Goal: Task Accomplishment & Management: Manage account settings

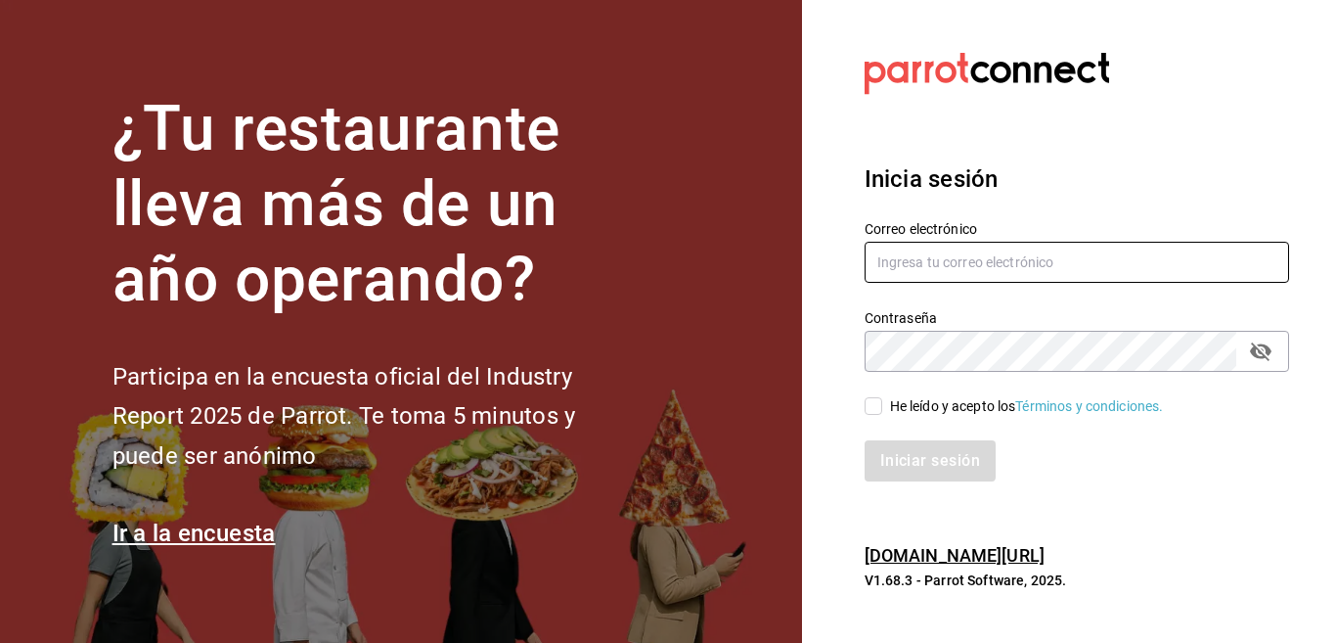
type input "multiuser@celestica.com"
click at [1051, 260] on input "multiuser@celestica.com" at bounding box center [1077, 262] width 425 height 41
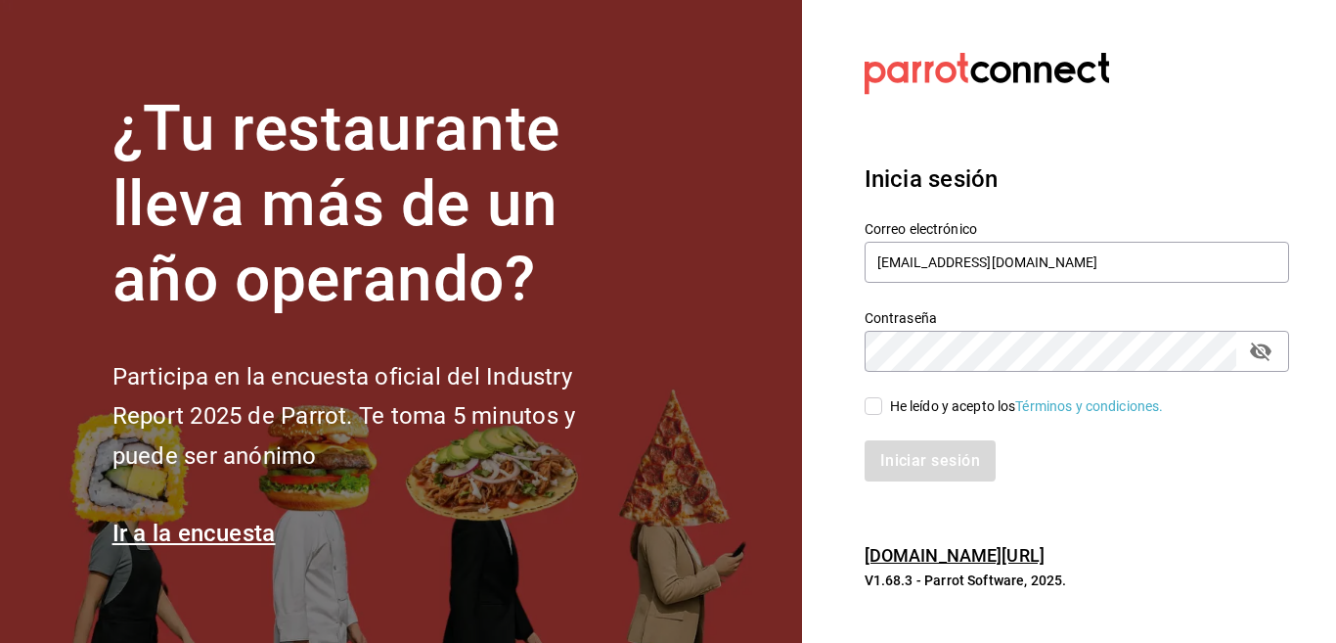
click at [838, 357] on section "Datos incorrectos. Verifica que tu Correo o Contraseña estén bien escritos. Ini…" at bounding box center [1069, 321] width 534 height 643
click at [873, 408] on input "He leído y acepto los Términos y condiciones." at bounding box center [874, 406] width 18 height 18
checkbox input "true"
click at [905, 457] on button "Iniciar sesión" at bounding box center [931, 460] width 133 height 41
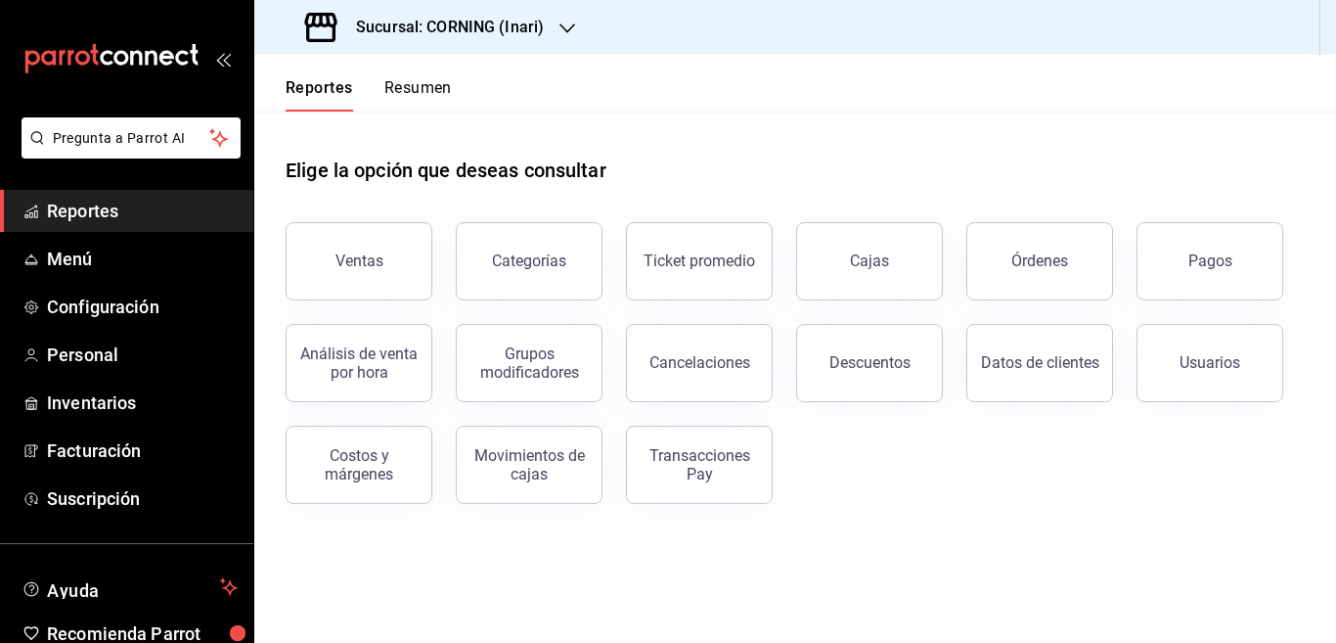
click at [565, 26] on icon "button" at bounding box center [568, 29] width 16 height 16
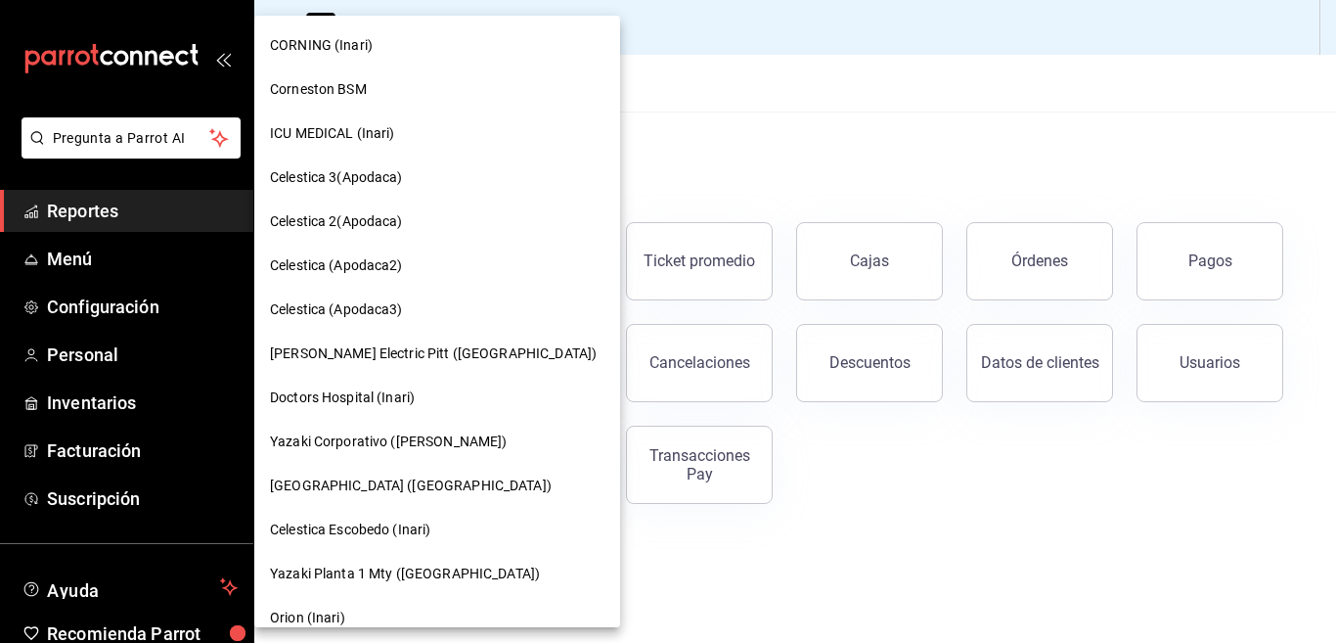
click at [317, 87] on span "Corneston BSM" at bounding box center [318, 89] width 97 height 21
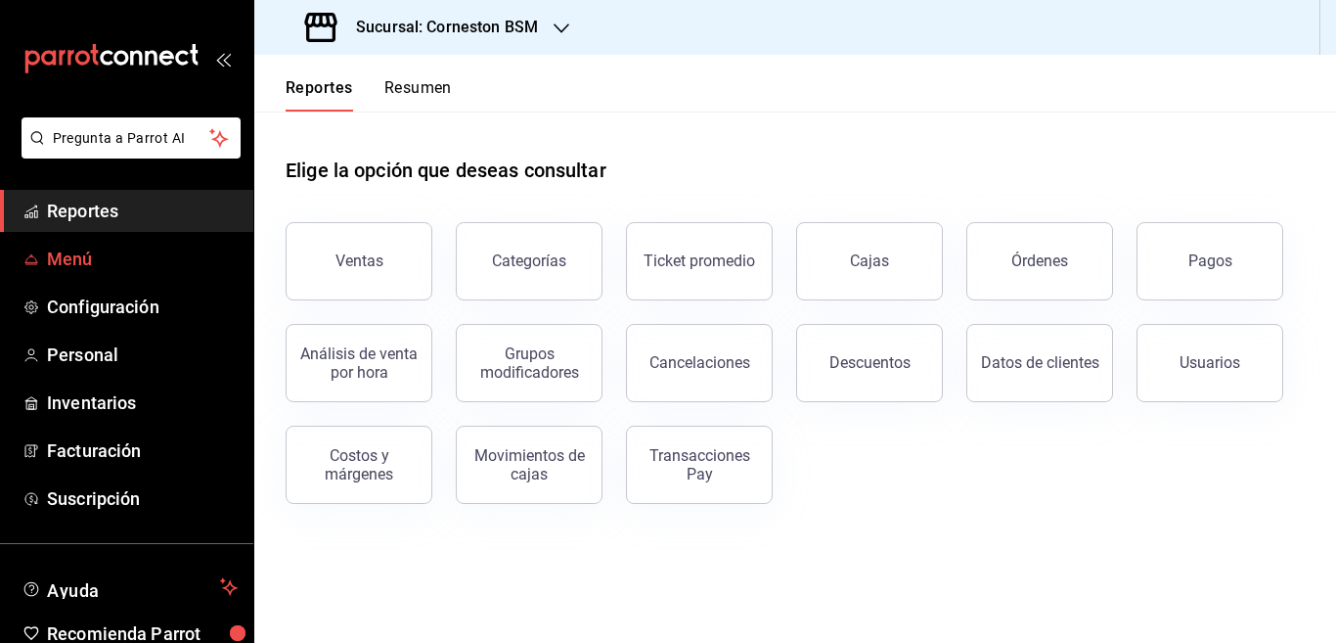
click at [71, 249] on span "Menú" at bounding box center [142, 259] width 191 height 26
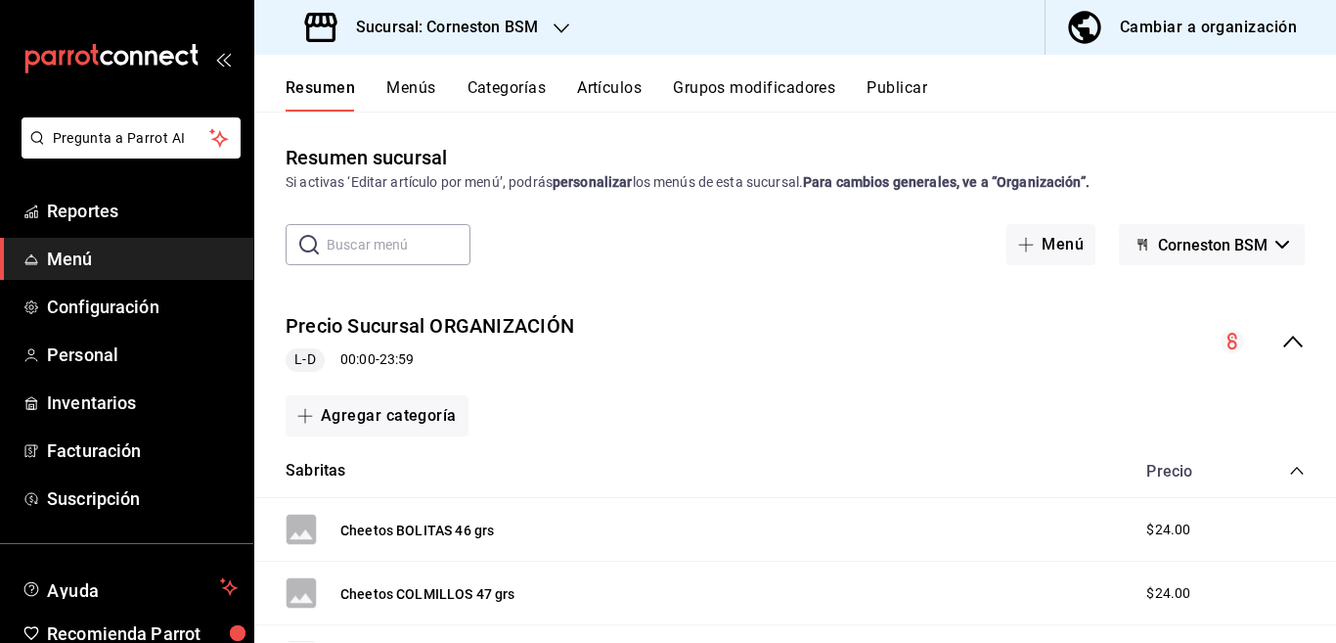
click at [614, 84] on button "Artículos" at bounding box center [609, 94] width 65 height 33
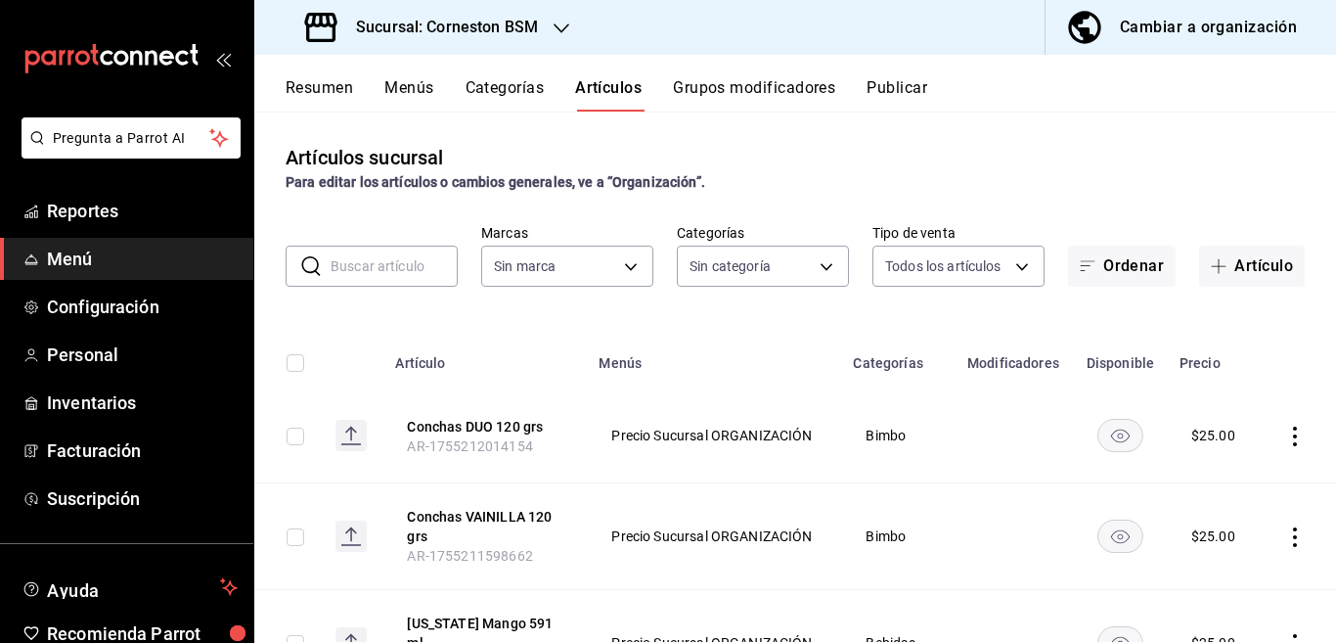
type input "baea13f6-8b02-44ce-b335-381c6588bfb3"
type input "d8a7dd1a-ddd7-46e2-9a6d-e71c72c0589e,bdda37da-712f-4da4-92e1-5f2d2d8f4b64,9d5a2…"
click at [385, 263] on input "text" at bounding box center [394, 266] width 127 height 39
click at [375, 269] on input "text" at bounding box center [394, 266] width 127 height 39
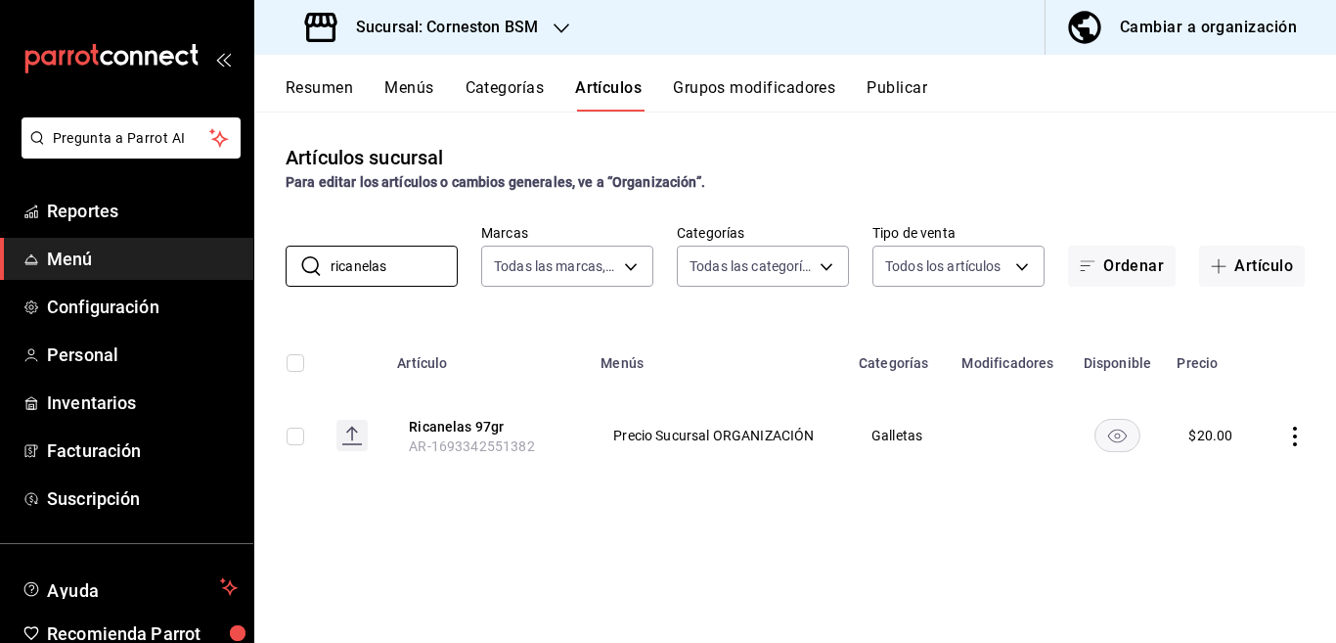
type input "ricanelas"
click at [1298, 437] on icon "actions" at bounding box center [1296, 437] width 20 height 20
click at [1234, 475] on span "Editar" at bounding box center [1236, 481] width 51 height 21
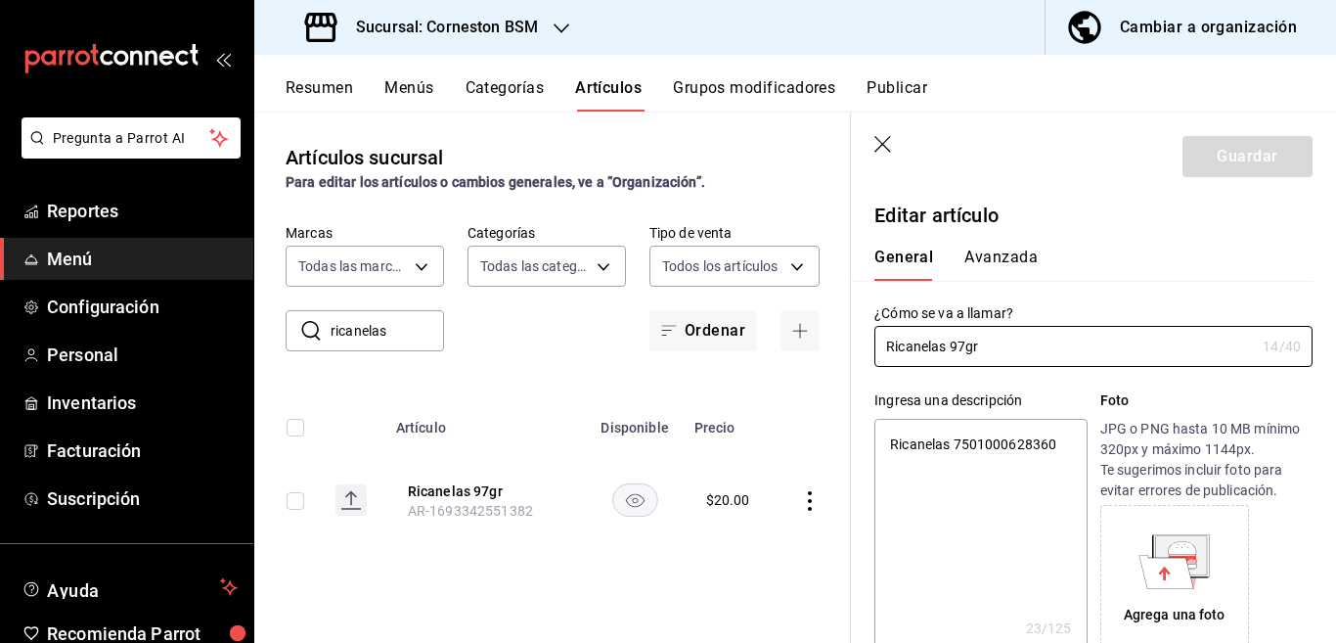
type textarea "x"
type input "$20.00"
type input "Ricanelas 97grs"
type textarea "x"
type input "Ricanelas 97 grs"
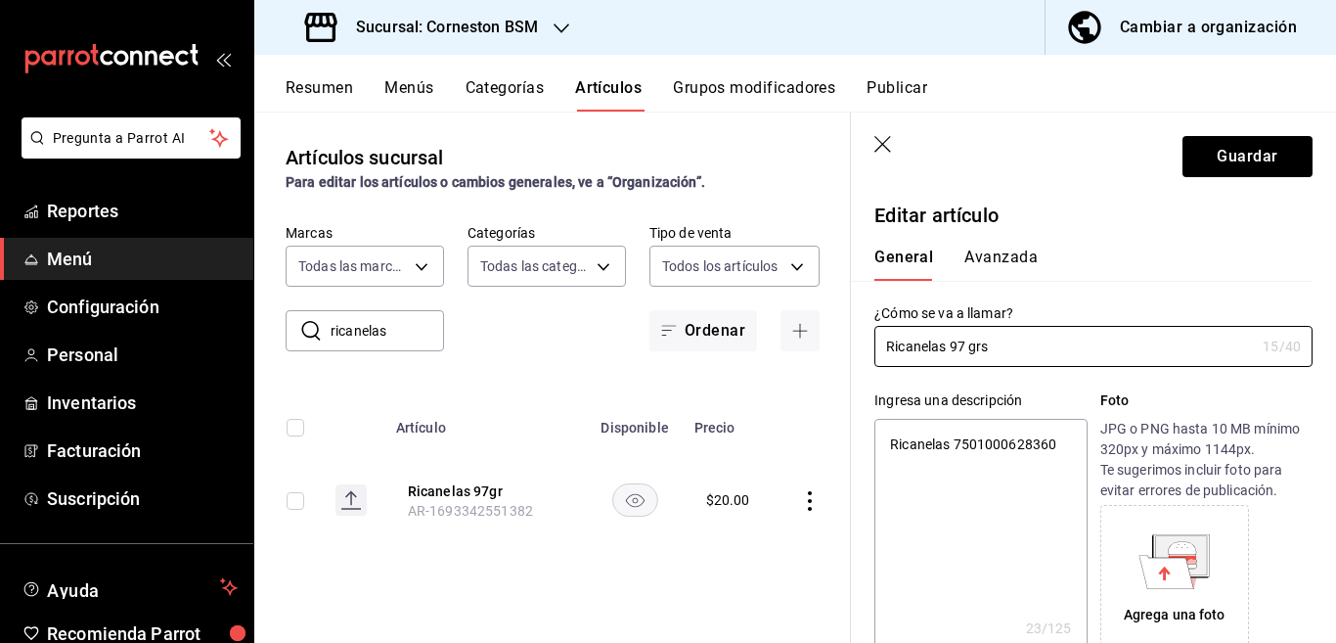
type textarea "x"
type input "Ricanelas 97 grs"
type textarea "x"
click at [1061, 444] on textarea "Ricanelas 7501000628360" at bounding box center [981, 536] width 212 height 235
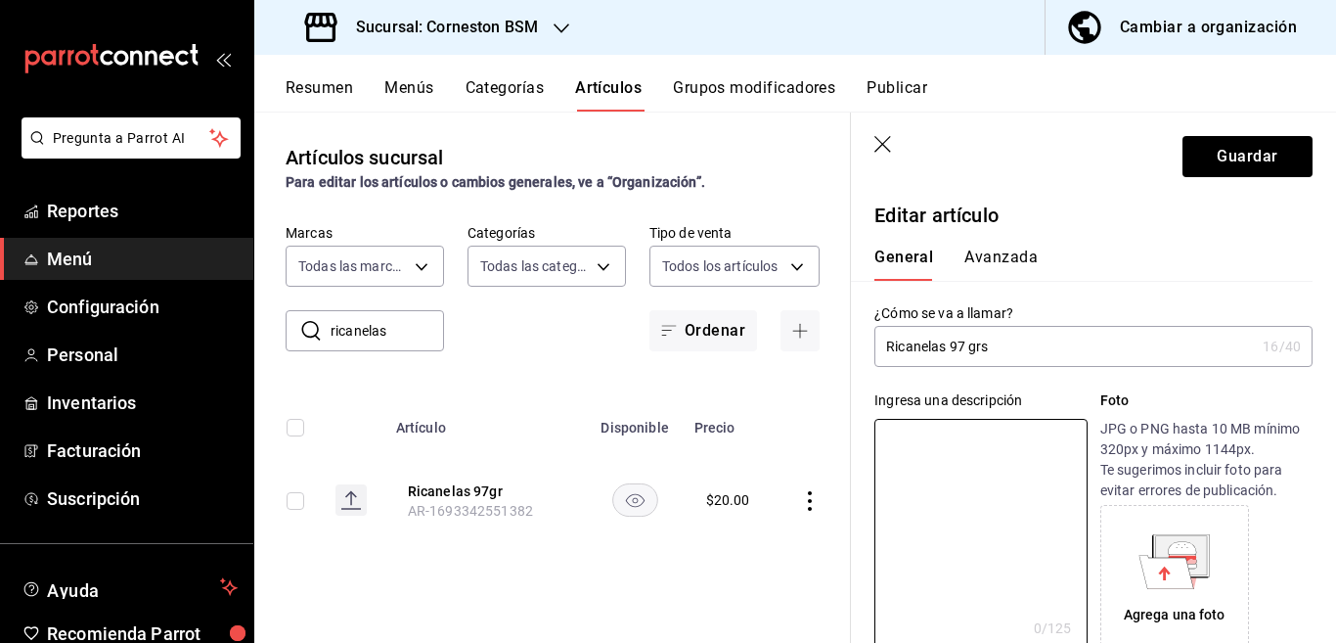
click at [1026, 346] on input "Ricanelas 97 grs" at bounding box center [1065, 346] width 381 height 39
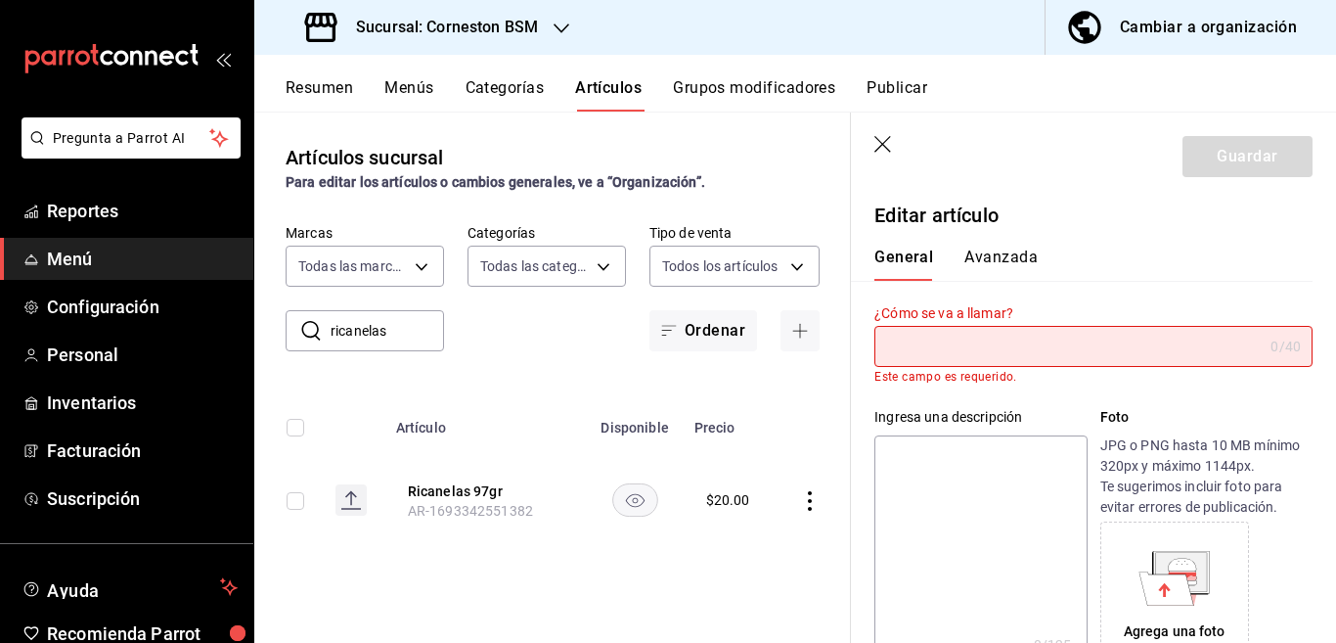
type input "Ricanelas 97 grs"
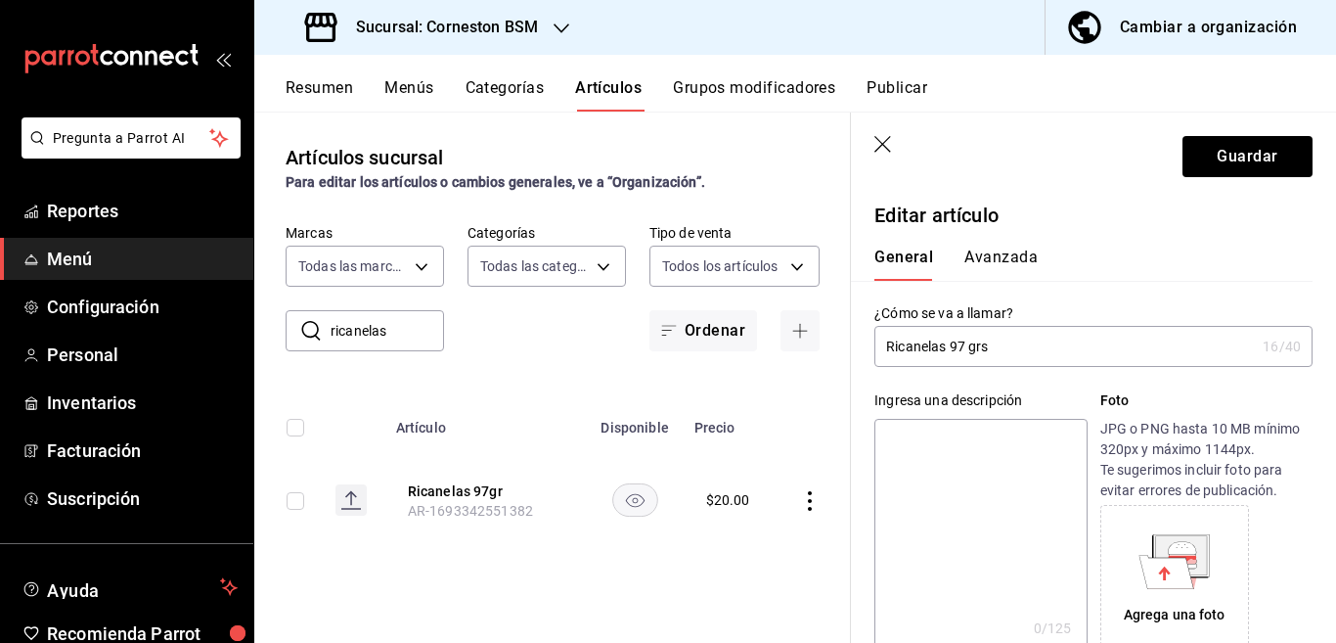
click at [953, 440] on textarea at bounding box center [981, 536] width 212 height 235
paste textarea "Ricanelas 97 grs"
type textarea "Ricanelas 97 grs"
type textarea "x"
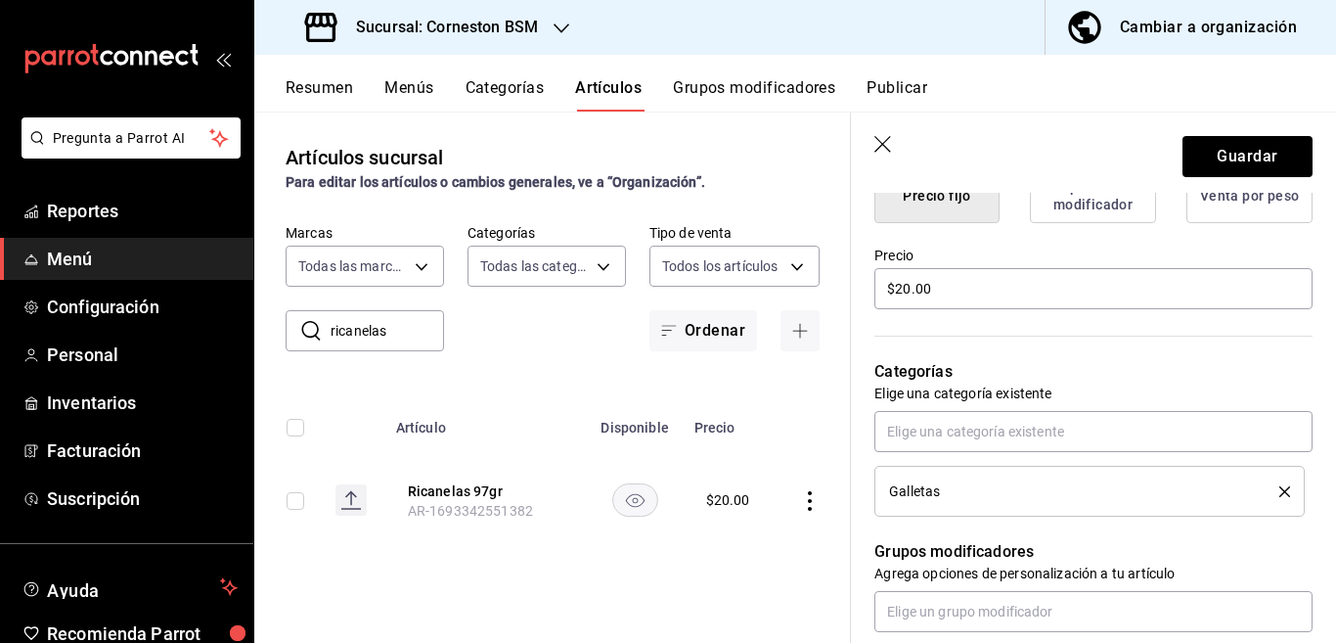
scroll to position [557, 0]
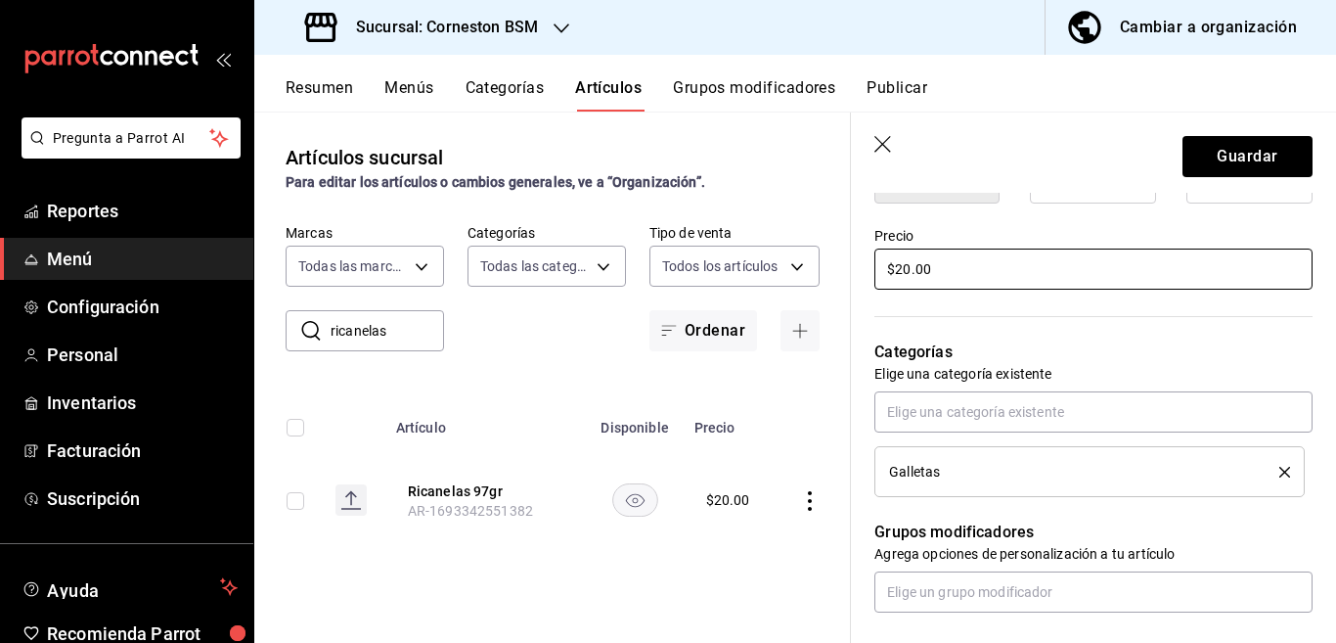
type textarea "Ricanelas 97 grs"
type textarea "x"
click at [944, 263] on input "$20.00" at bounding box center [1094, 269] width 438 height 41
type input "$2.00"
type textarea "x"
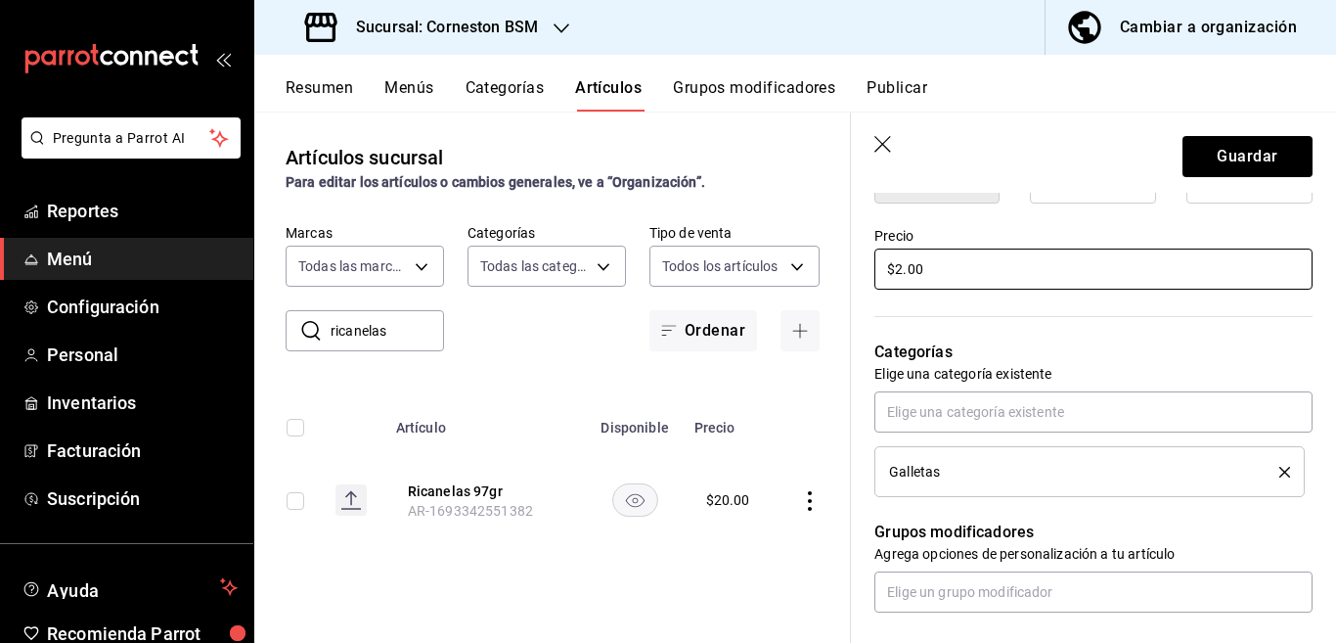
type input "$24.00"
type textarea "x"
type input "$24.00"
click at [1280, 470] on icon "delete" at bounding box center [1285, 472] width 11 height 11
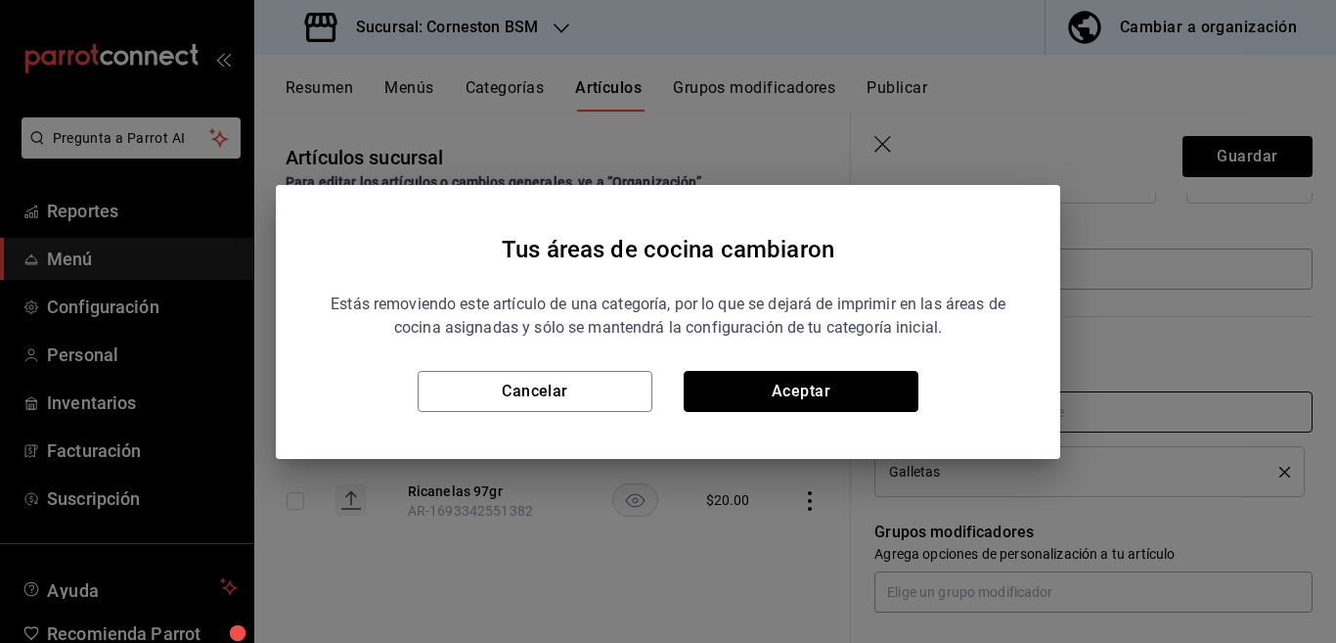
drag, startPoint x: 849, startPoint y: 389, endPoint x: 903, endPoint y: 403, distance: 55.5
click at [848, 388] on button "Aceptar" at bounding box center [801, 391] width 235 height 41
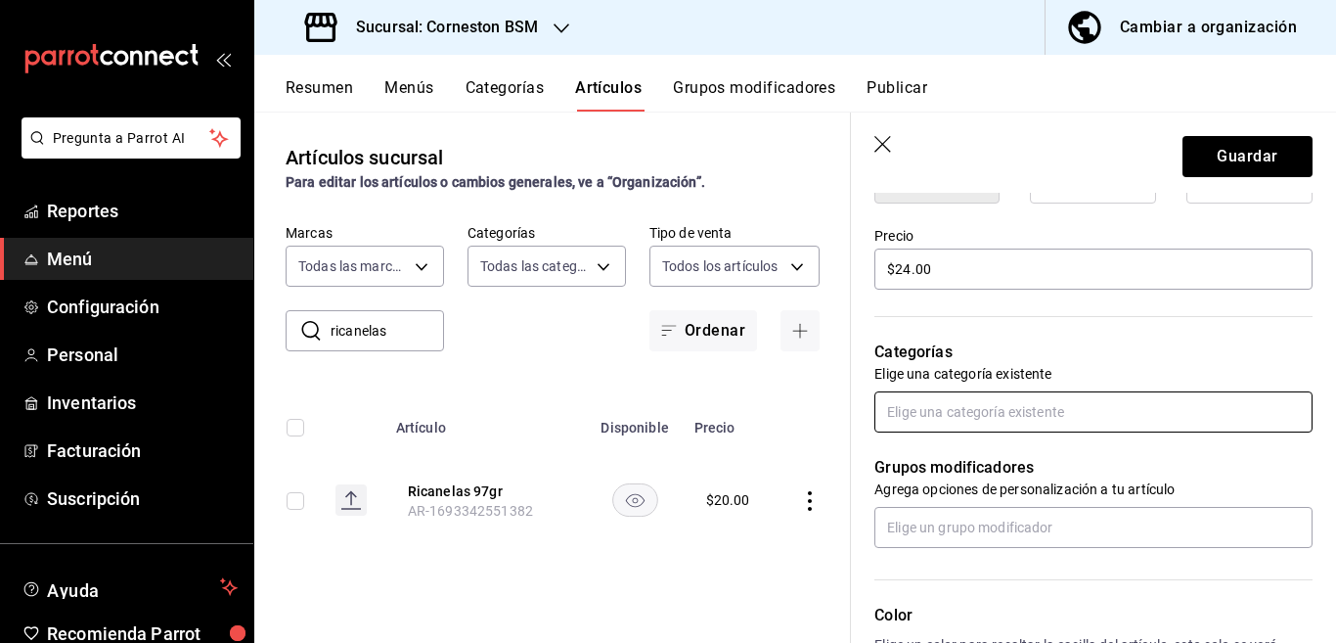
click at [943, 409] on input "text" at bounding box center [1094, 411] width 438 height 41
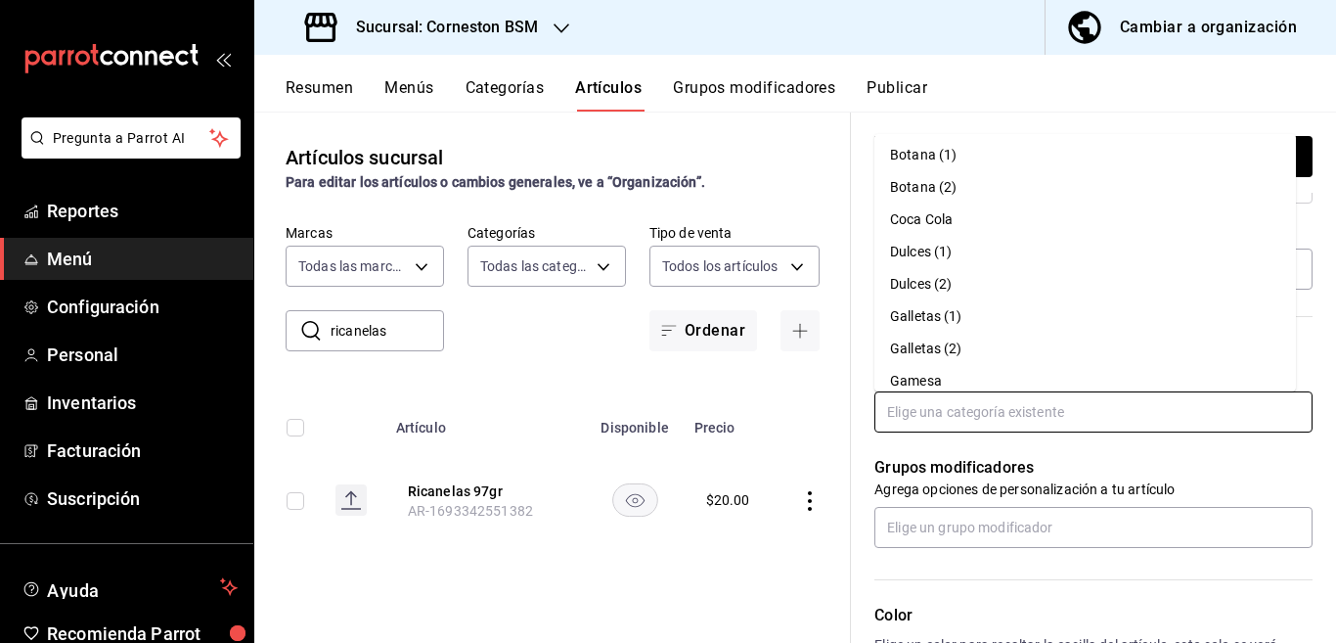
scroll to position [115, 0]
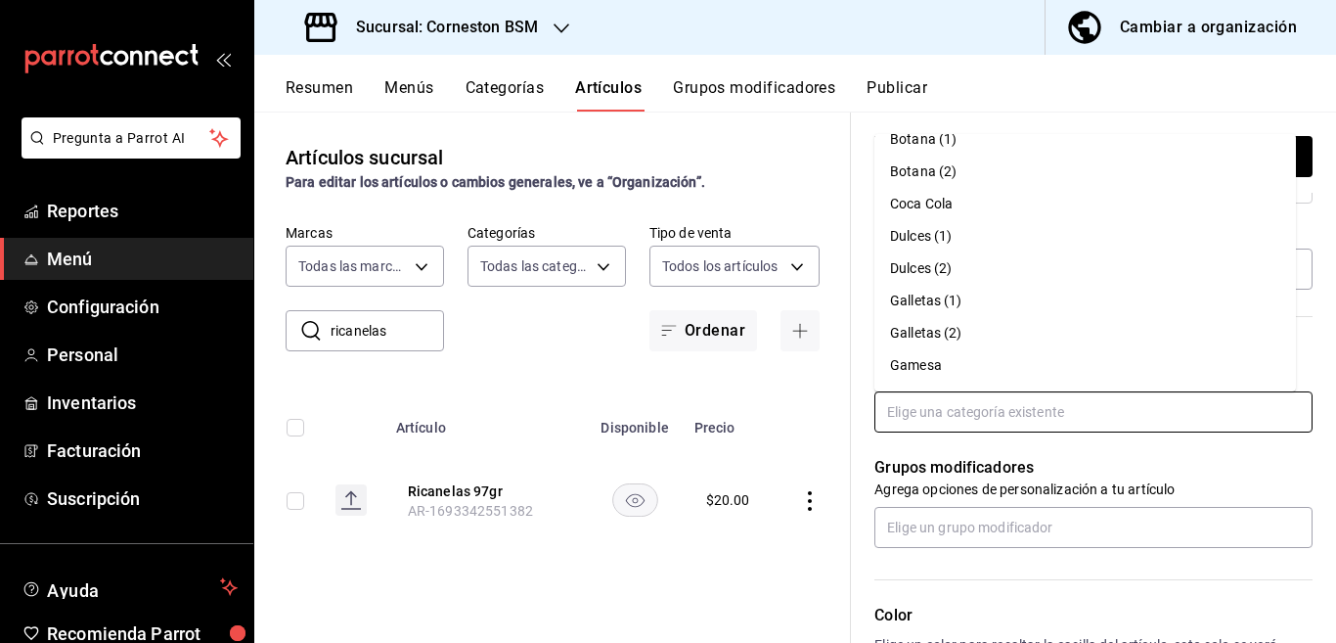
click at [913, 361] on li "Gamesa" at bounding box center [1086, 365] width 422 height 32
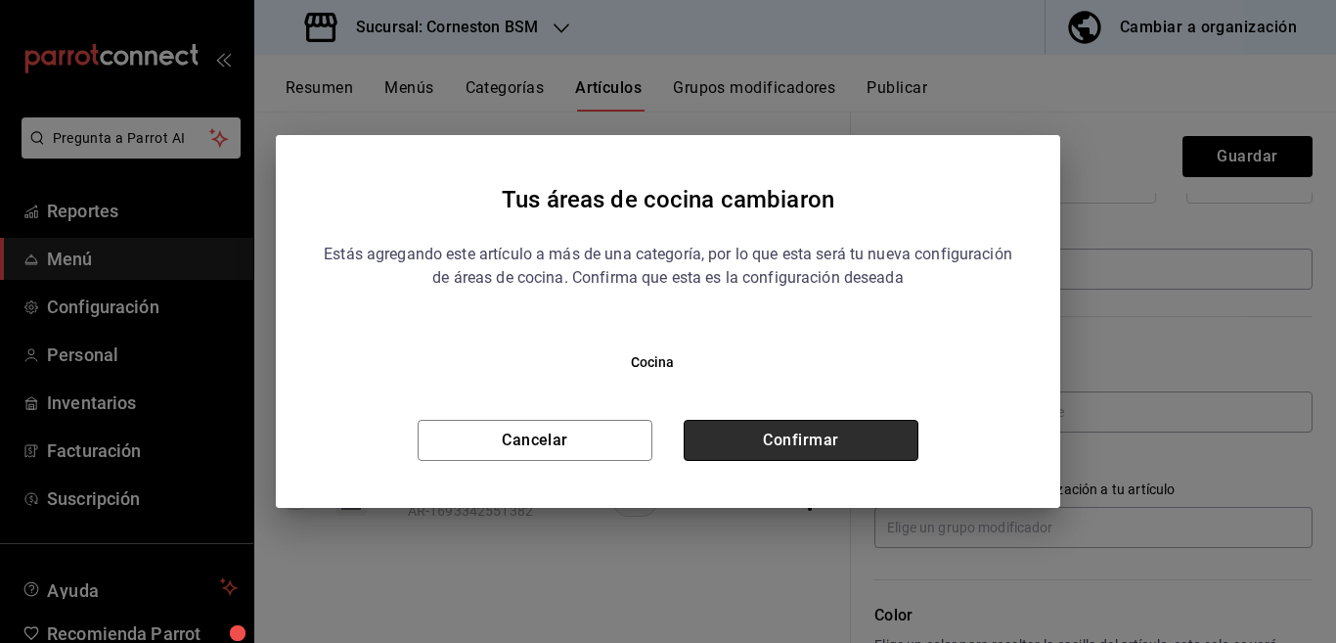
click at [815, 438] on button "Confirmar" at bounding box center [801, 440] width 235 height 41
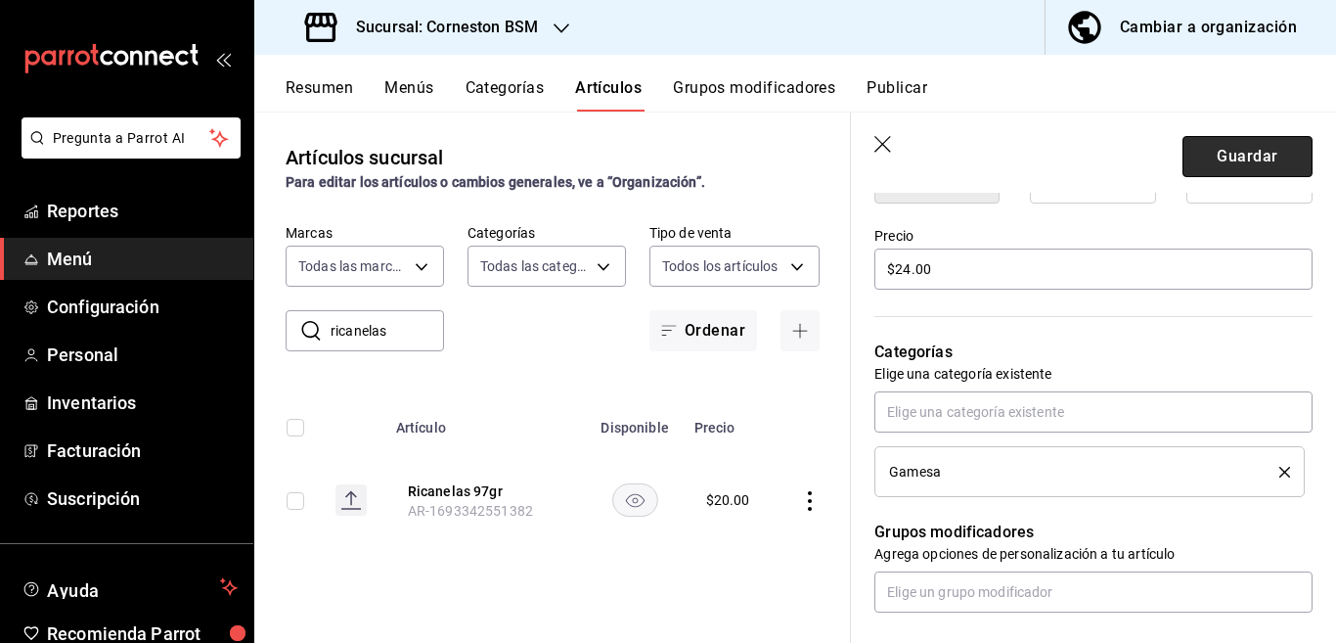
click at [1212, 155] on button "Guardar" at bounding box center [1248, 156] width 130 height 41
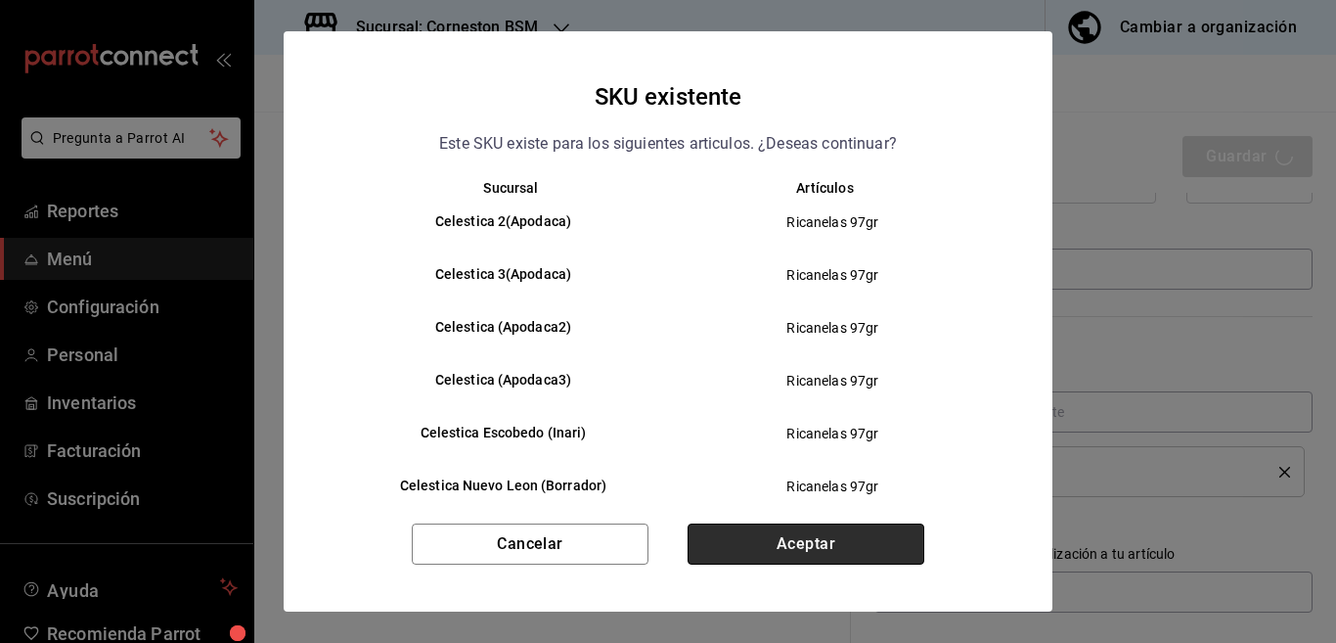
click at [821, 543] on button "Aceptar" at bounding box center [806, 543] width 237 height 41
type textarea "x"
type input "AR-1755806906175"
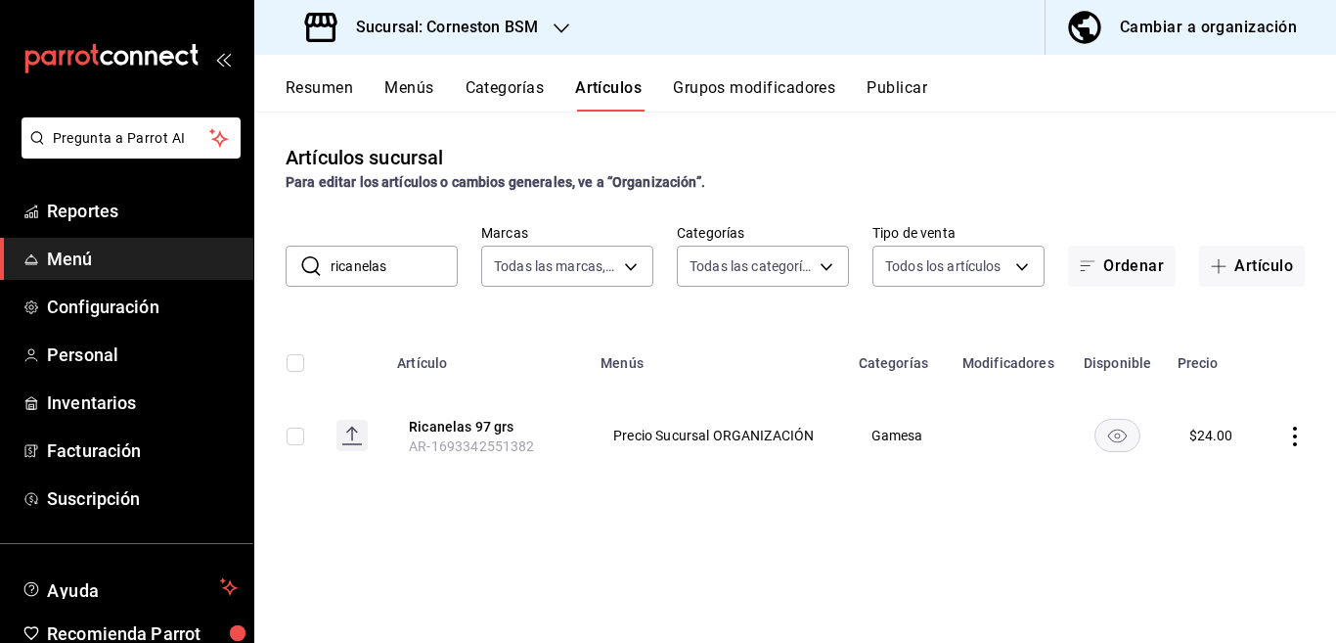
click at [1293, 440] on icon "actions" at bounding box center [1296, 437] width 20 height 20
click at [1224, 480] on span "Editar" at bounding box center [1236, 481] width 51 height 21
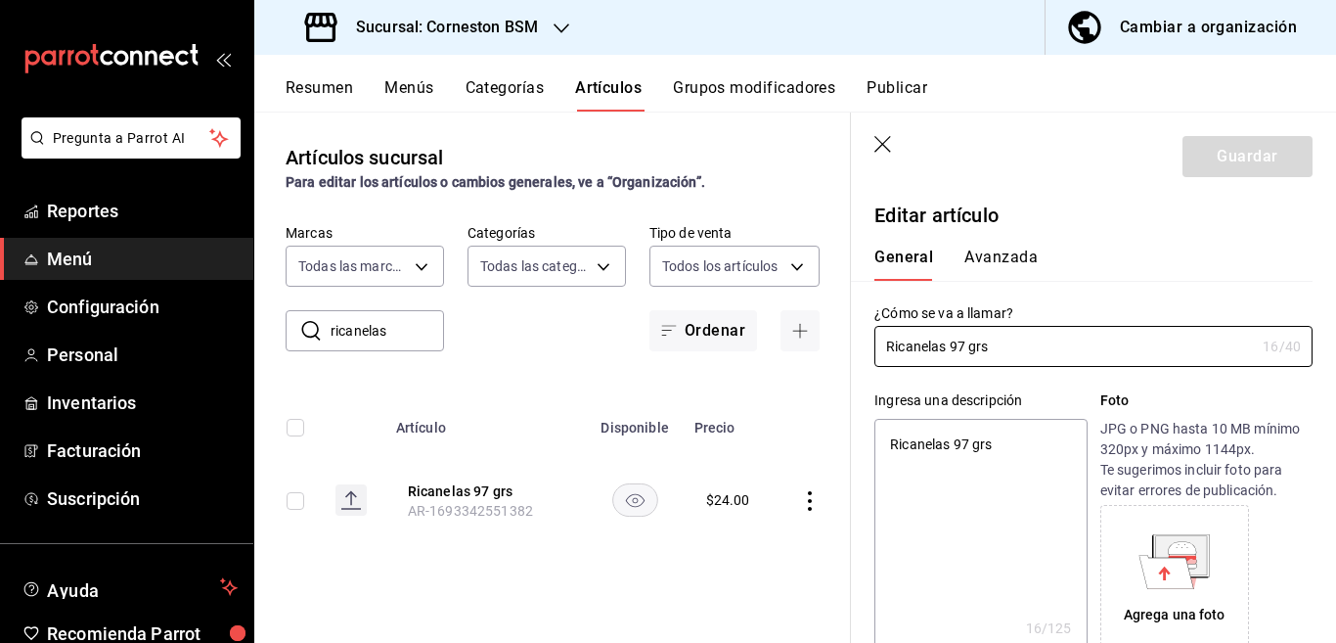
type textarea "x"
type input "$24.00"
type input "E48"
type input "90101500"
radio input "true"
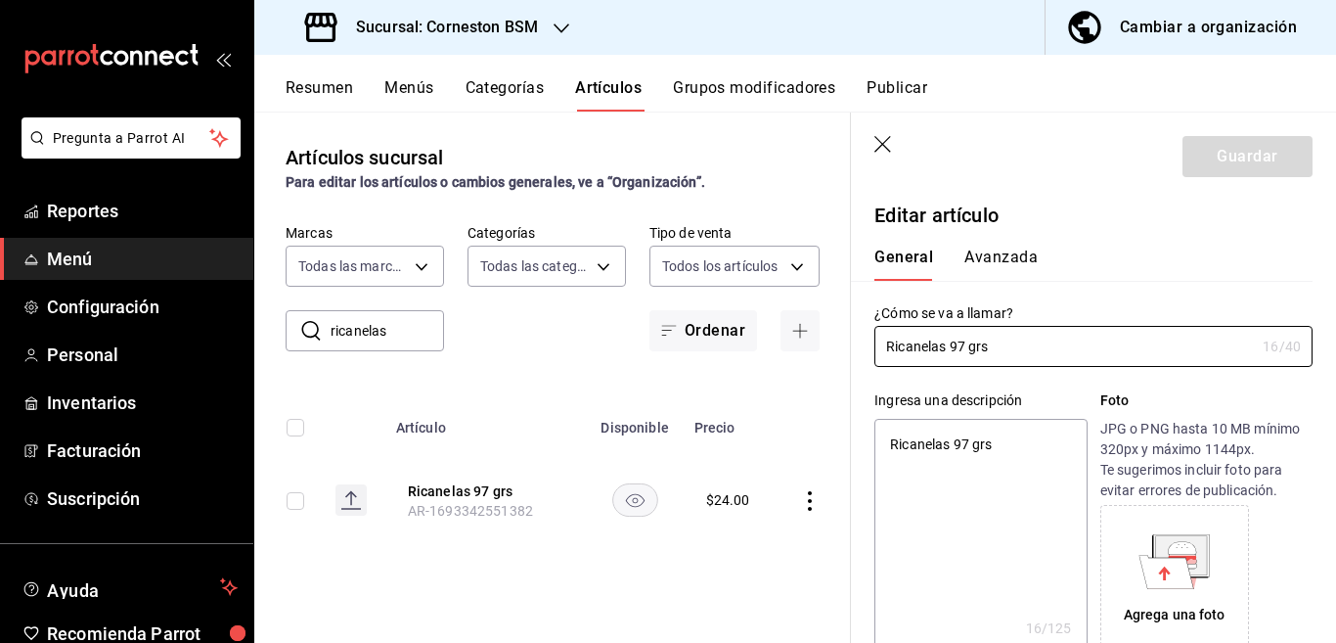
radio input "true"
type input "31e55689-5cd4-417f-ad52-5b78340f08c6"
click at [991, 257] on button "Avanzada" at bounding box center [1001, 264] width 73 height 33
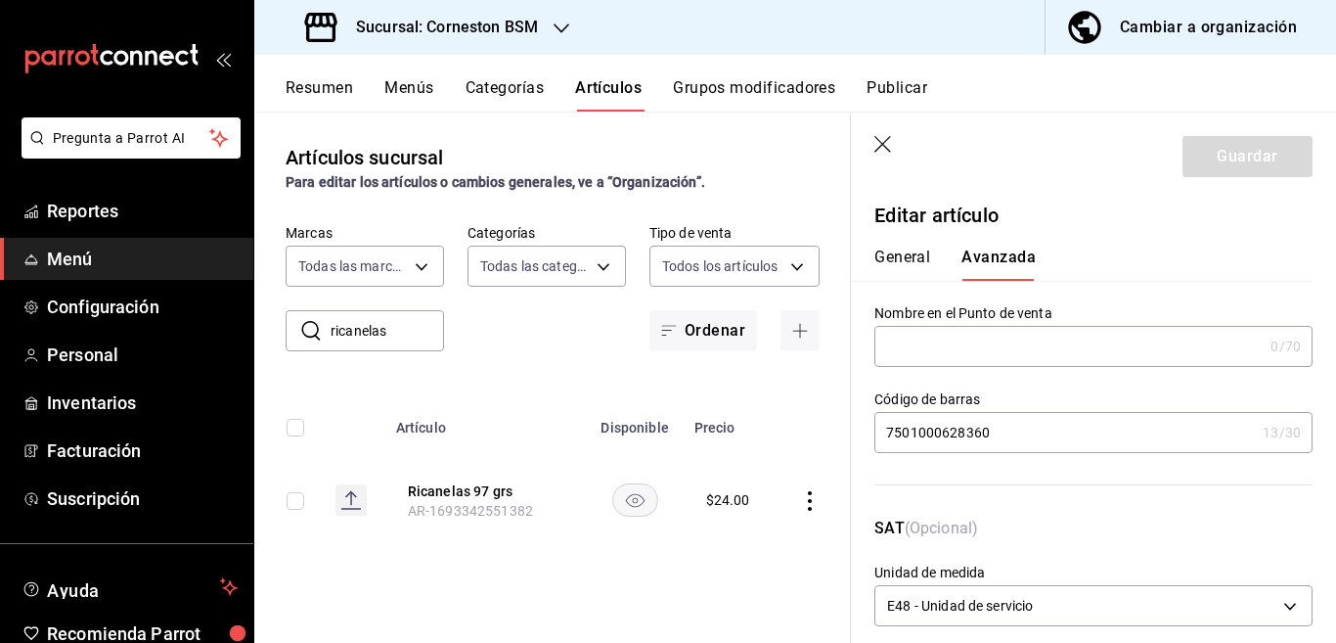
click at [1013, 435] on input "7501000628360" at bounding box center [1065, 432] width 381 height 39
type input "7"
click at [1028, 431] on input "text" at bounding box center [1065, 432] width 381 height 39
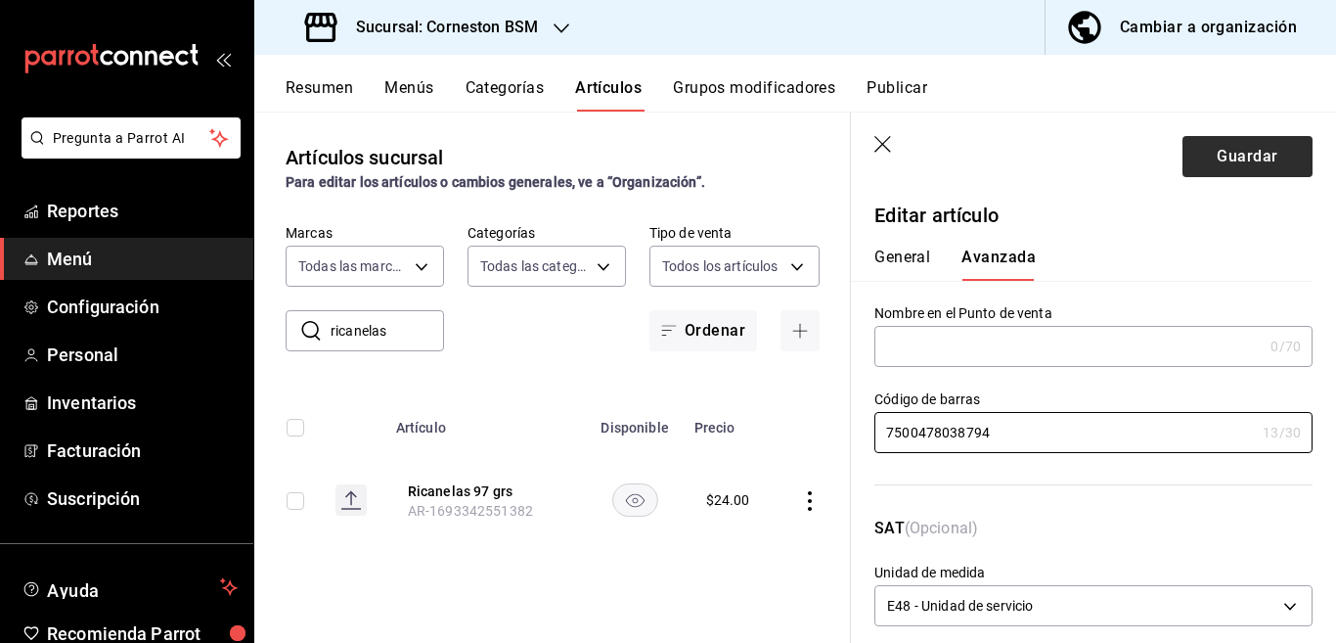
type input "7500478038794"
click at [1220, 158] on button "Guardar" at bounding box center [1248, 156] width 130 height 41
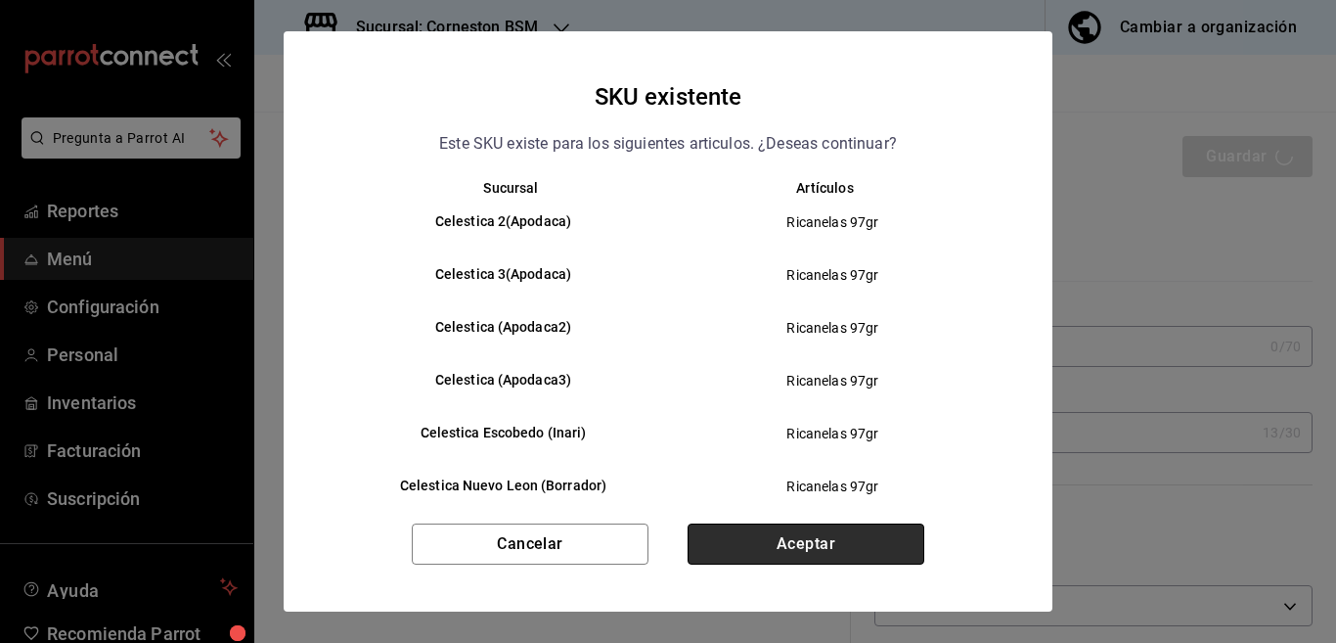
click at [817, 536] on button "Aceptar" at bounding box center [806, 543] width 237 height 41
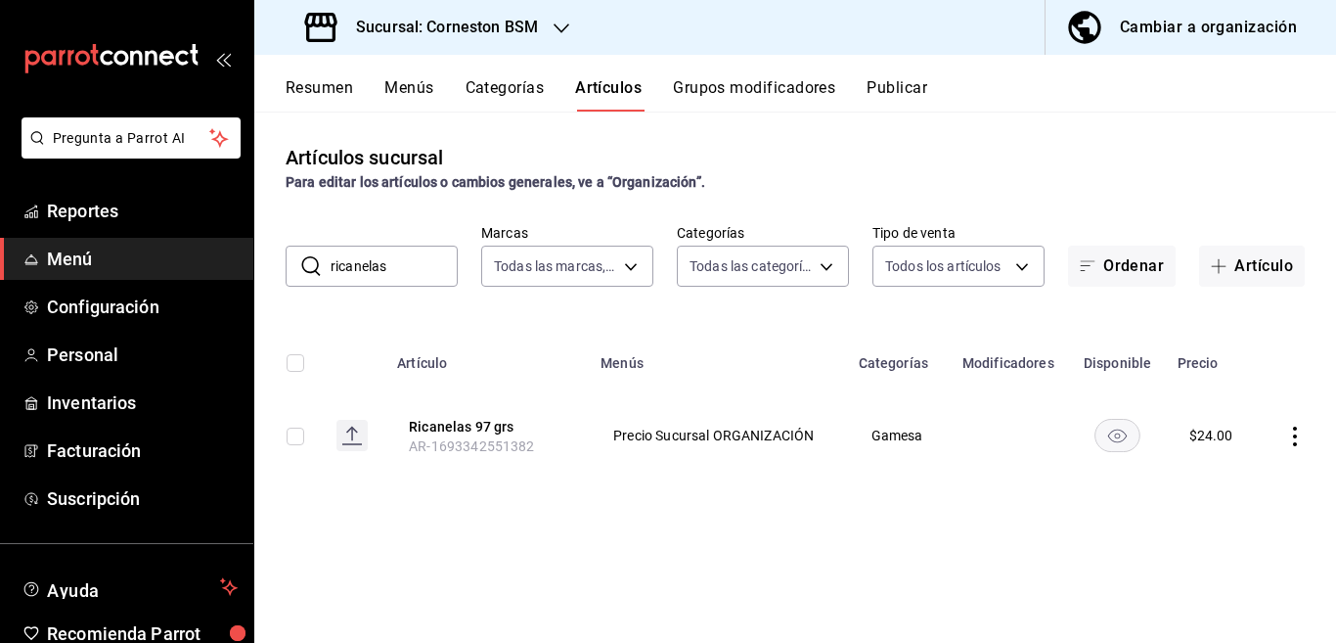
click at [405, 266] on input "ricanelas" at bounding box center [394, 266] width 127 height 39
type input "r"
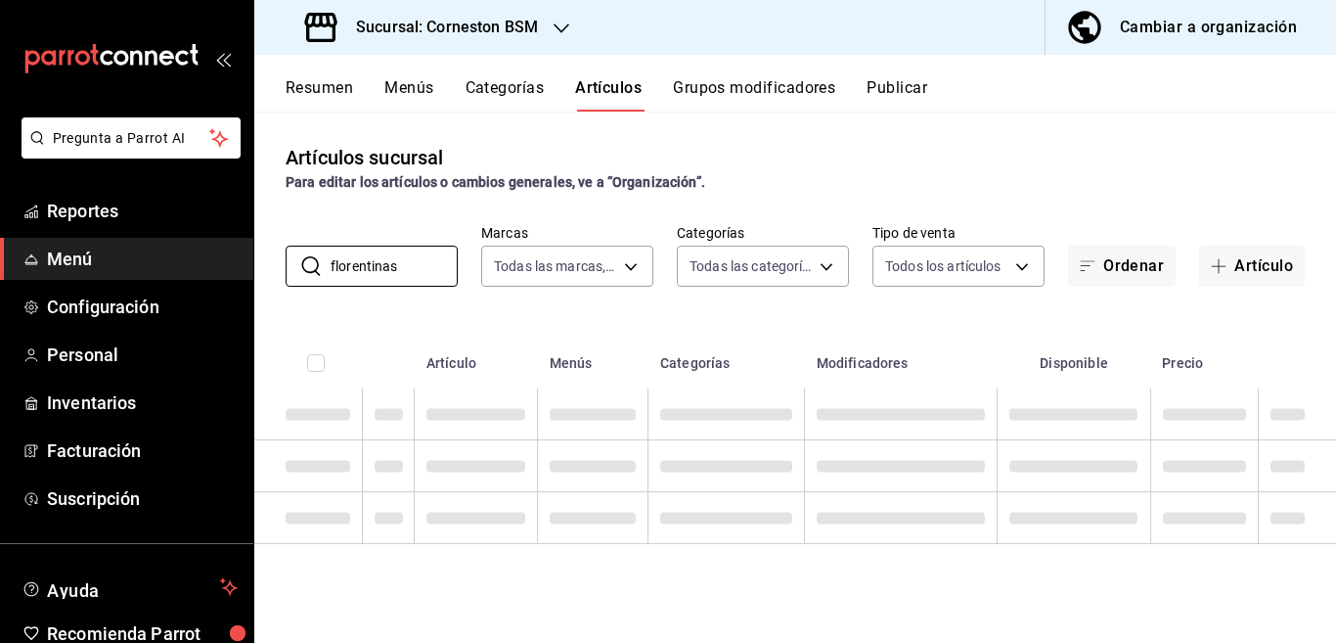
type input "florentinas"
click at [700, 304] on div "Artículos sucursal Para editar los artículos o cambios generales, ve a “Organiz…" at bounding box center [795, 377] width 1082 height 530
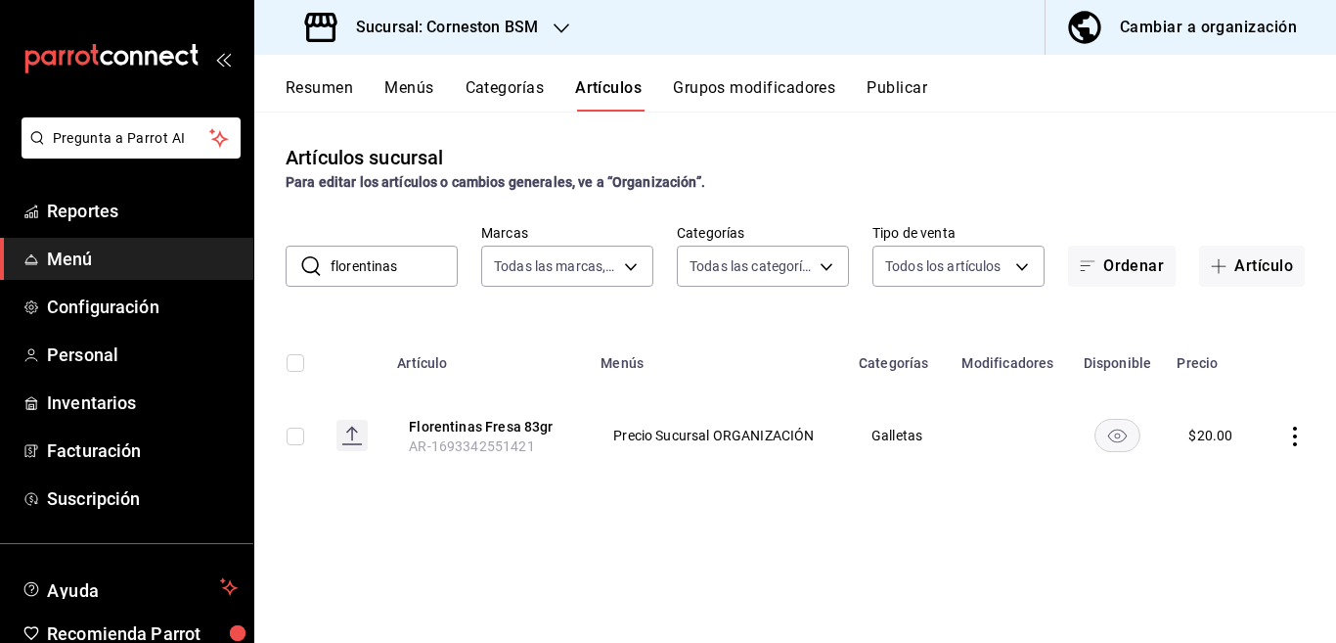
click at [1295, 431] on icon "actions" at bounding box center [1296, 437] width 20 height 20
click at [1235, 476] on span "Editar" at bounding box center [1236, 481] width 51 height 21
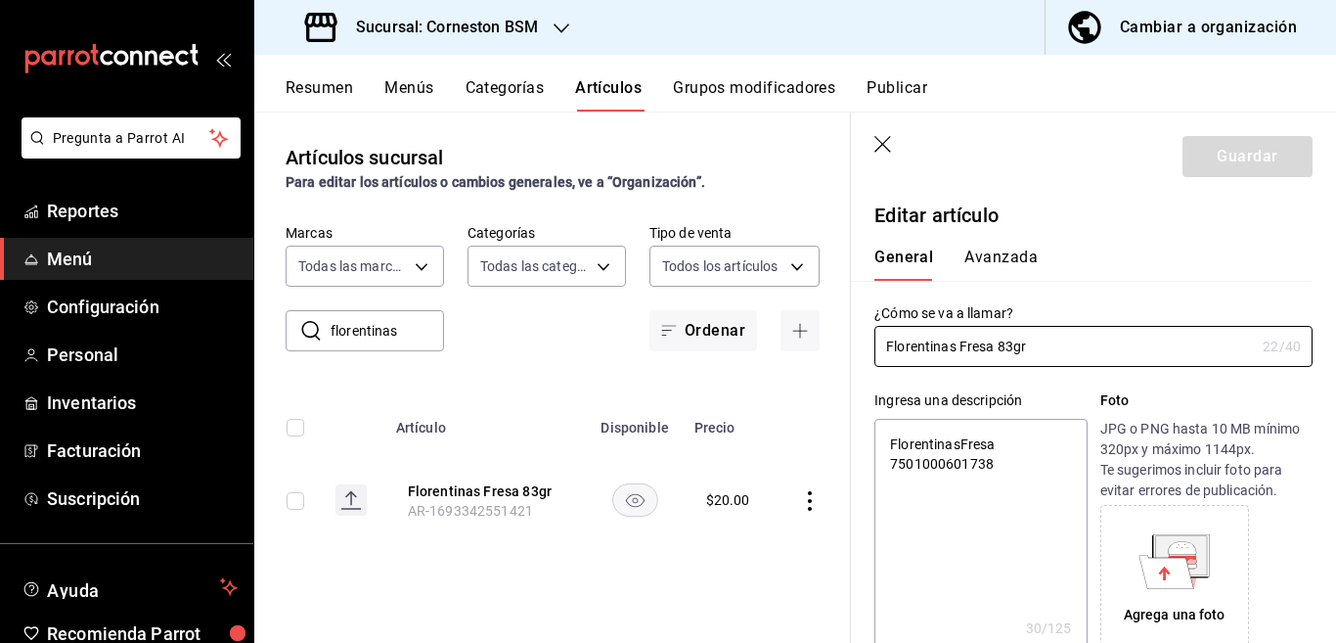
type textarea "x"
type input "$20.00"
type textarea "x"
click at [1017, 459] on textarea "FlorentinasFresa 7501000601738" at bounding box center [981, 536] width 212 height 235
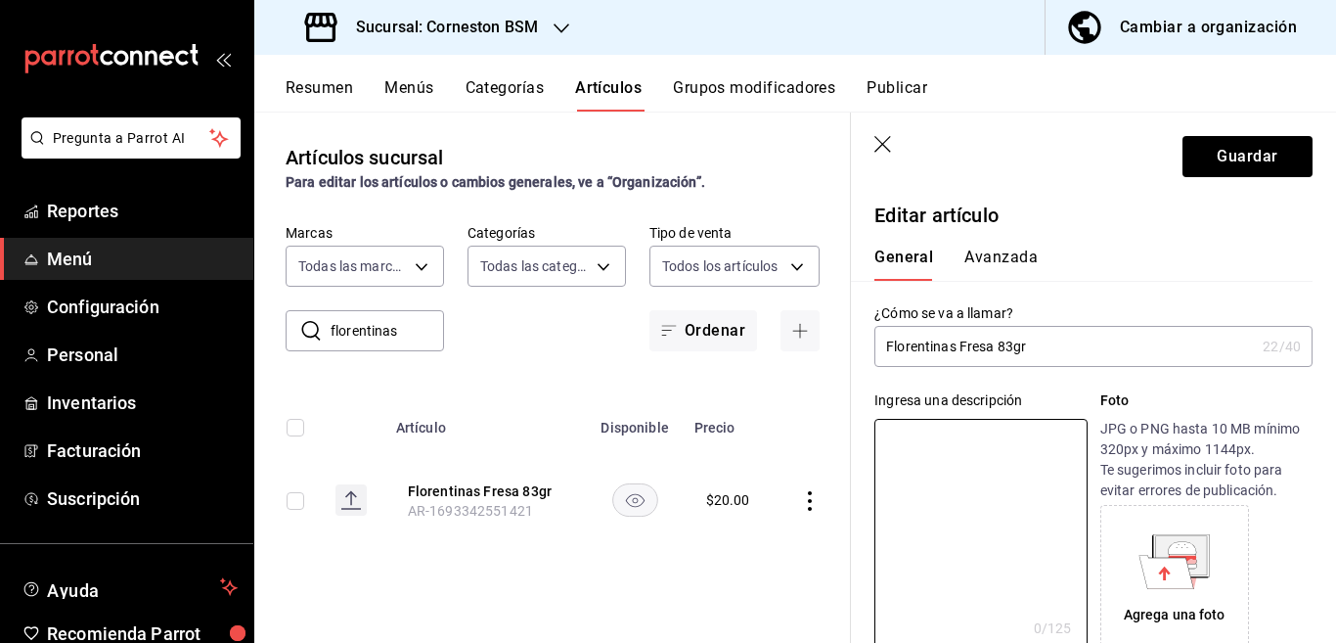
click at [1081, 346] on input "Florentinas Fresa 83gr" at bounding box center [1065, 346] width 381 height 39
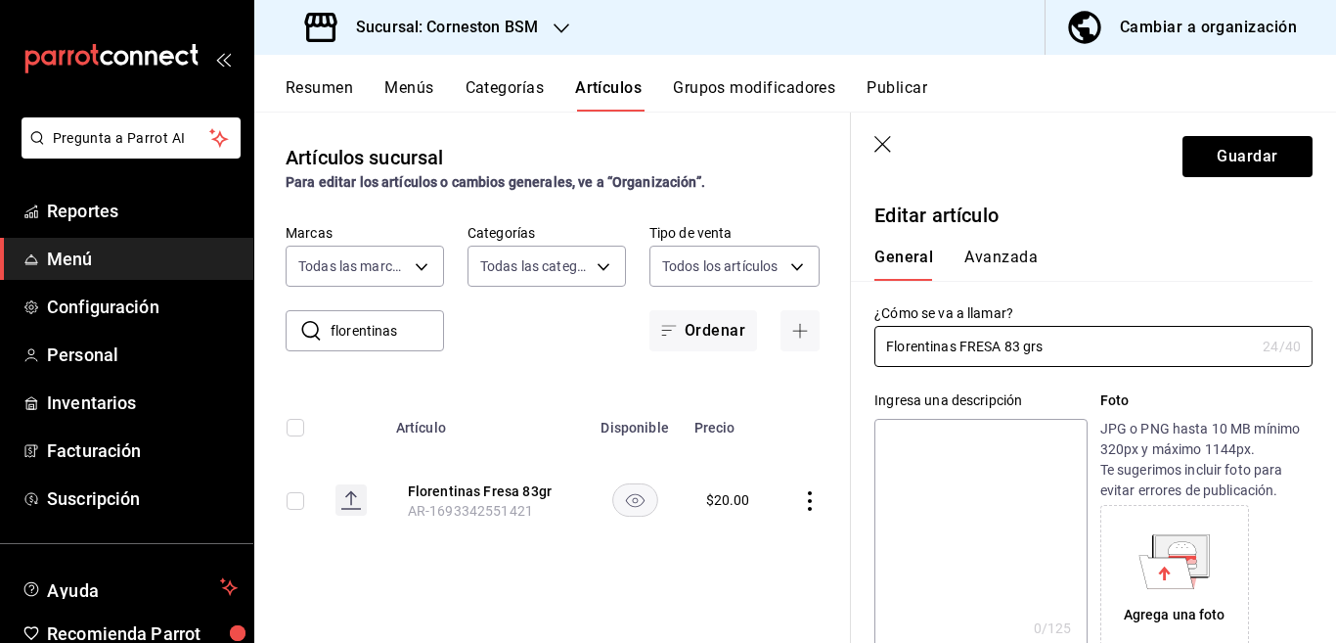
type input "Florentinas FRESA 83 grs"
click at [961, 432] on textarea at bounding box center [981, 536] width 212 height 235
paste textarea "Florentinas FRESA 83 grs"
type textarea "Florentinas FRESA 83 grs"
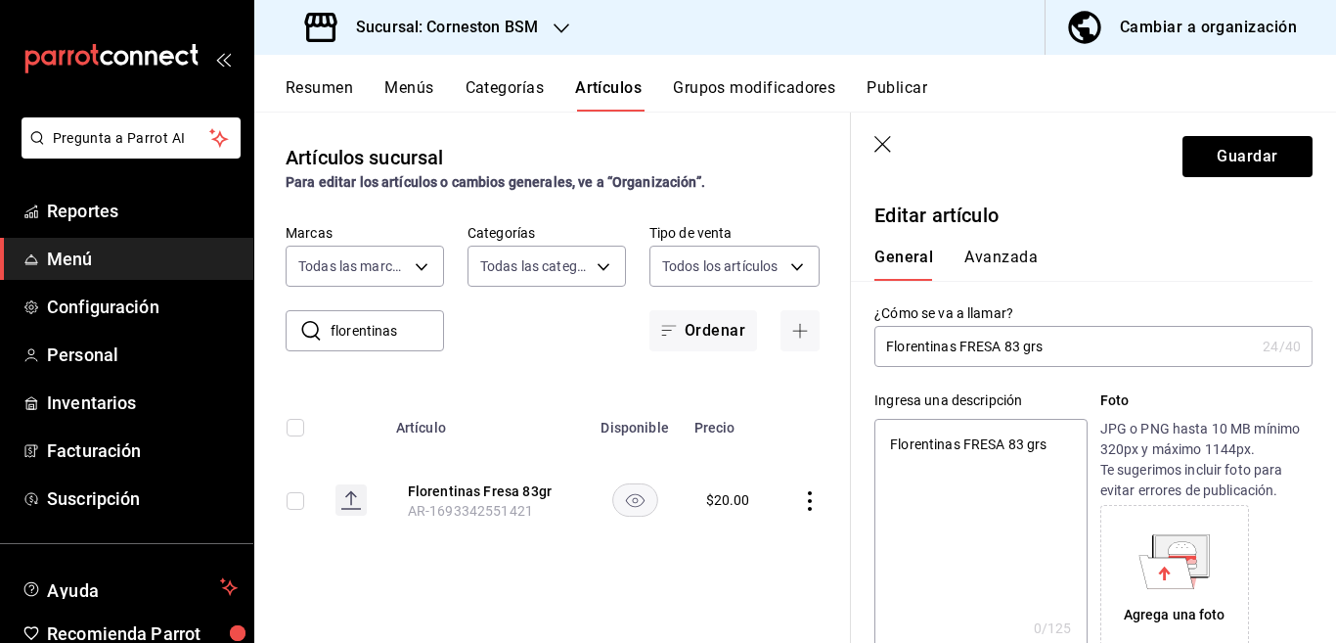
type textarea "x"
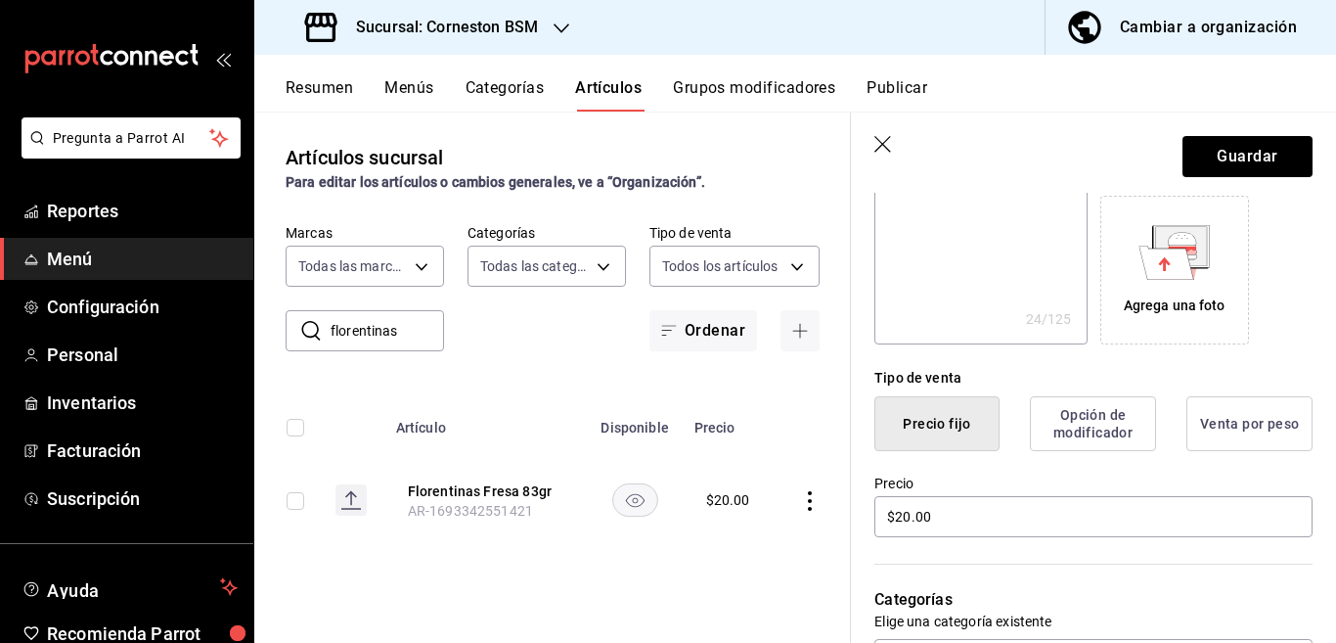
scroll to position [318, 0]
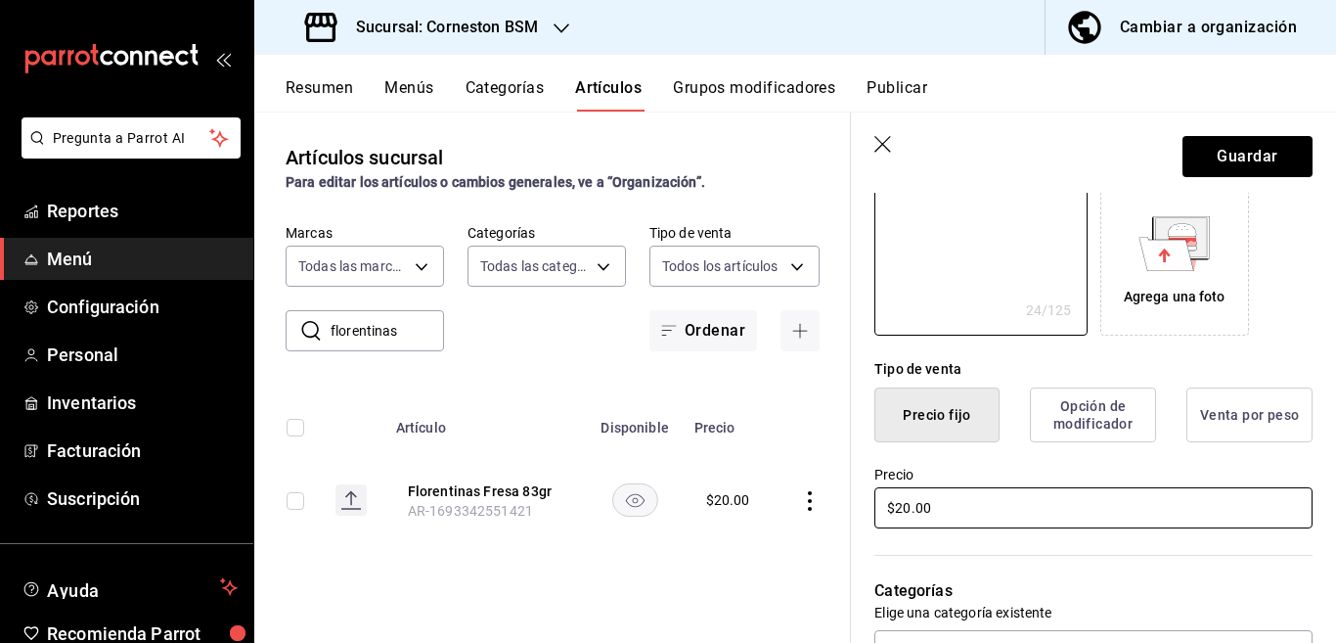
type textarea "Florentinas FRESA 83 grs"
type textarea "x"
click at [939, 510] on input "$20.00" at bounding box center [1094, 507] width 438 height 41
type input "$2.00"
type textarea "x"
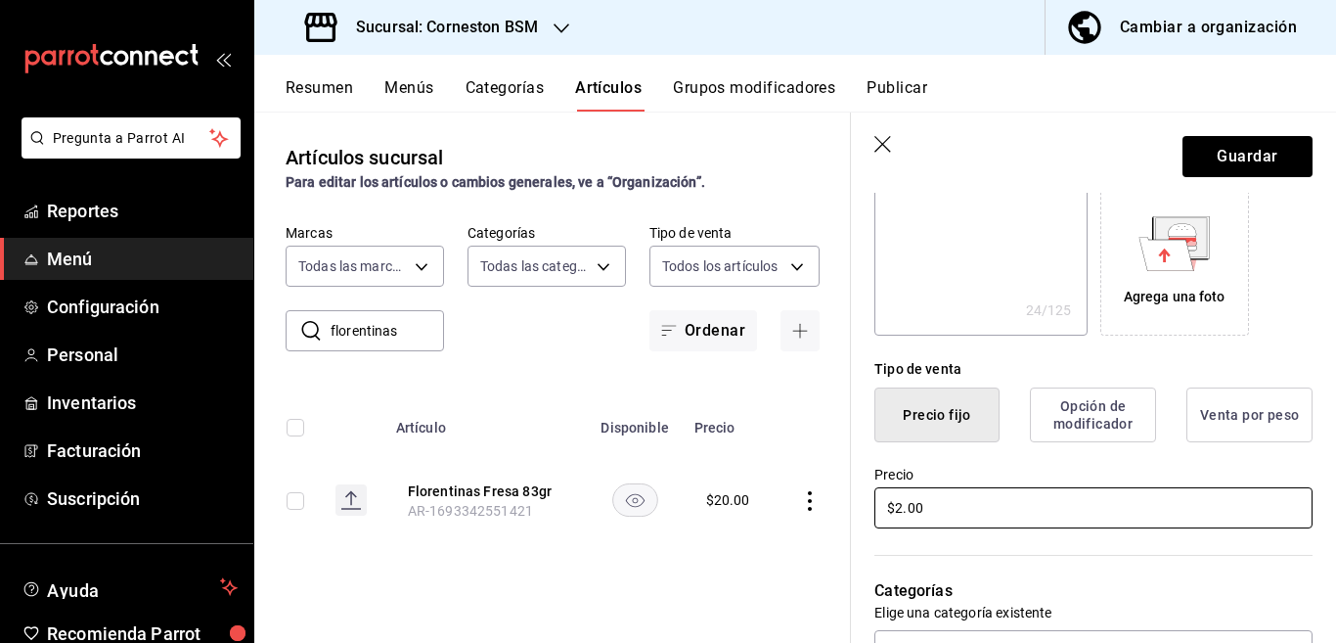
type input "$24.00"
type textarea "x"
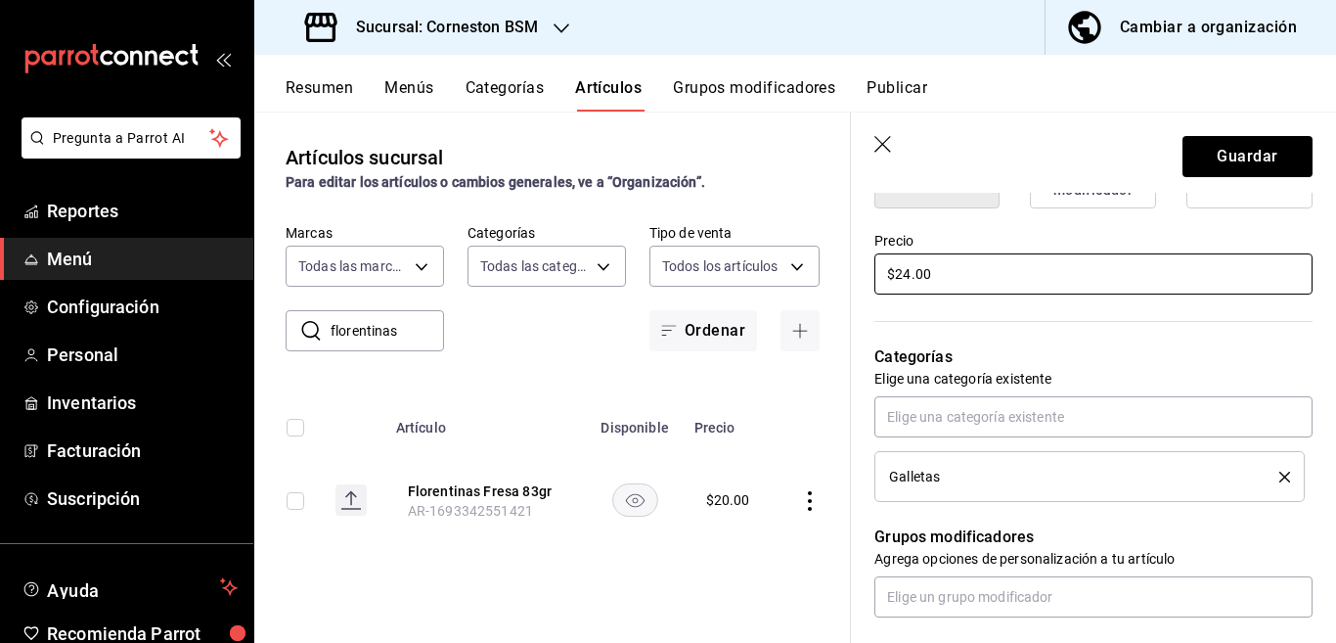
scroll to position [556, 0]
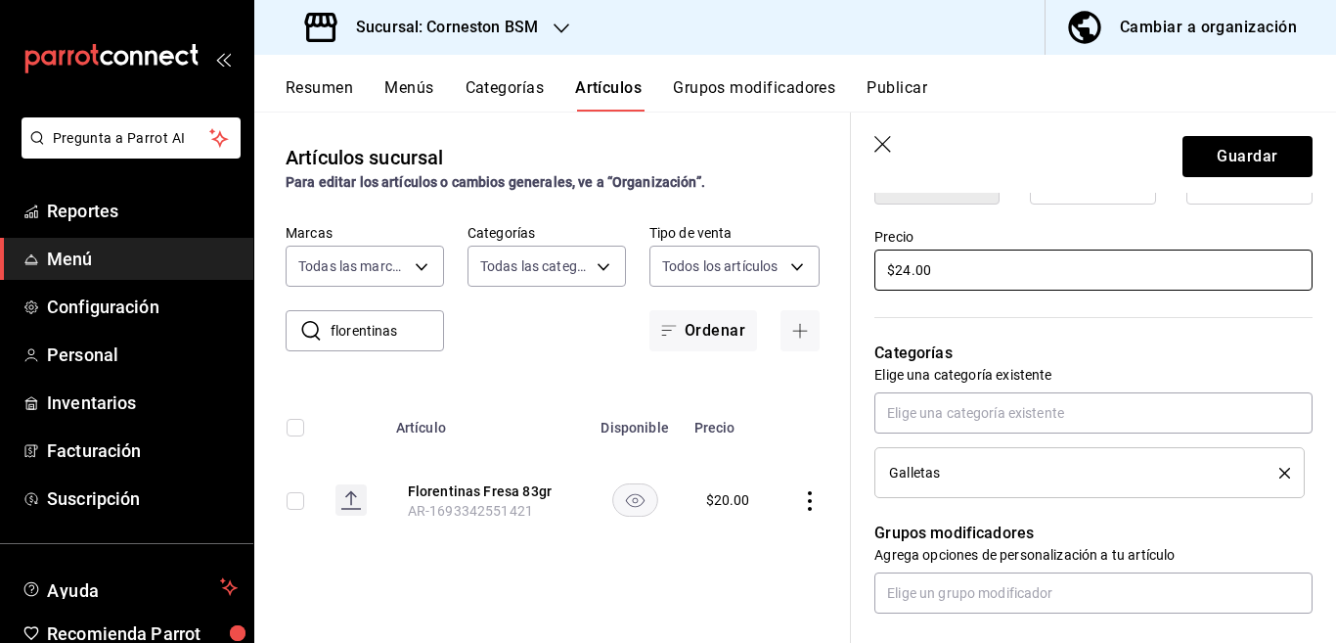
type input "$24.00"
click at [1280, 472] on icon "delete" at bounding box center [1285, 473] width 11 height 11
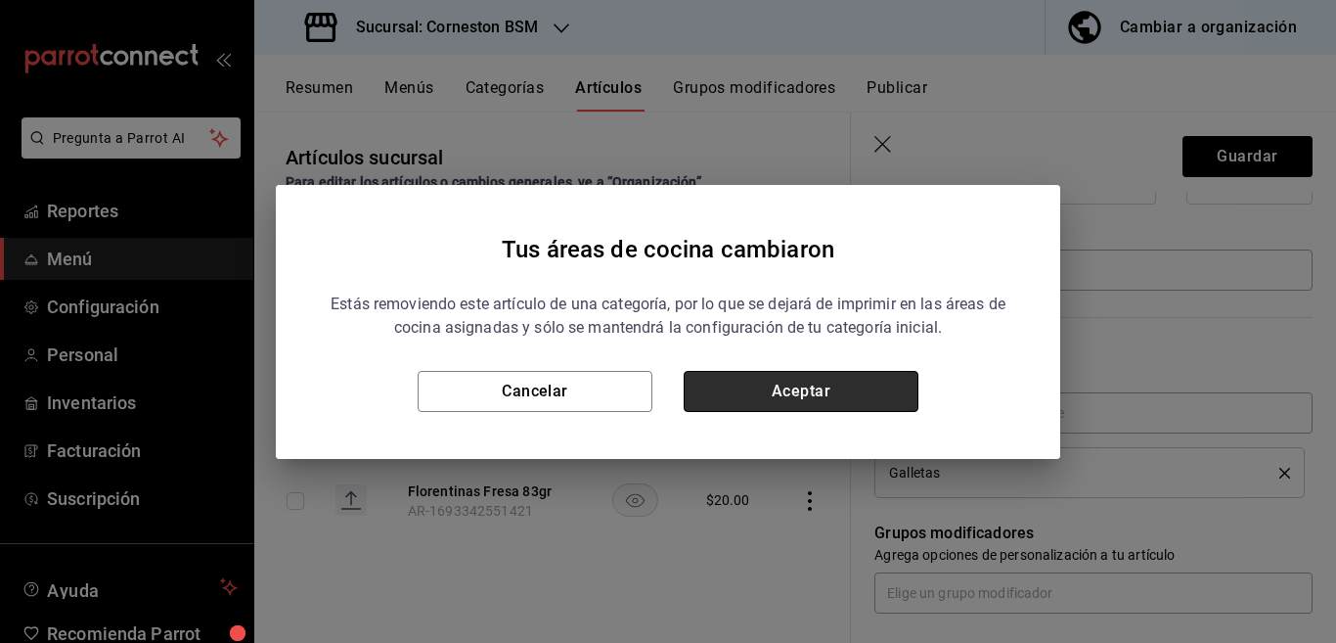
click at [837, 377] on button "Aceptar" at bounding box center [801, 391] width 235 height 41
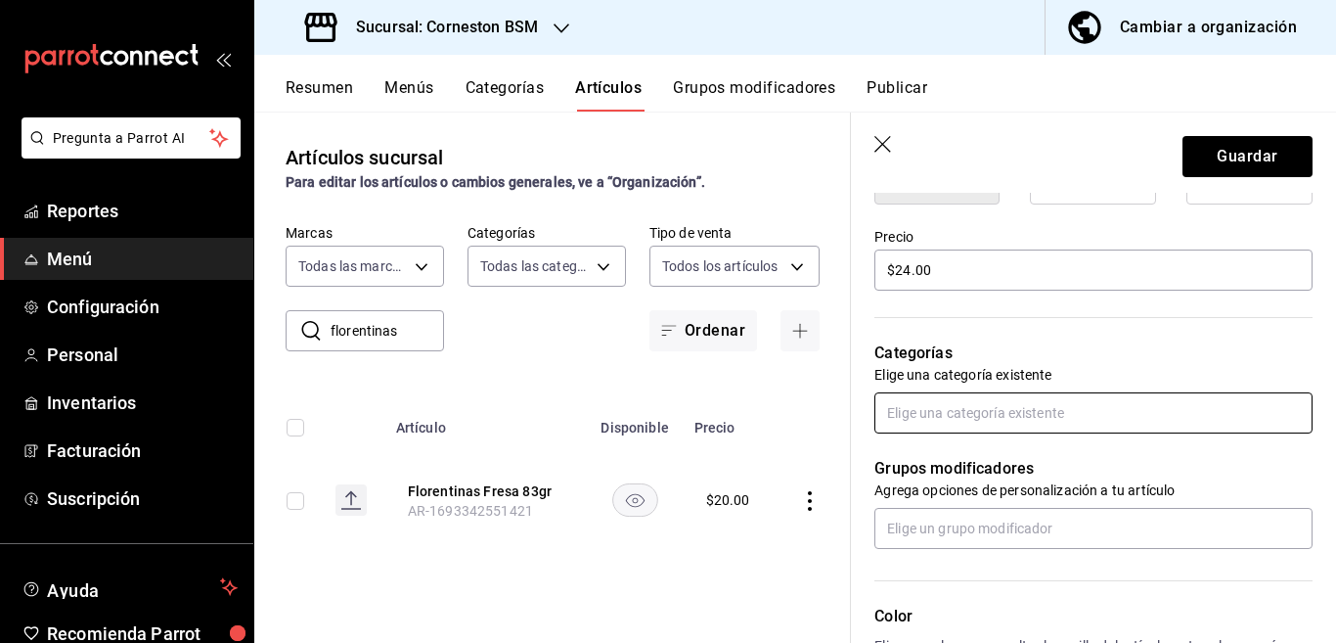
click at [912, 409] on input "text" at bounding box center [1094, 412] width 438 height 41
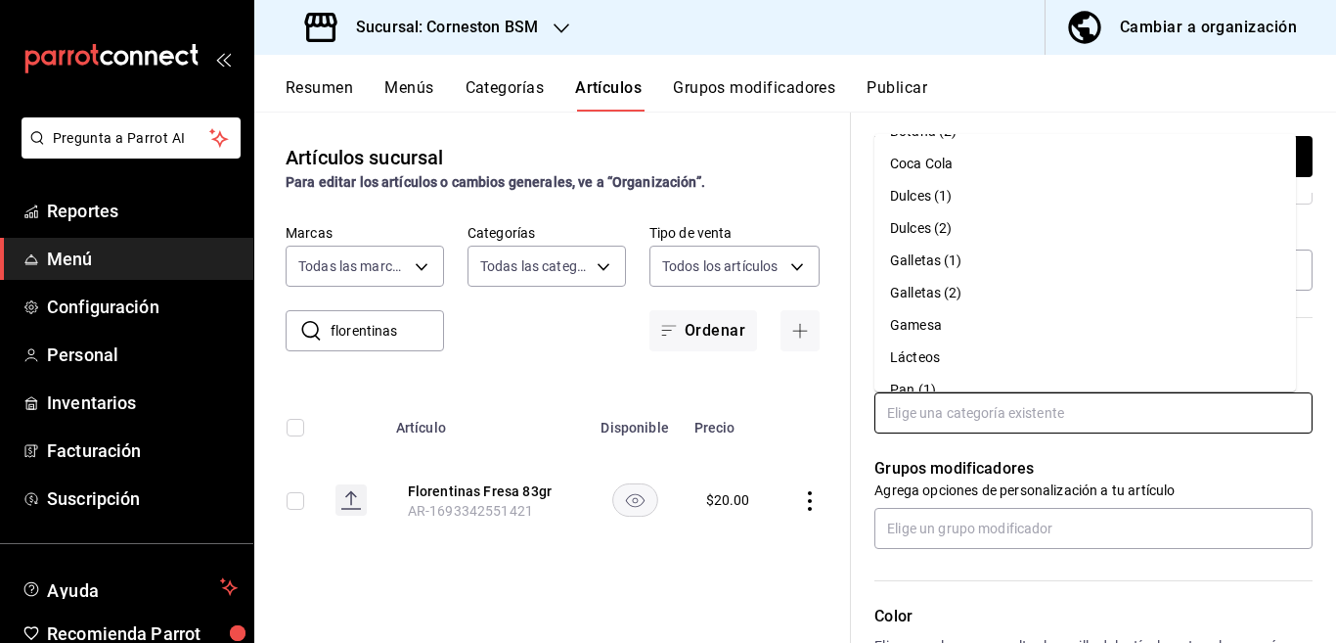
scroll to position [193, 0]
click at [914, 286] on li "Gamesa" at bounding box center [1086, 288] width 422 height 32
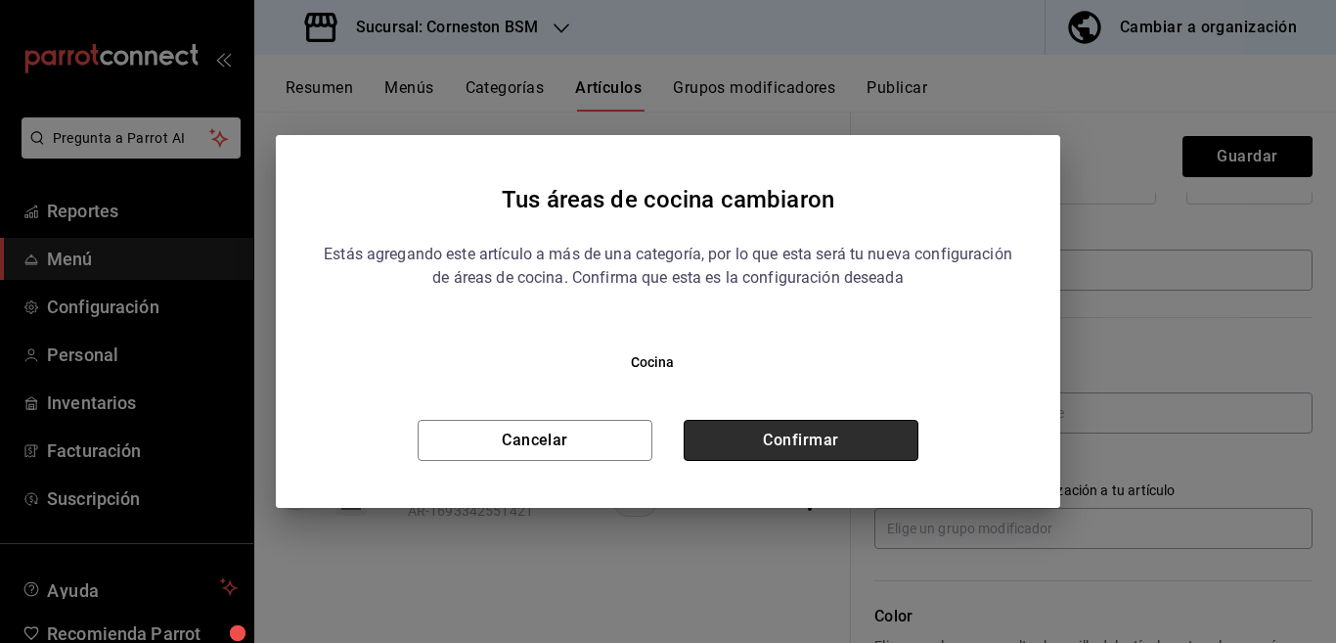
click at [842, 427] on button "Confirmar" at bounding box center [801, 440] width 235 height 41
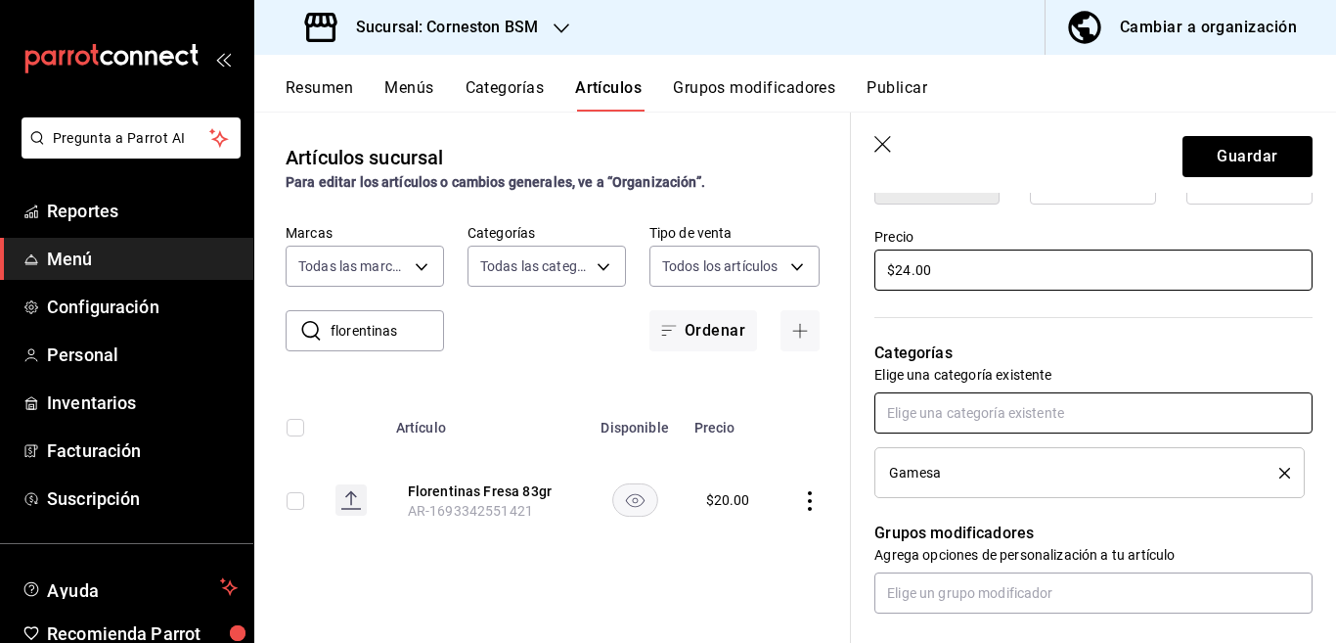
scroll to position [557, 0]
click at [1213, 142] on button "Guardar" at bounding box center [1248, 156] width 130 height 41
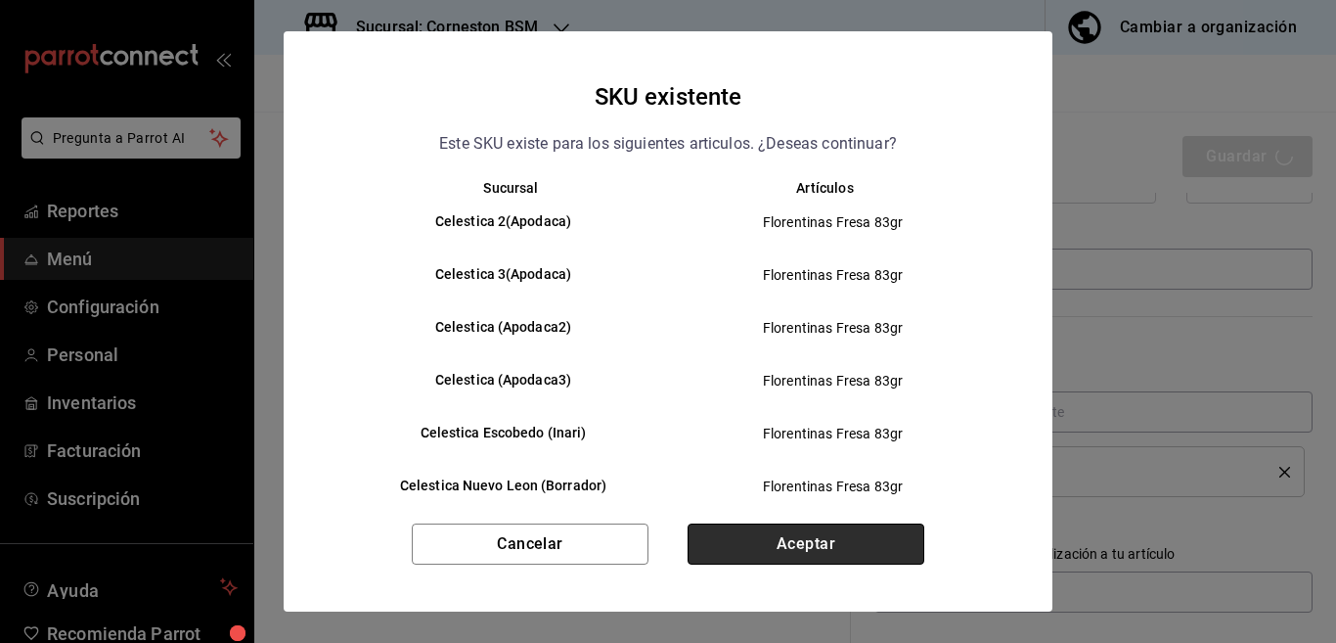
click at [815, 536] on button "Aceptar" at bounding box center [806, 543] width 237 height 41
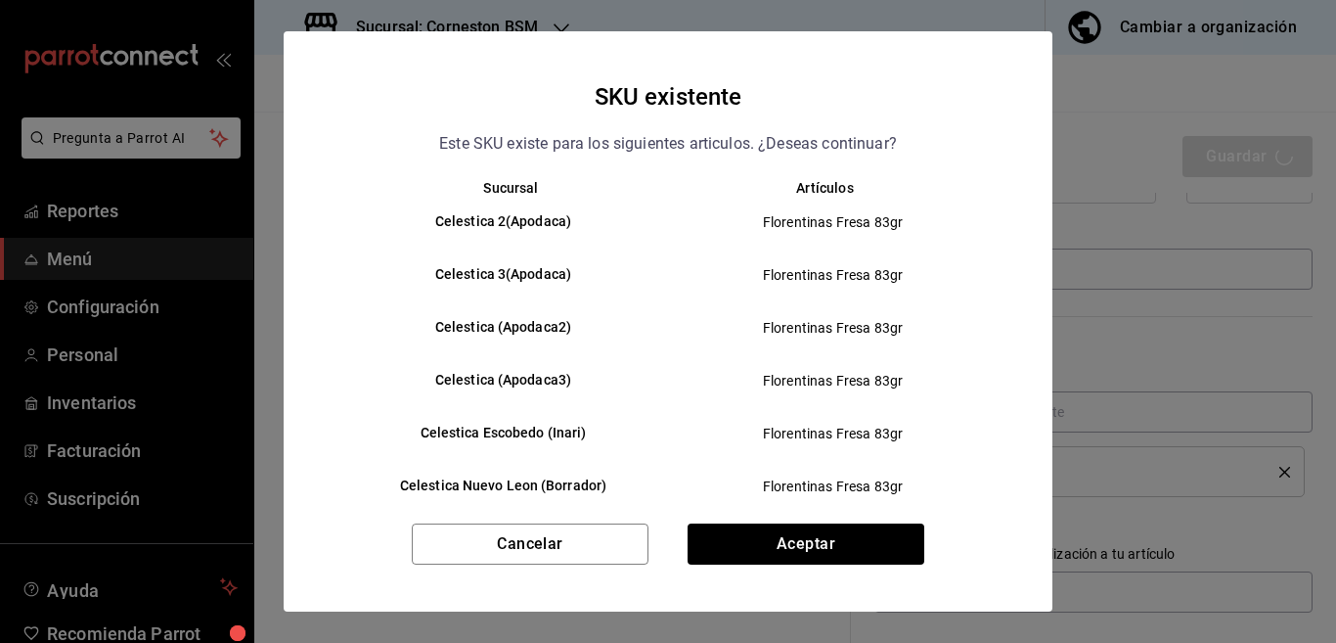
type textarea "x"
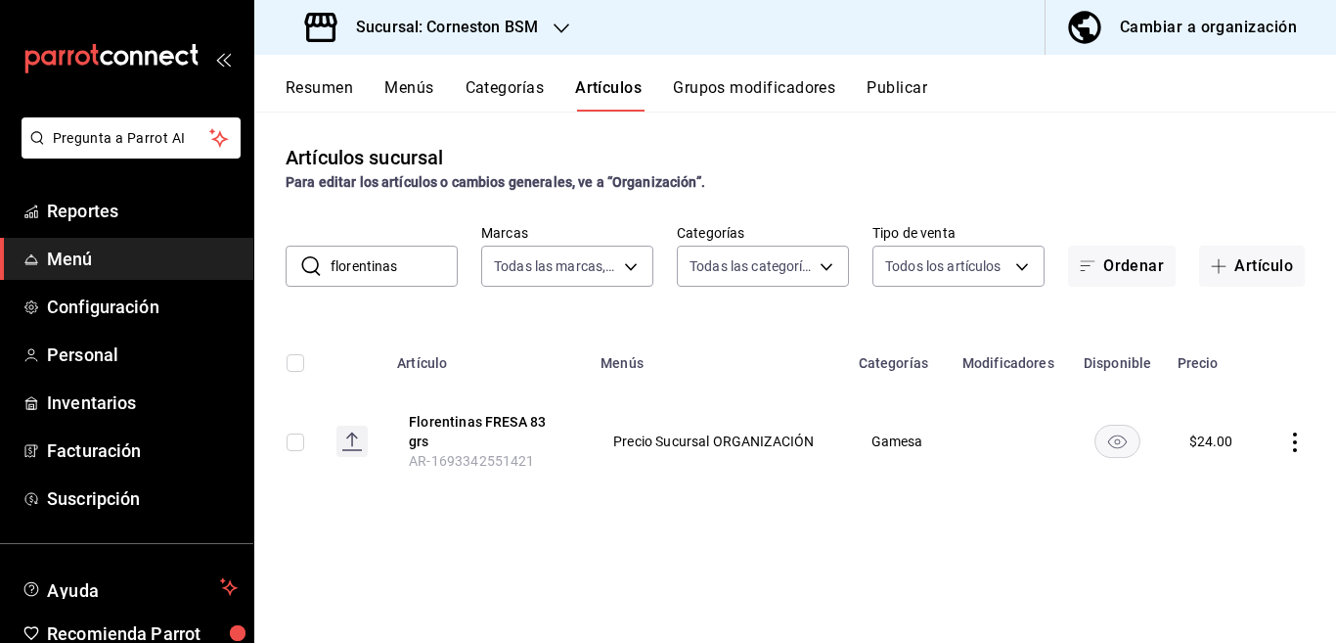
click at [1295, 445] on icon "actions" at bounding box center [1296, 442] width 20 height 20
click at [1233, 484] on span "Editar" at bounding box center [1236, 486] width 51 height 21
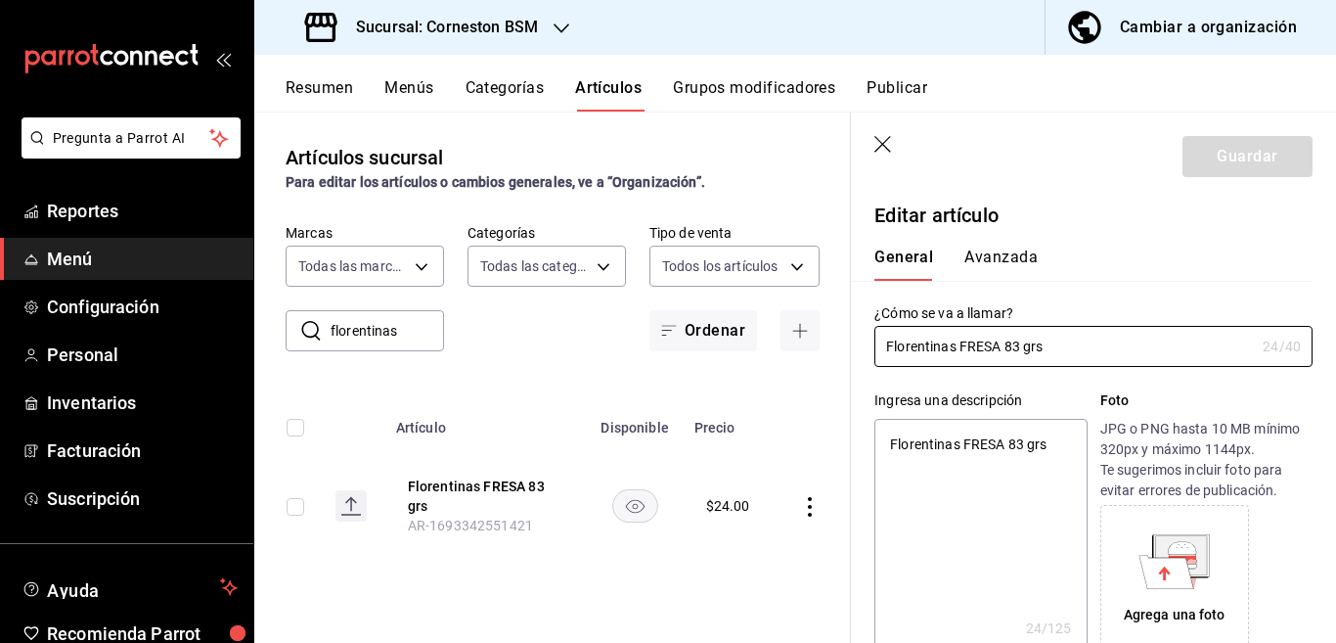
type textarea "x"
type input "$24.00"
type input "E48"
type input "90101500"
radio input "true"
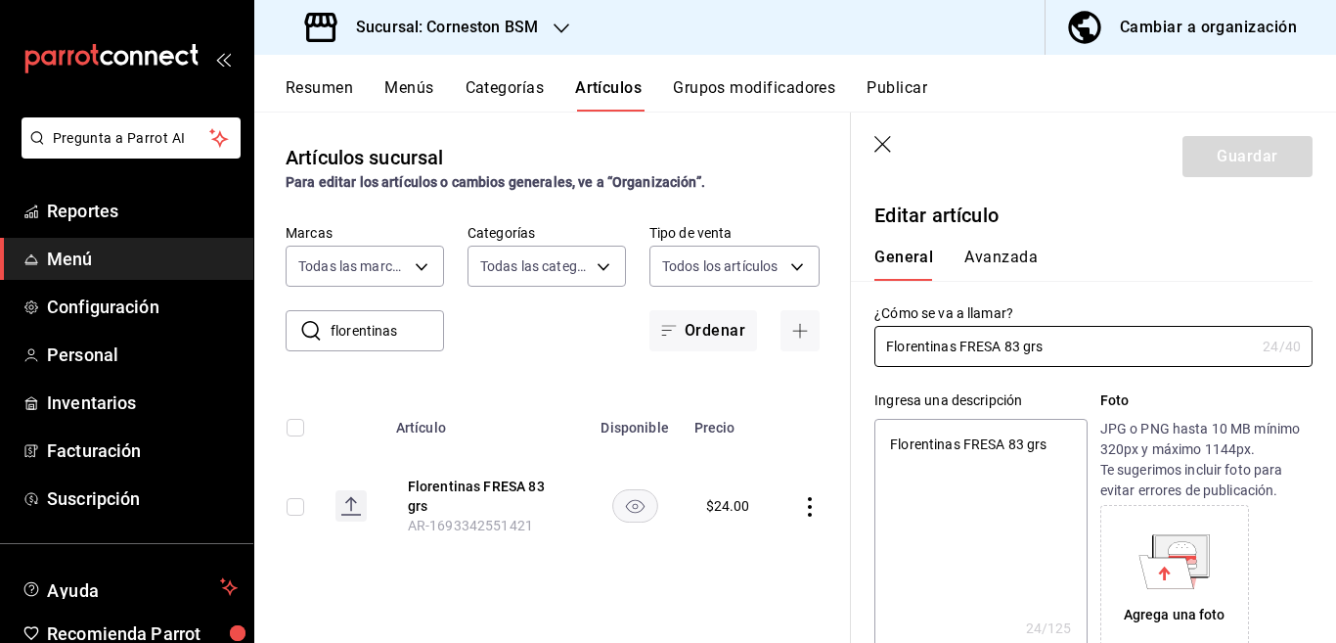
radio input "true"
type input "31e55689-5cd4-417f-ad52-5b78340f08c6"
click at [989, 261] on button "Avanzada" at bounding box center [1001, 264] width 73 height 33
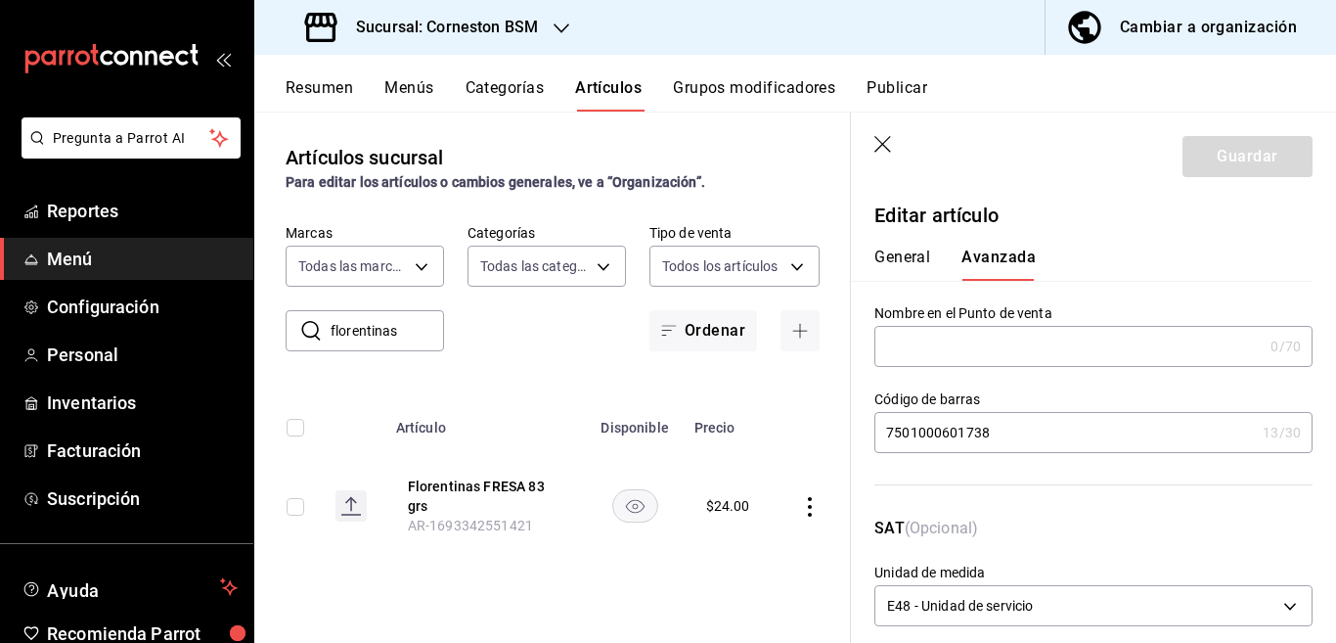
click at [1011, 438] on input "7501000601738" at bounding box center [1065, 432] width 381 height 39
click at [881, 145] on icon "button" at bounding box center [885, 146] width 20 height 20
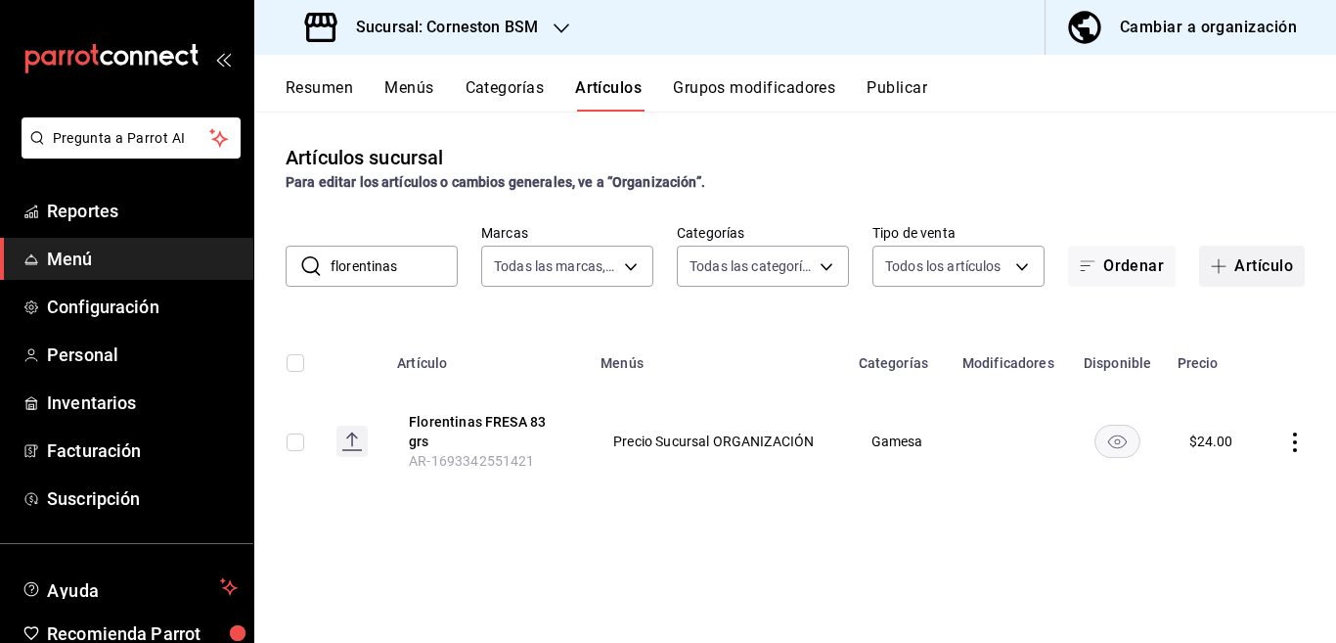
click at [1266, 263] on button "Artículo" at bounding box center [1252, 266] width 106 height 41
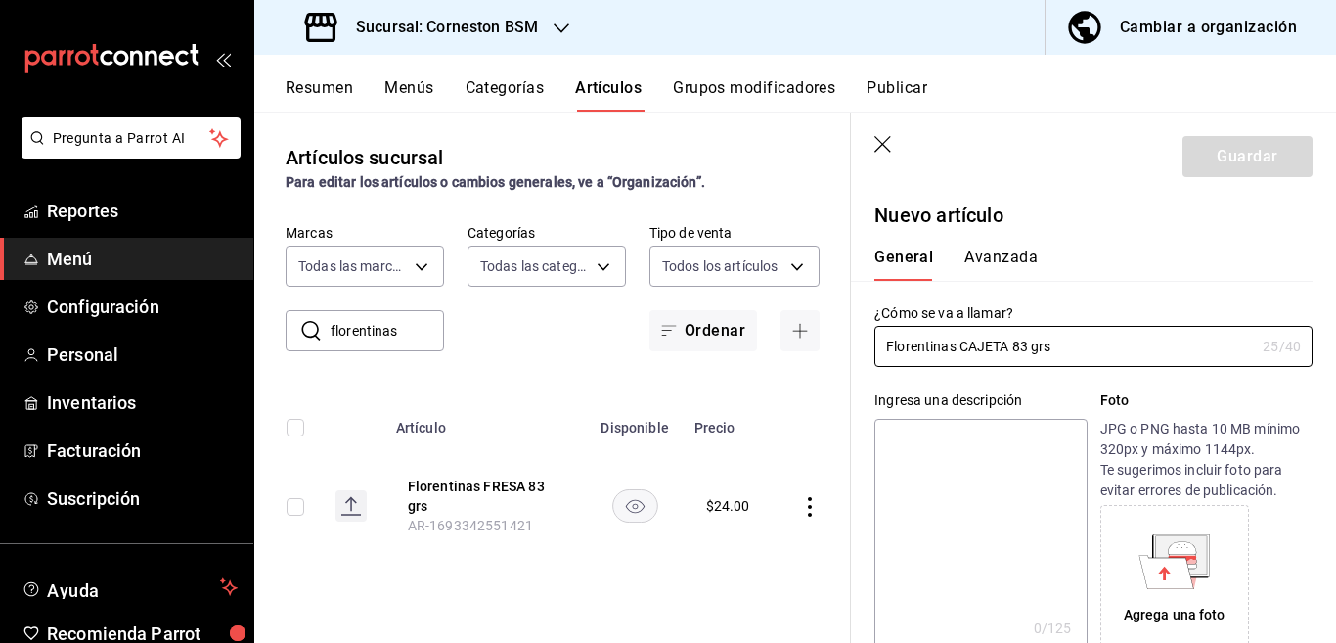
type input "Florentinas CAJETA 83 grs"
click at [964, 442] on textarea at bounding box center [981, 536] width 212 height 235
paste textarea "Florentinas CAJETA 83 grs"
type textarea "Florentinas CAJETA 83 grs"
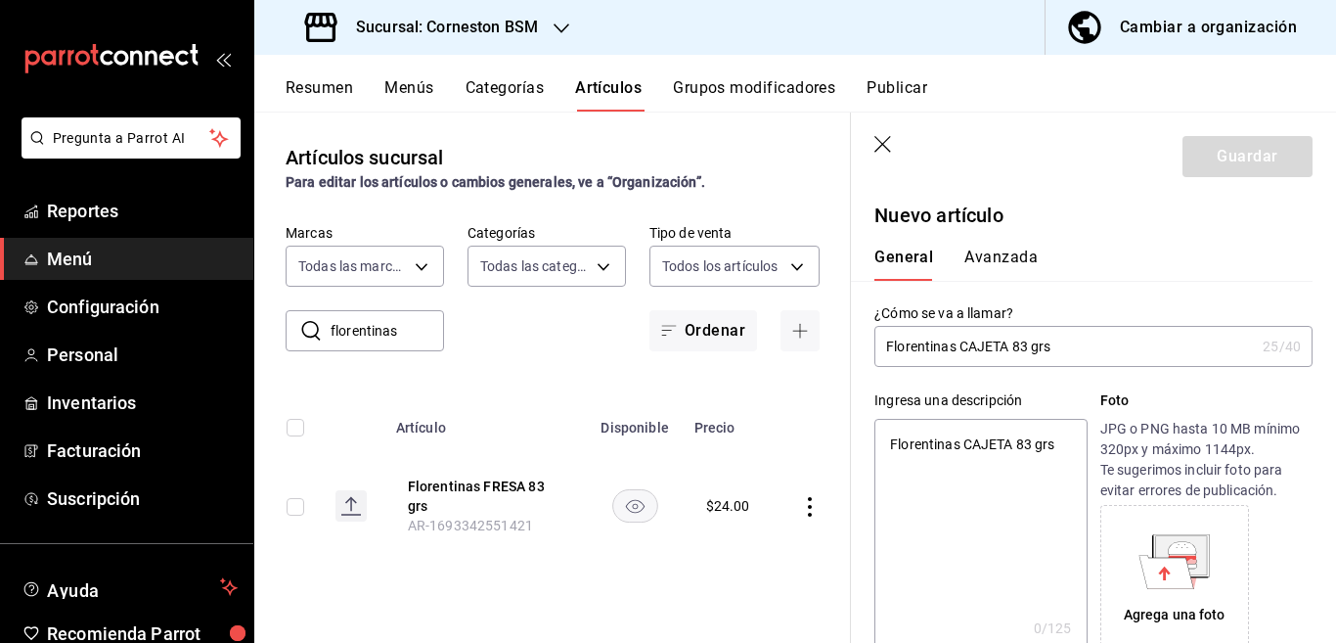
type textarea "x"
type textarea "Florentinas CAJETA 83 grs"
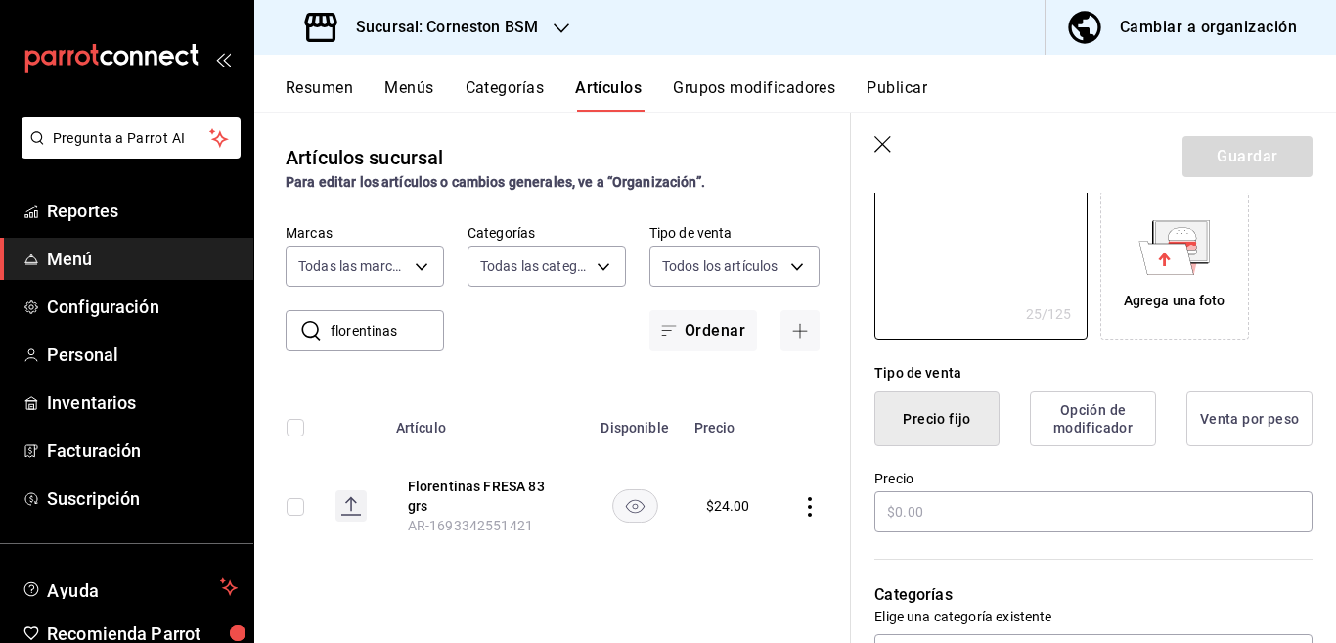
scroll to position [318, 0]
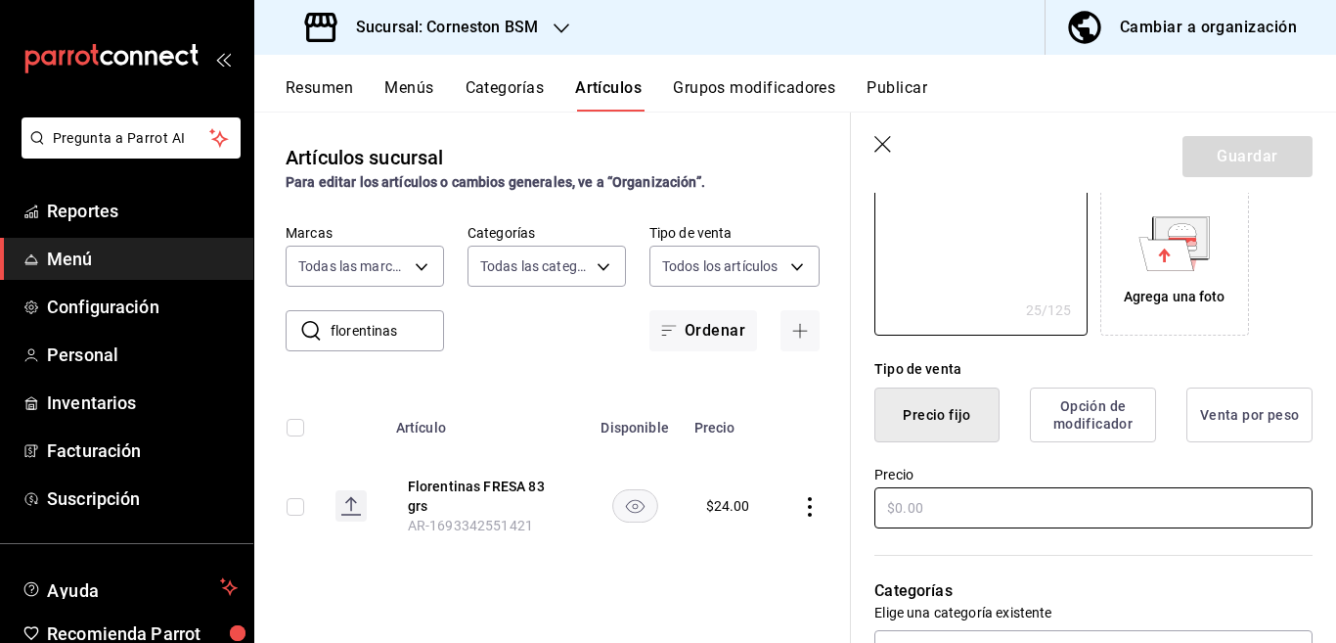
type textarea "x"
click at [947, 504] on input "text" at bounding box center [1094, 507] width 438 height 41
type input "$2.00"
type textarea "x"
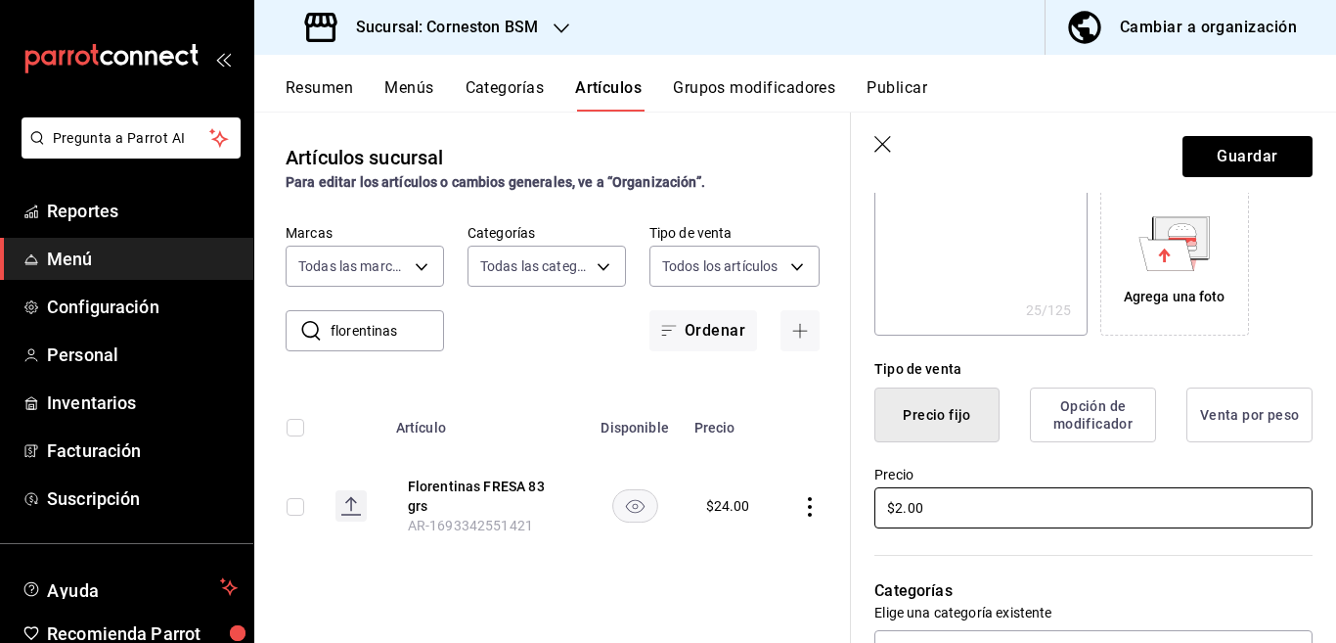
type input "$24.00"
type textarea "x"
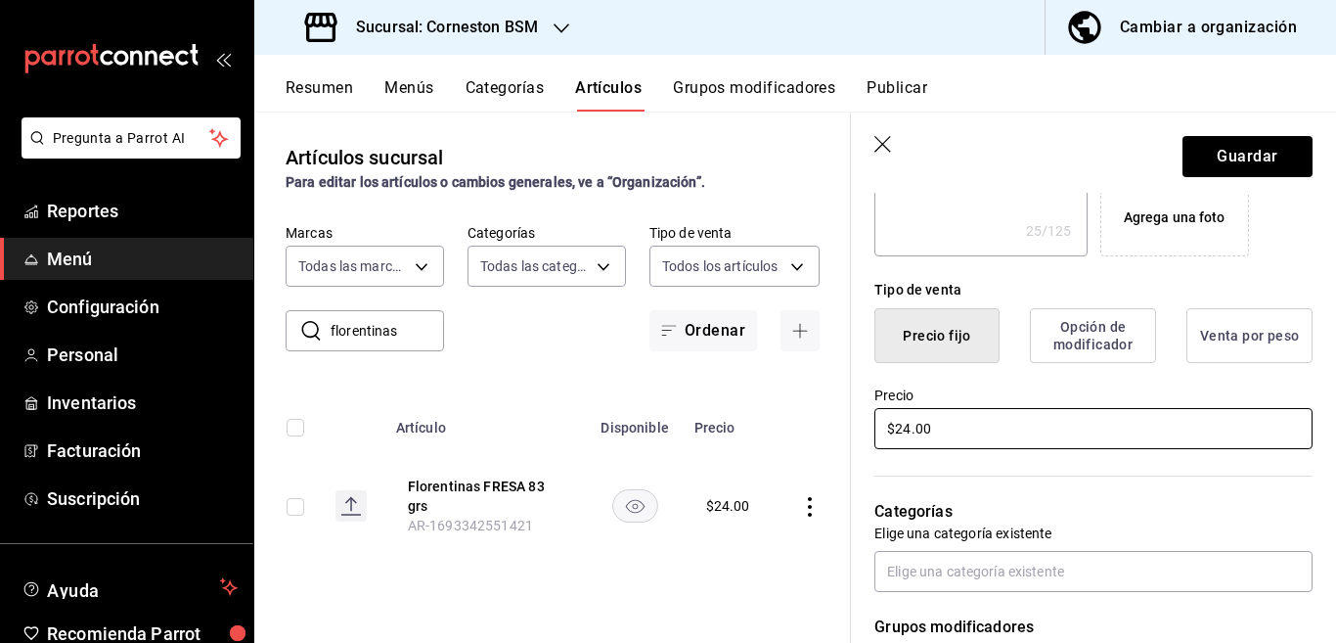
scroll to position [476, 0]
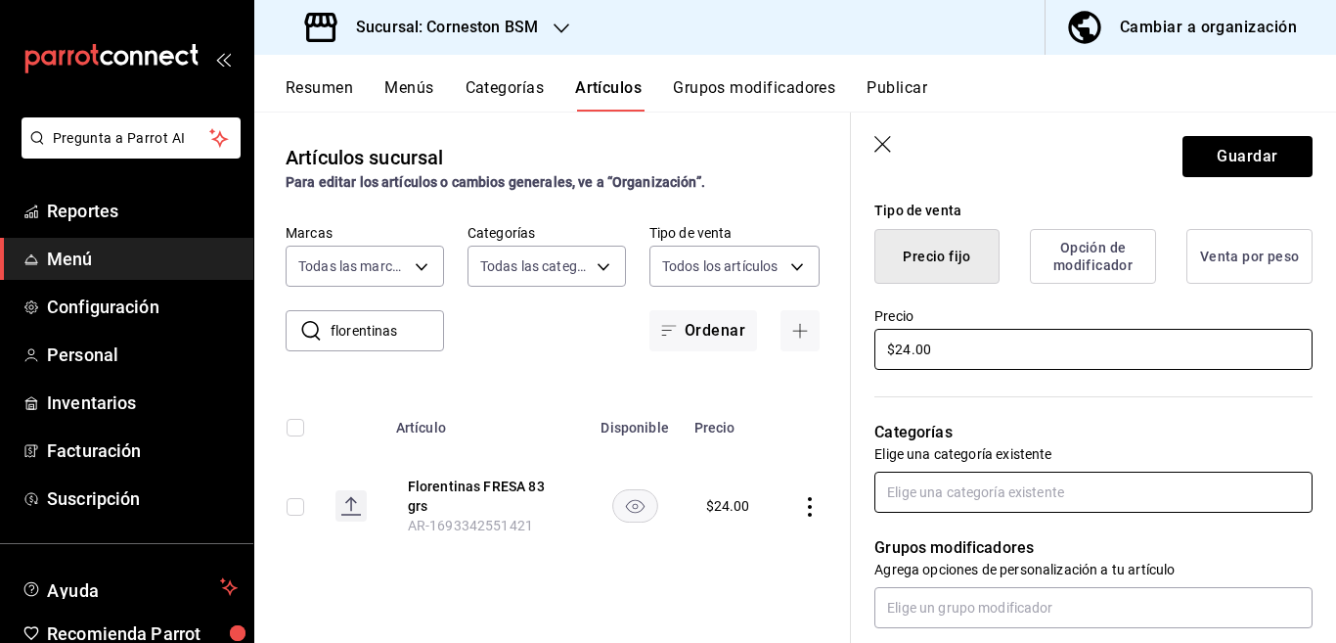
type input "$24.00"
click at [996, 492] on input "text" at bounding box center [1094, 492] width 438 height 41
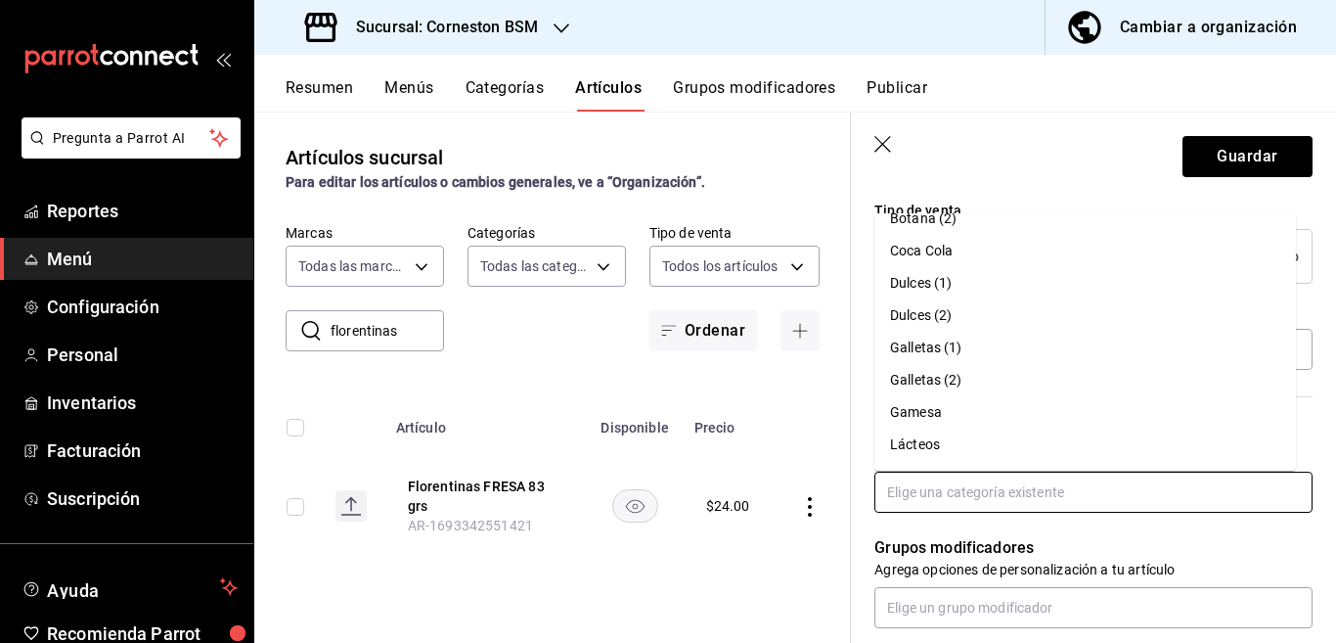
scroll to position [154, 0]
click at [918, 405] on li "Gamesa" at bounding box center [1086, 406] width 422 height 32
type textarea "x"
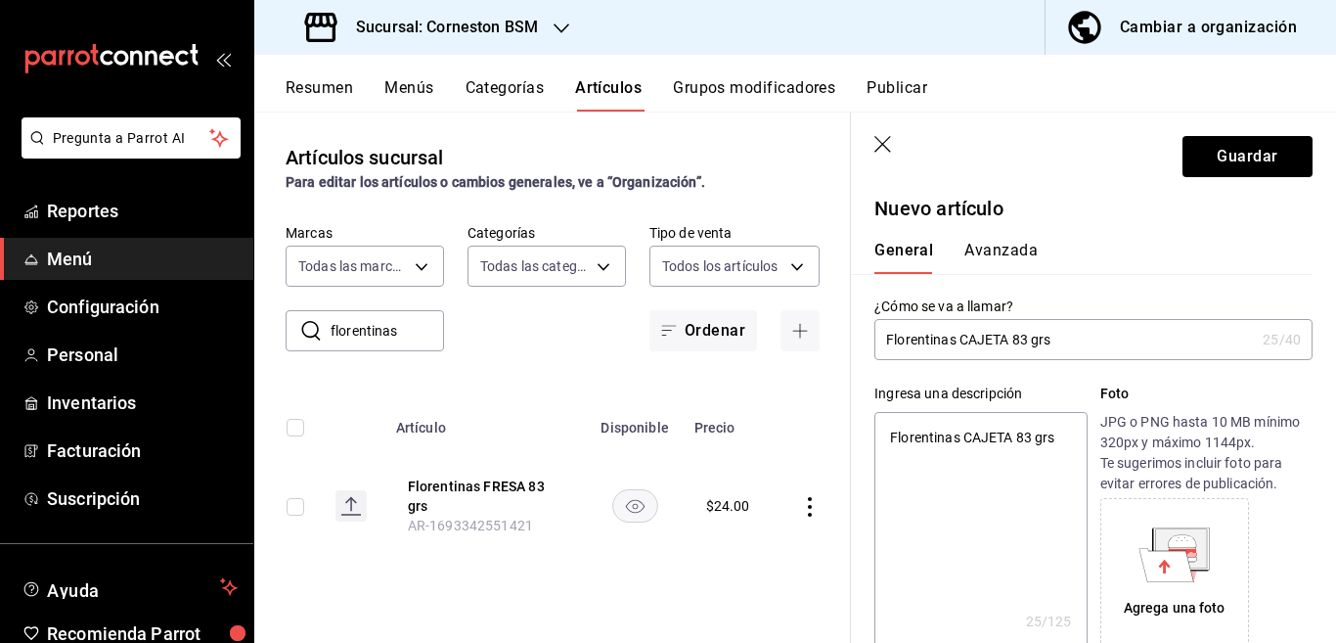
scroll to position [0, 0]
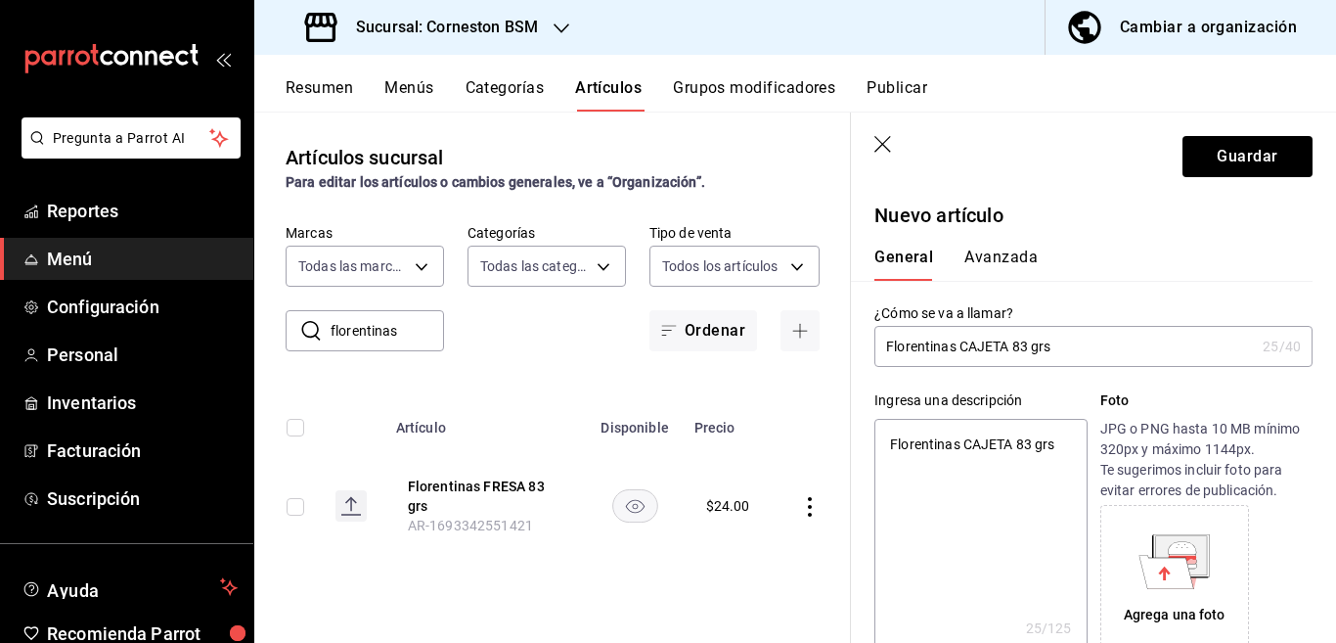
click at [982, 258] on button "Avanzada" at bounding box center [1001, 264] width 73 height 33
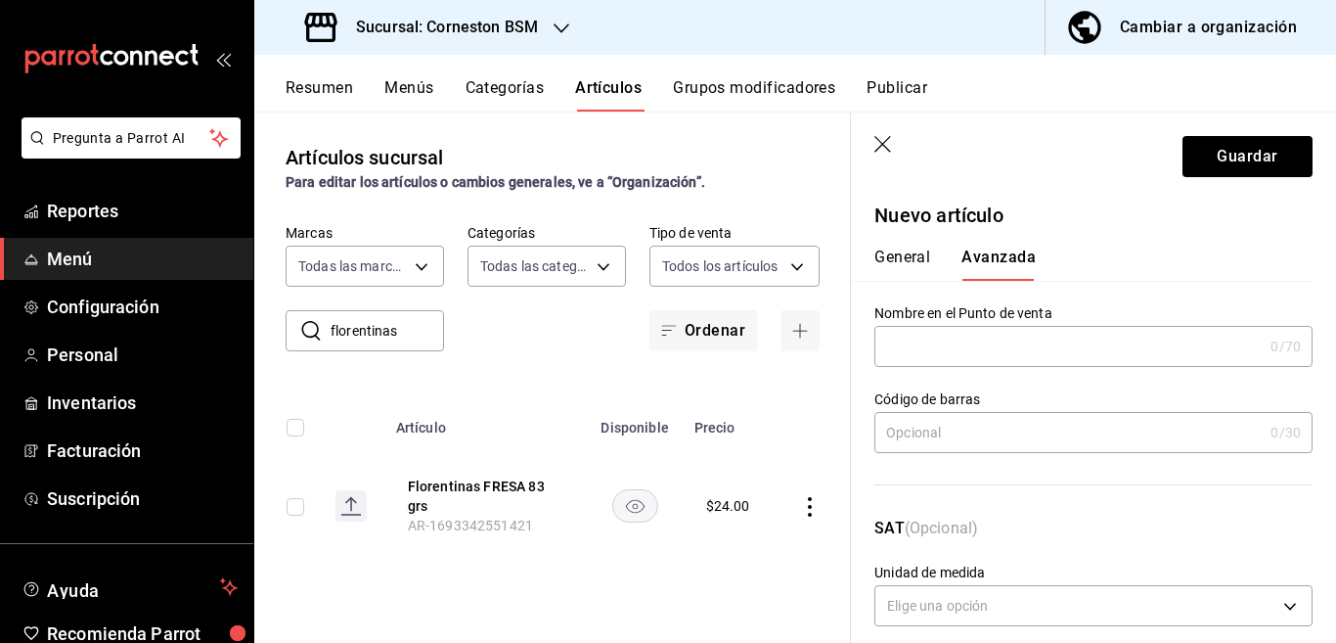
click at [952, 437] on input "text" at bounding box center [1069, 432] width 388 height 39
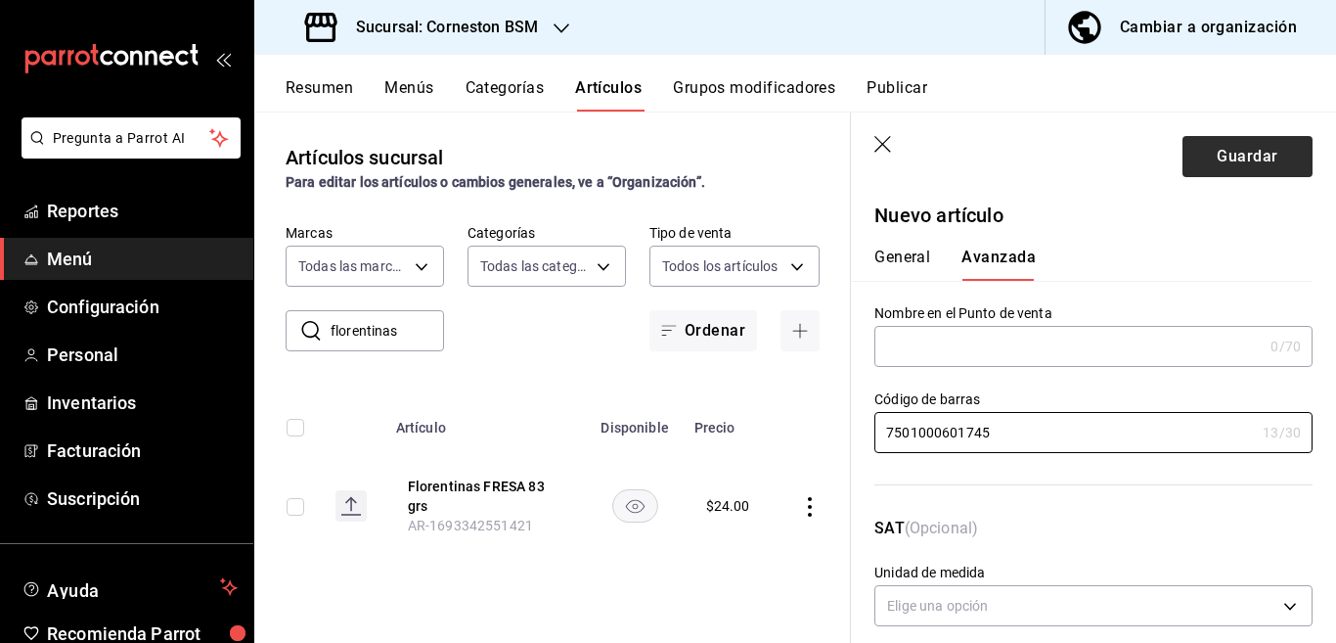
type input "7501000601745"
click at [1220, 149] on button "Guardar" at bounding box center [1248, 156] width 130 height 41
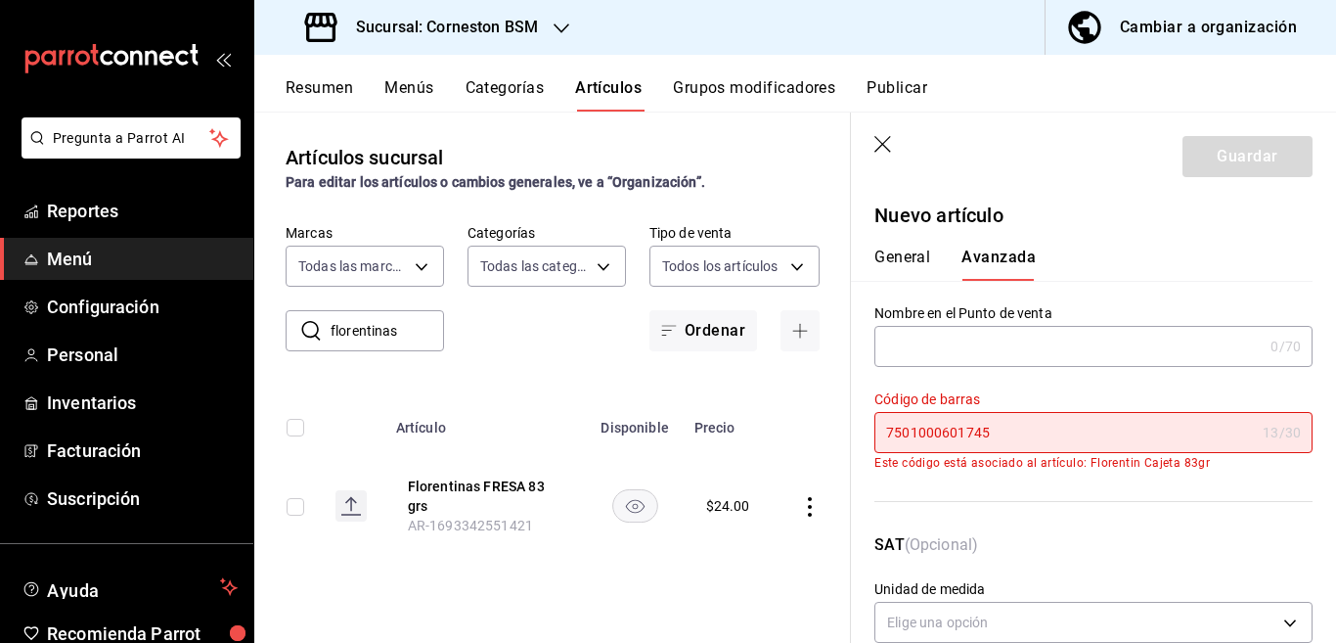
click at [1032, 424] on input "7501000601745" at bounding box center [1065, 432] width 381 height 39
click at [872, 139] on header "Guardar" at bounding box center [1093, 153] width 485 height 80
click at [887, 140] on icon "button" at bounding box center [883, 144] width 17 height 17
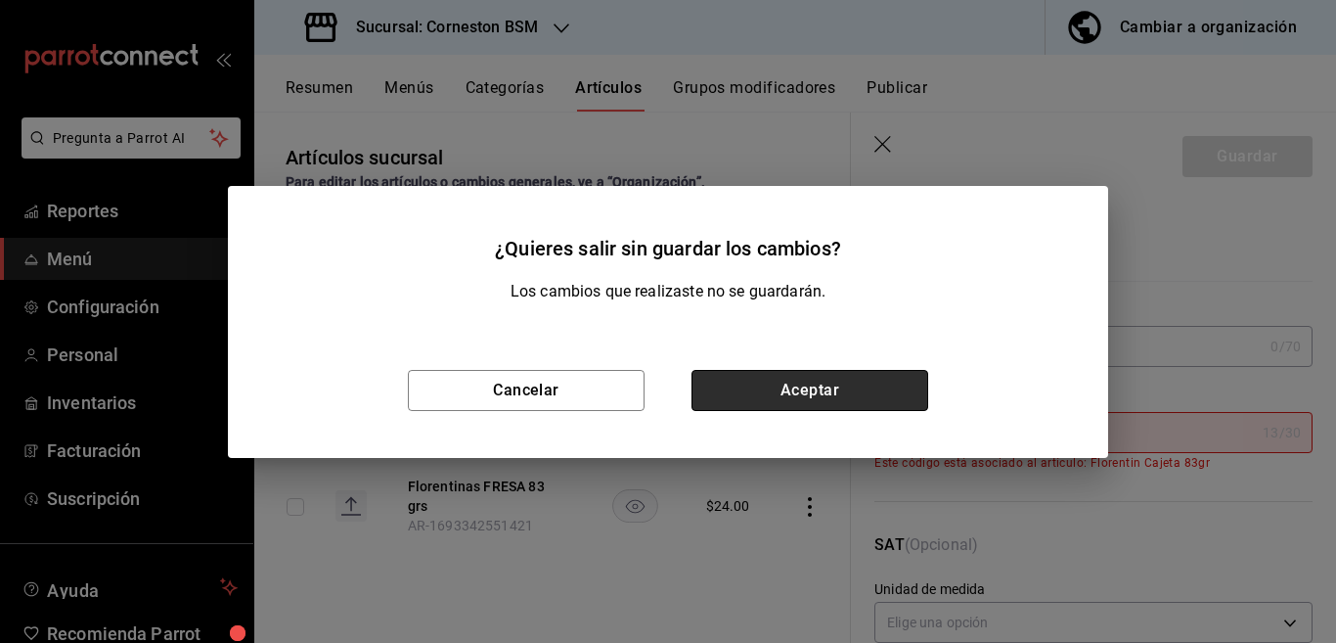
click at [790, 387] on button "Aceptar" at bounding box center [810, 390] width 237 height 41
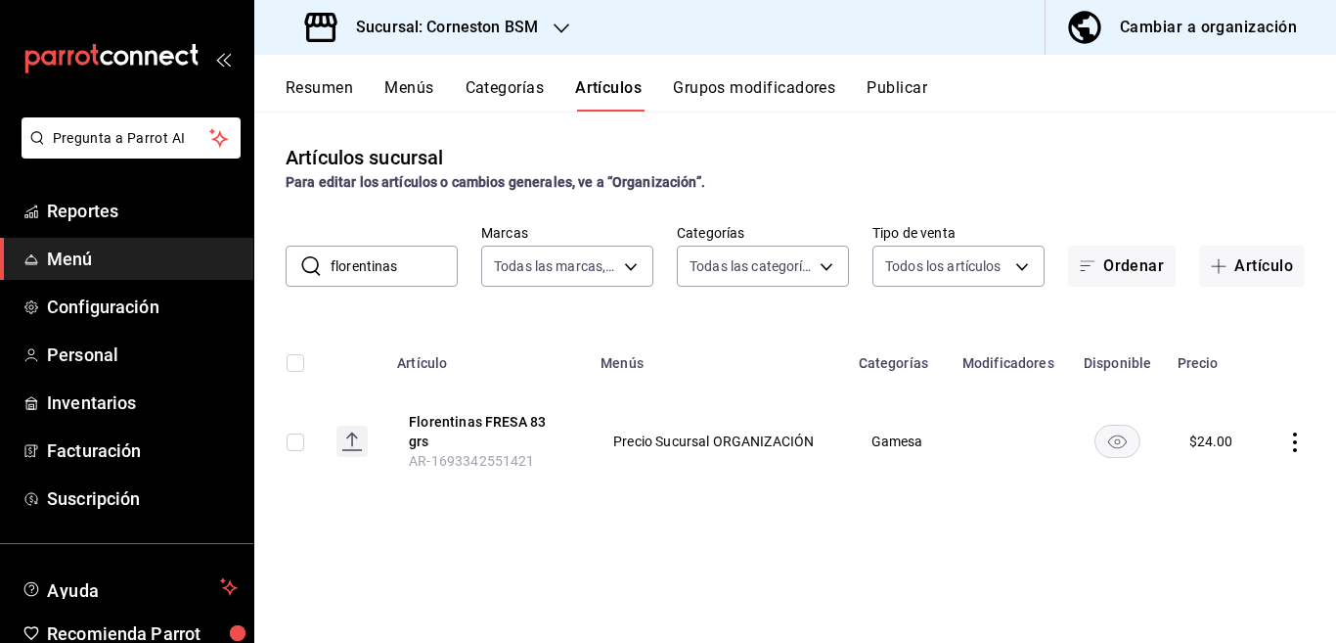
click at [422, 268] on input "florentinas" at bounding box center [394, 266] width 127 height 39
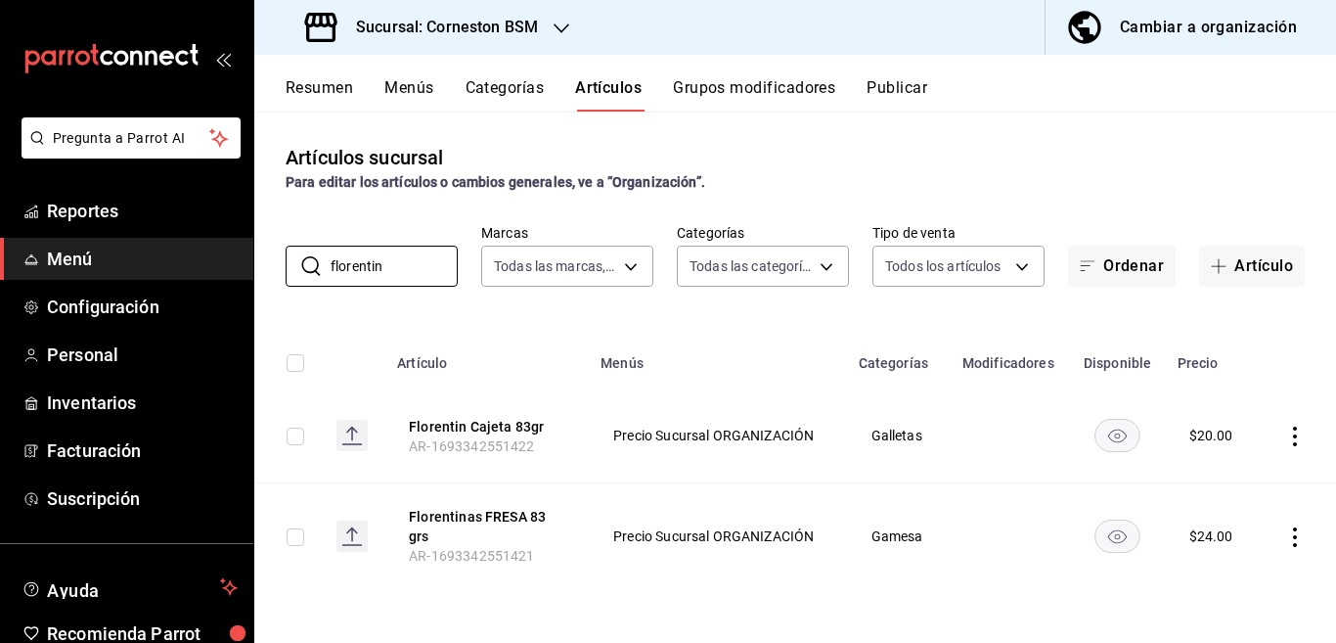
type input "florentin"
click at [1301, 434] on icon "actions" at bounding box center [1296, 437] width 20 height 20
click at [1223, 475] on span "Editar" at bounding box center [1236, 481] width 51 height 21
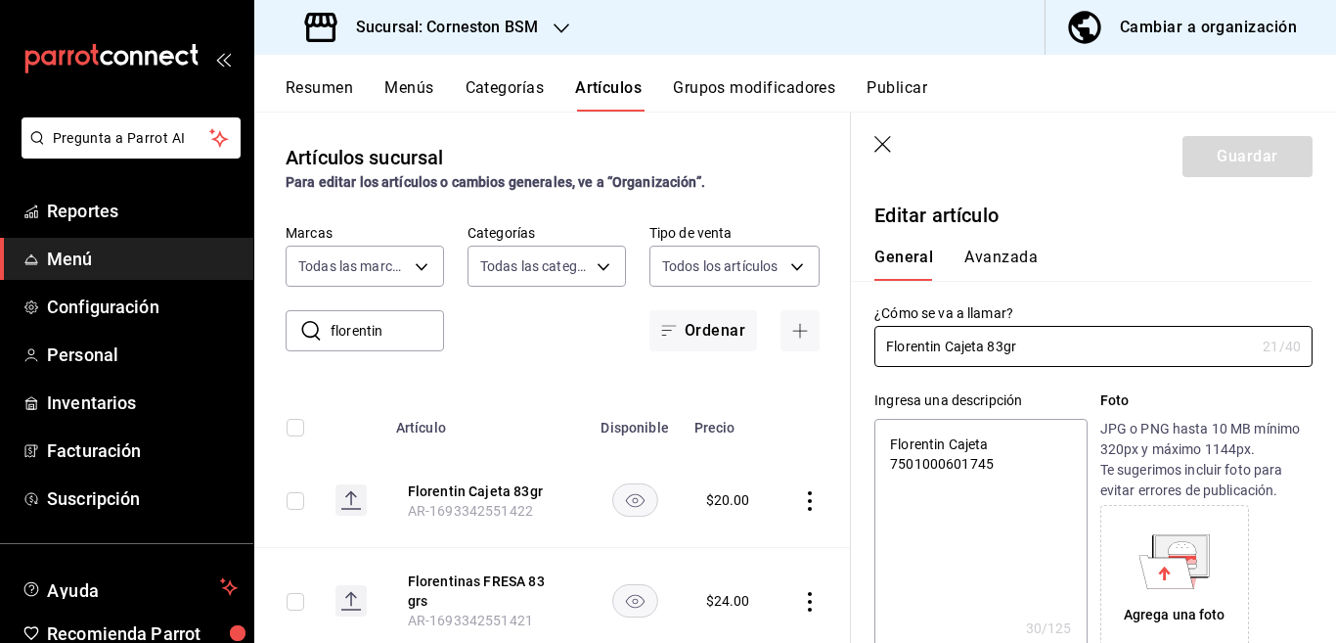
type textarea "x"
type input "$20.00"
type input "Florentinas Cajeta 83gr"
type textarea "x"
type input "Florentinas Cajeta 83gr"
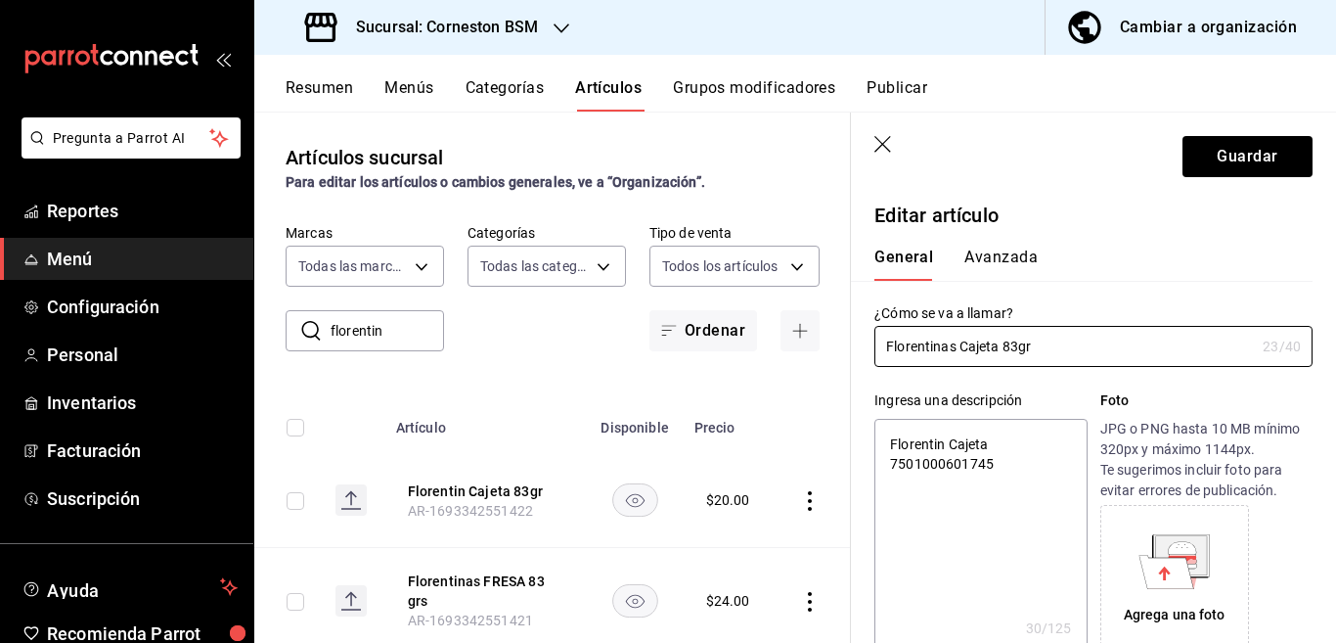
type textarea "x"
click at [1013, 461] on textarea "Florentin Cajeta 7501000601745" at bounding box center [981, 536] width 212 height 235
type textarea "Florentin Cajeta"
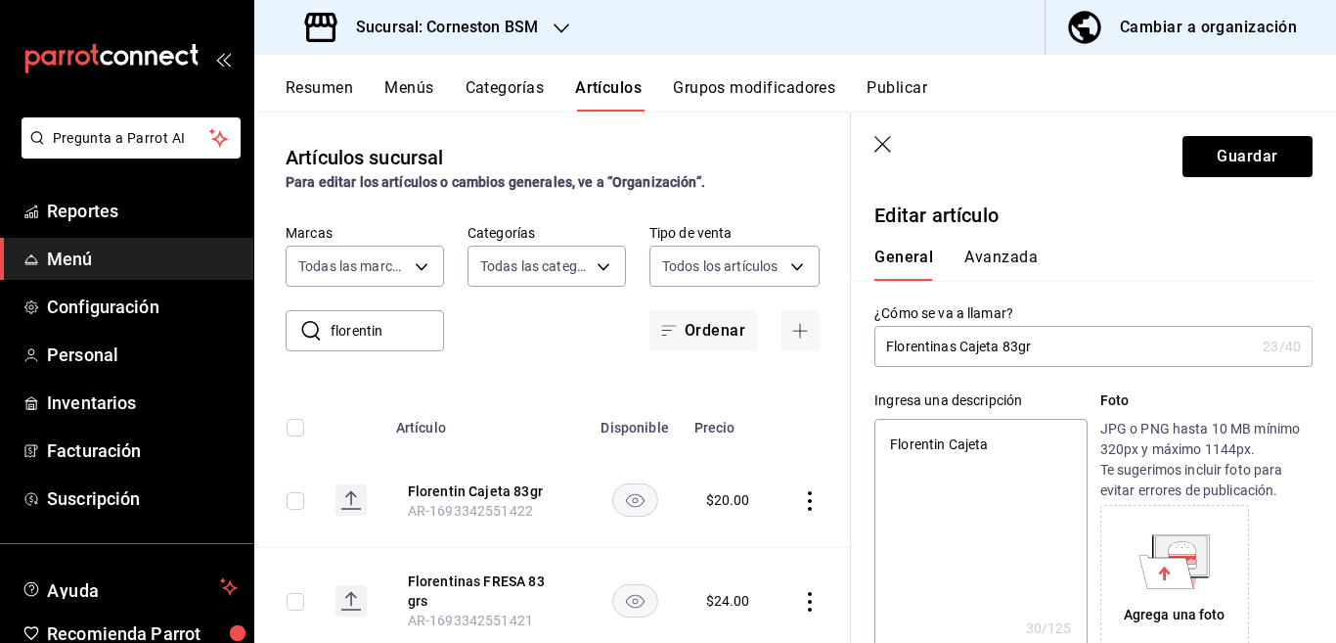
type textarea "x"
click at [1039, 351] on input "Florentinas Cajeta 83gr" at bounding box center [1065, 346] width 381 height 39
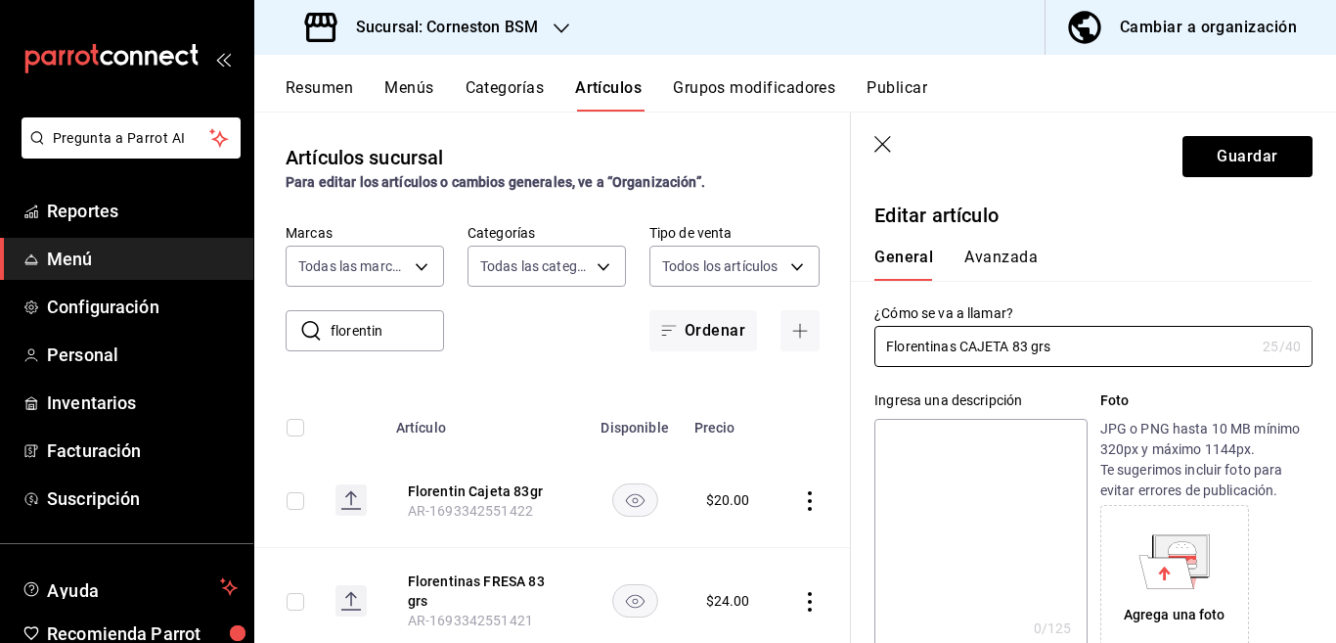
type input "Florentinas CAJETA 83 grs"
click at [965, 502] on textarea at bounding box center [981, 536] width 212 height 235
paste textarea "Florentinas CAJETA 83 grs"
type textarea "Florentinas CAJETA 83 grs"
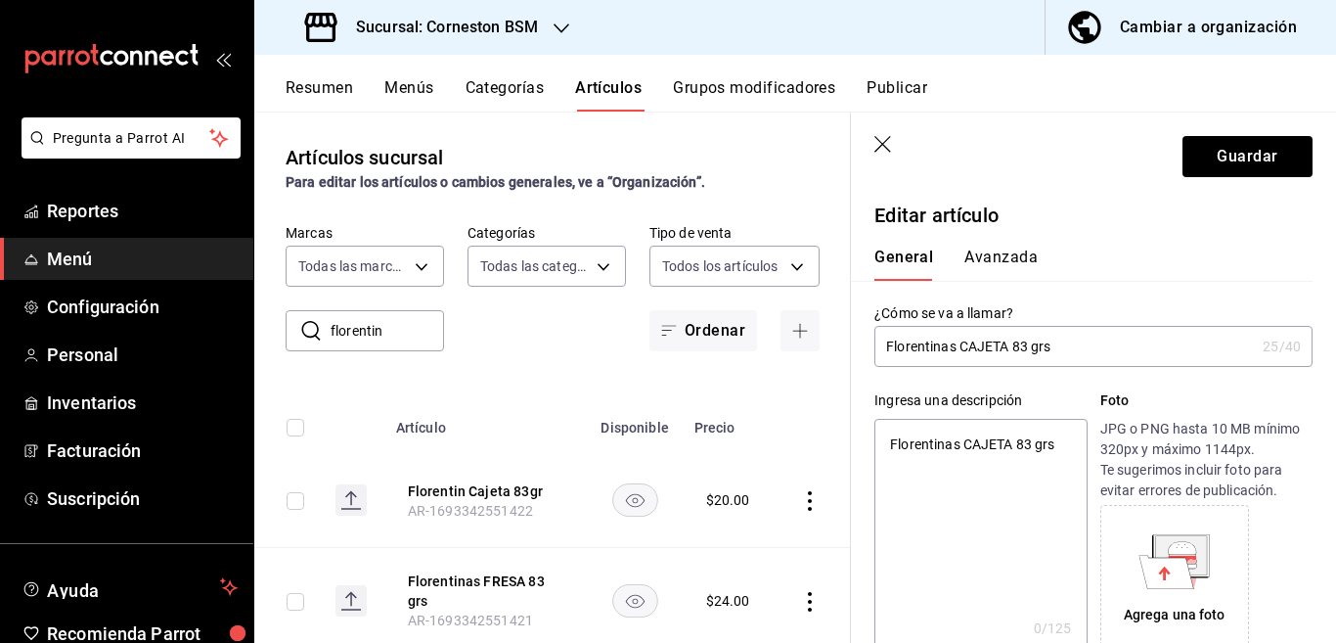
type textarea "x"
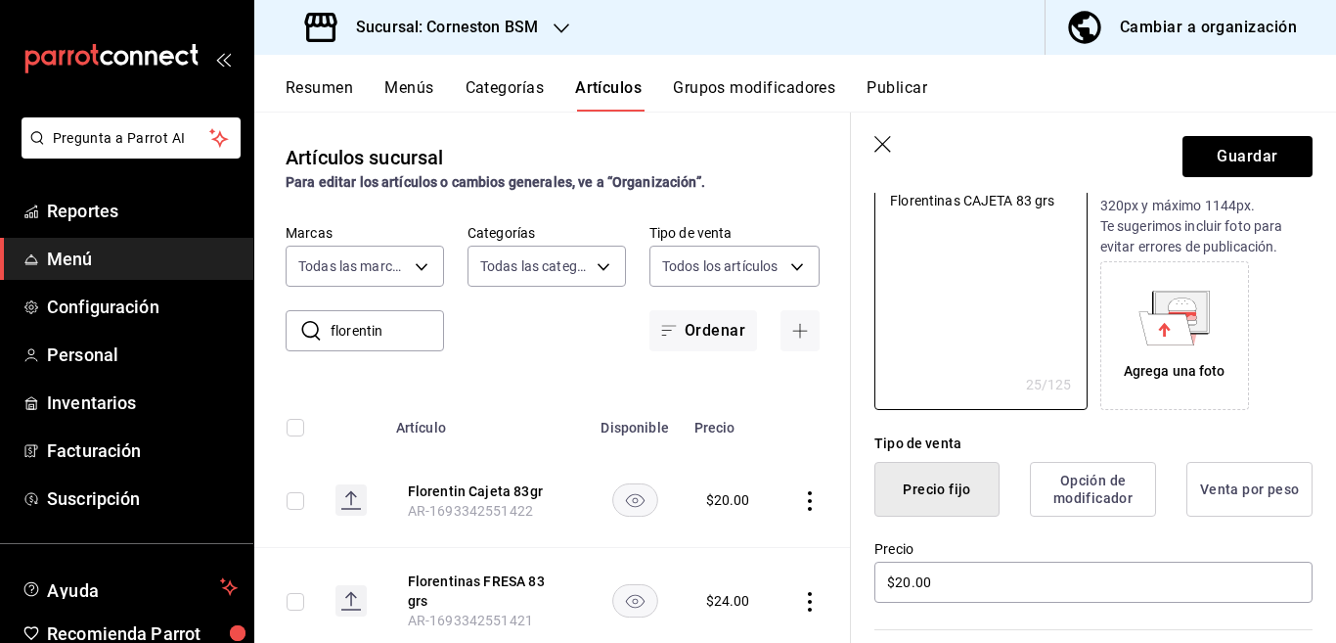
scroll to position [318, 0]
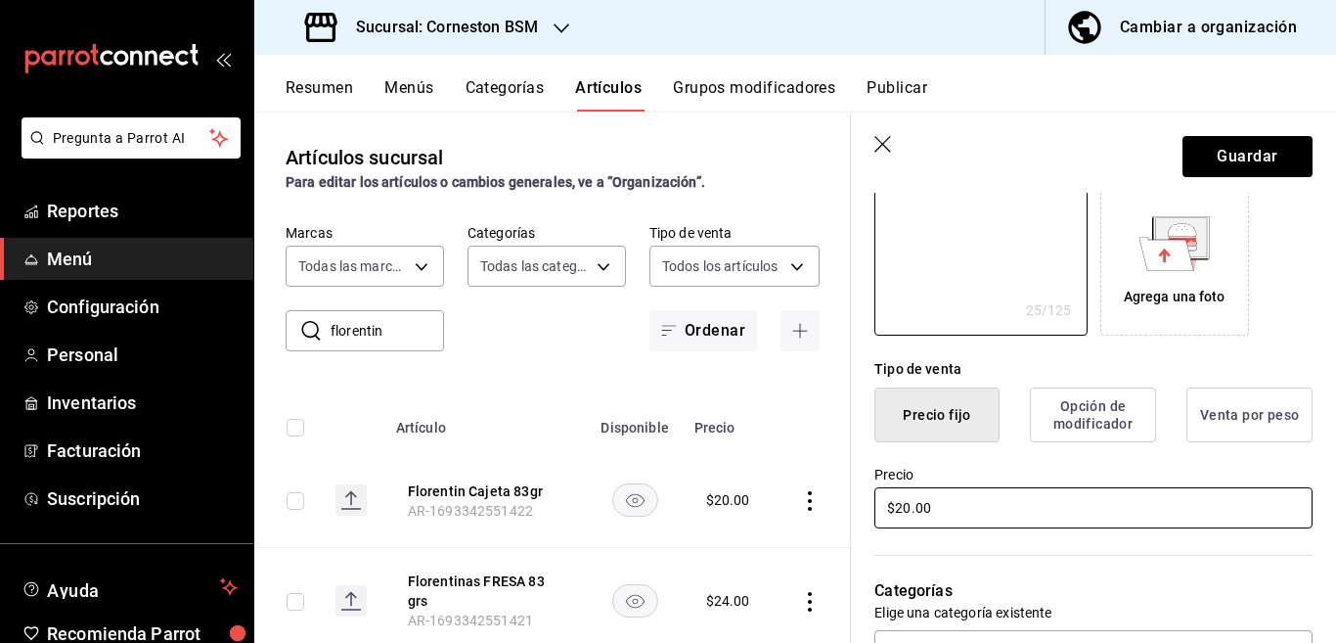
type textarea "Florentinas CAJETA 83 grs"
type textarea "x"
click at [972, 510] on input "$20.00" at bounding box center [1094, 507] width 438 height 41
type input "$2.00"
type textarea "x"
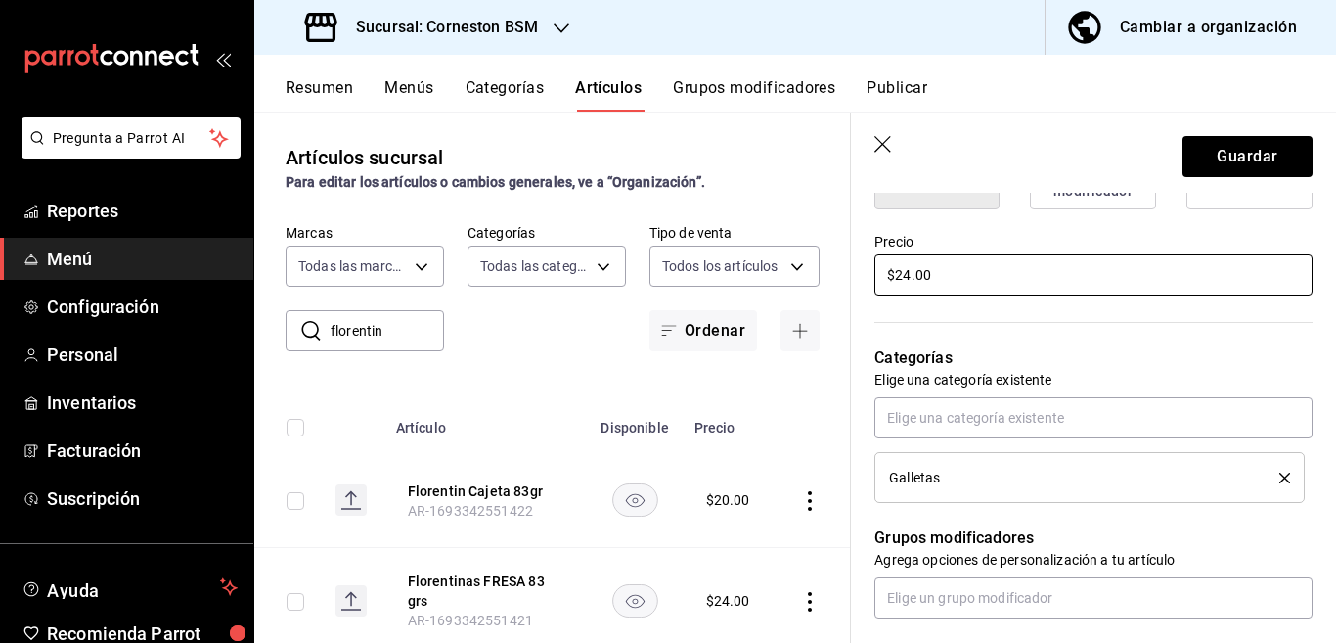
scroll to position [556, 0]
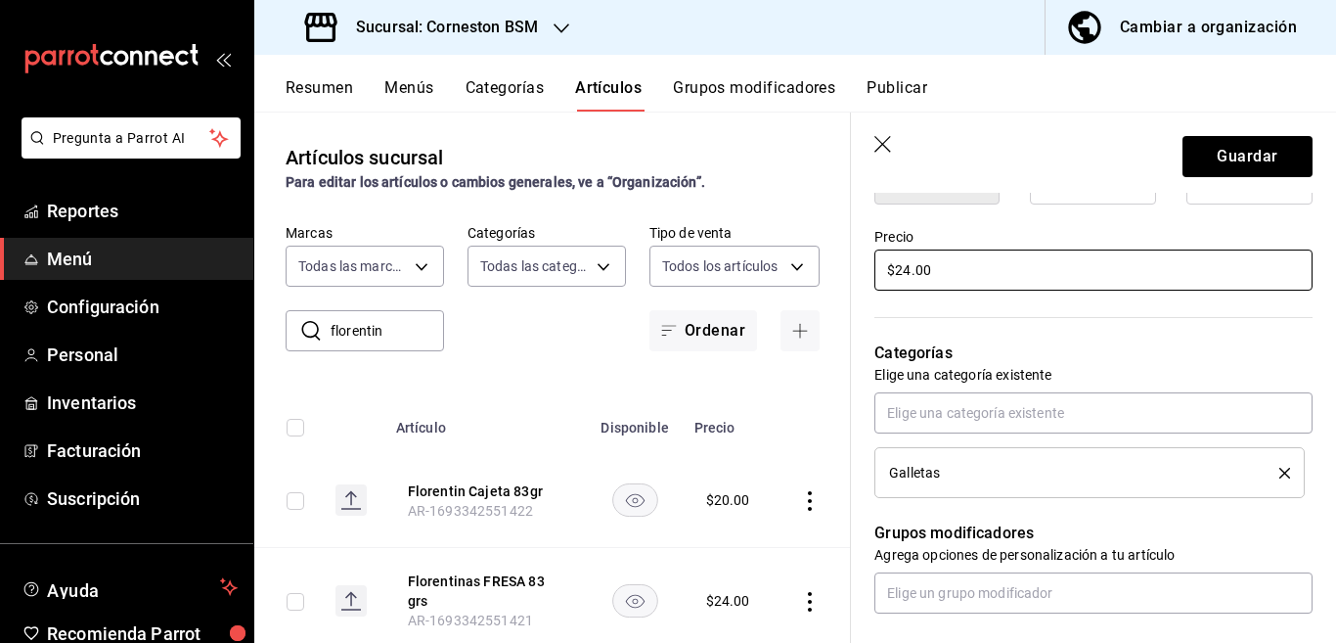
type input "$24.00"
click at [1280, 472] on icon "delete" at bounding box center [1285, 473] width 11 height 11
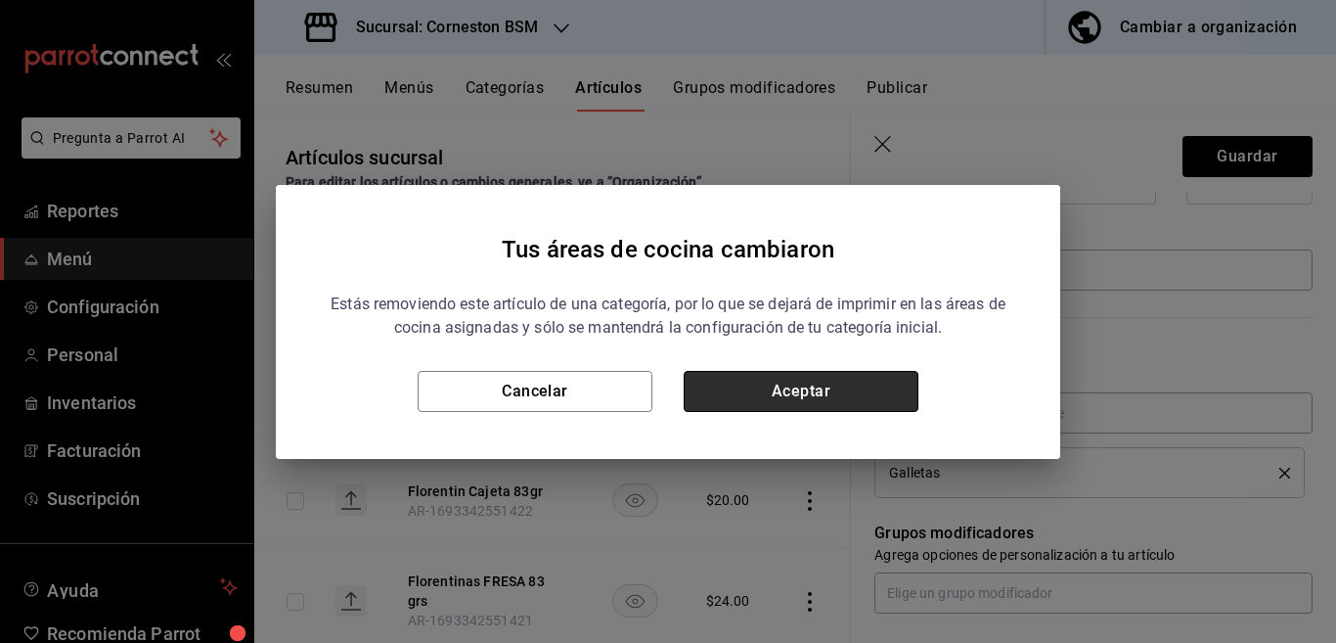
click at [782, 391] on button "Aceptar" at bounding box center [801, 391] width 235 height 41
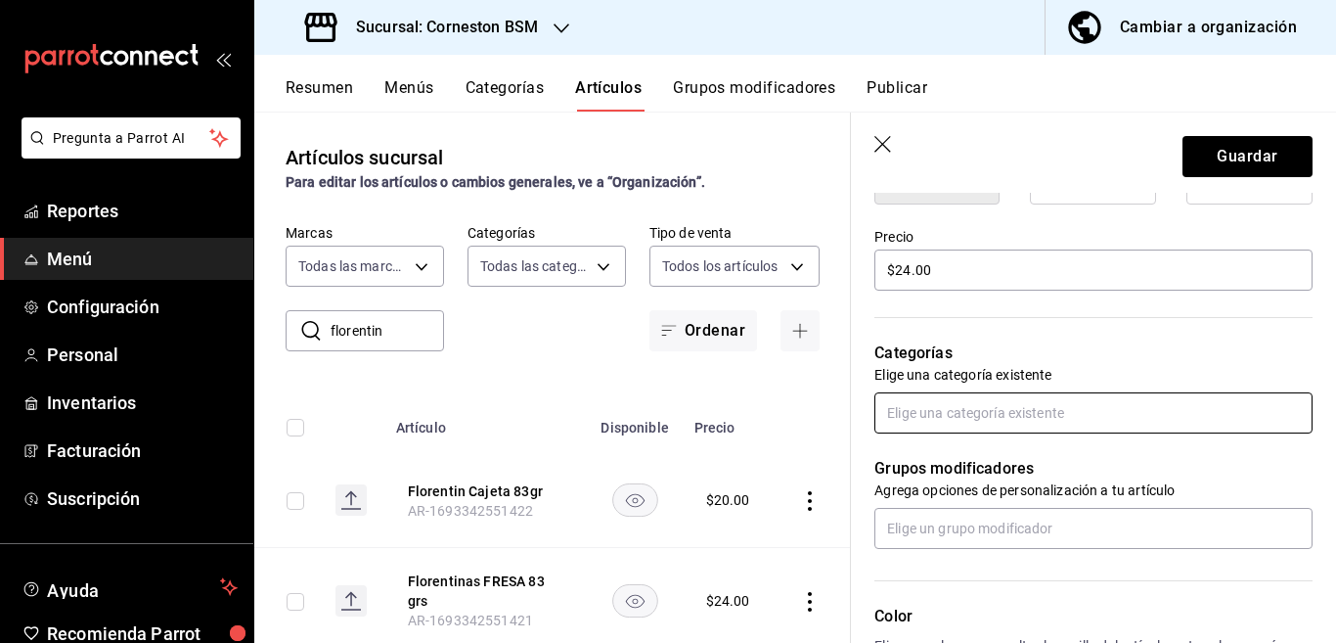
click at [949, 410] on input "text" at bounding box center [1094, 412] width 438 height 41
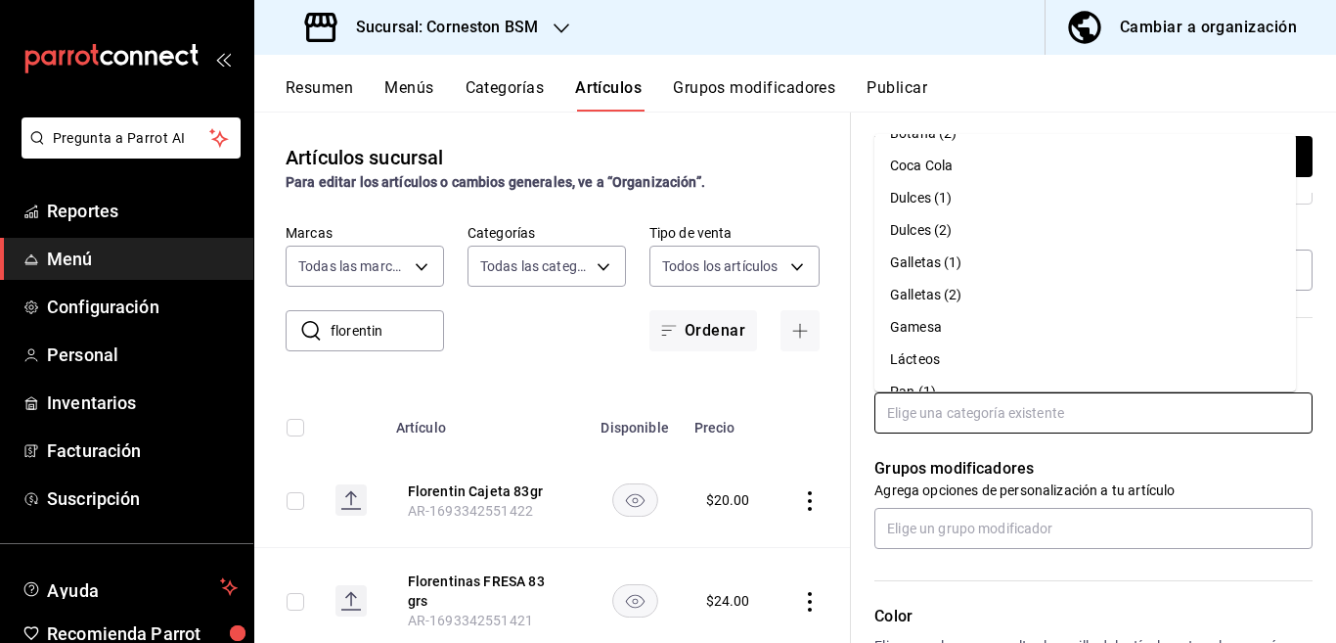
scroll to position [154, 0]
click at [915, 321] on li "Gamesa" at bounding box center [1086, 327] width 422 height 32
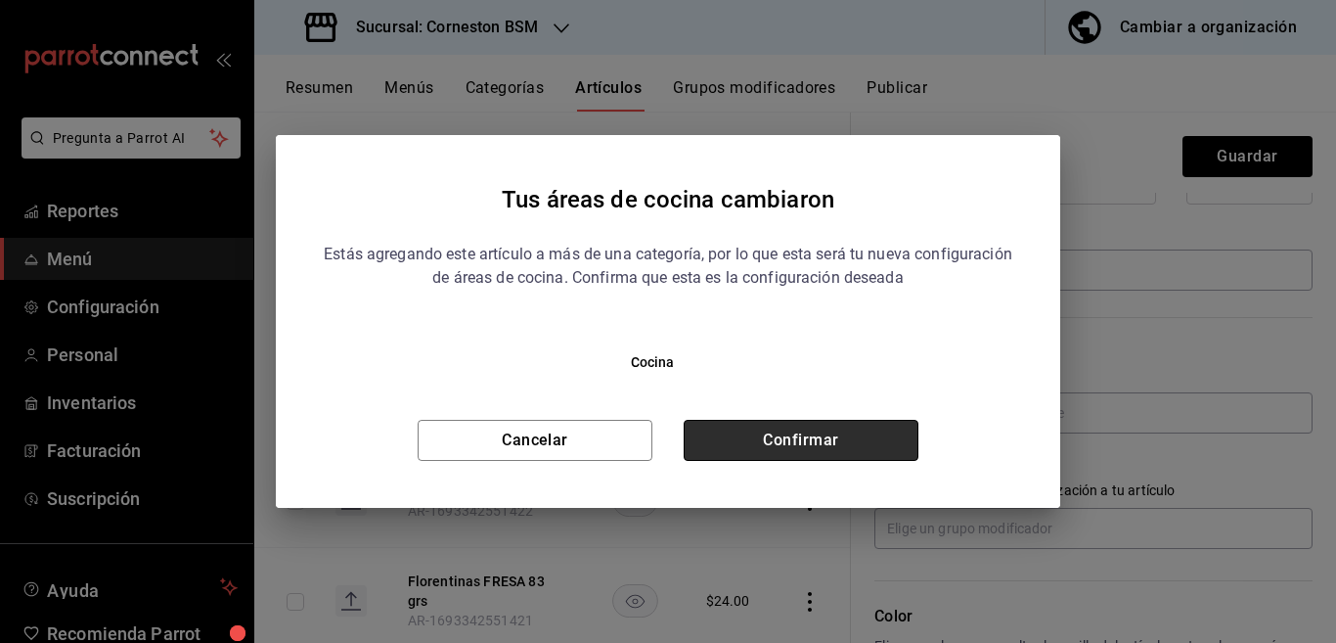
click at [841, 431] on button "Confirmar" at bounding box center [801, 440] width 235 height 41
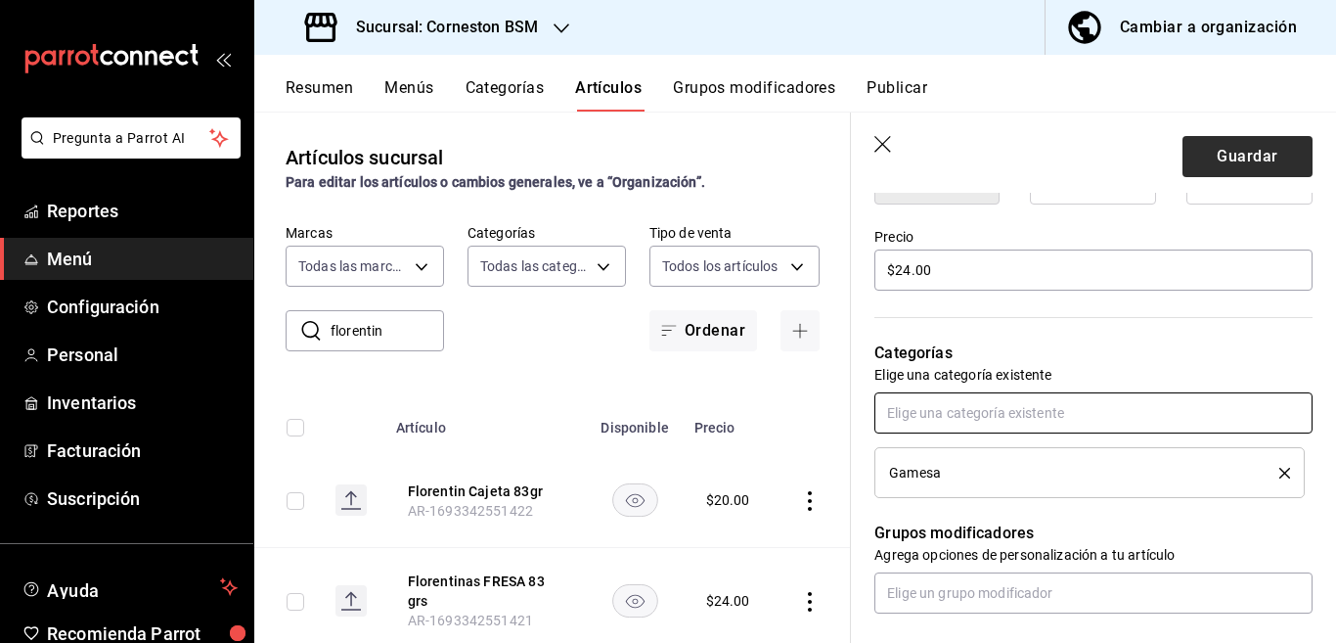
scroll to position [557, 0]
click at [1202, 153] on button "Guardar" at bounding box center [1248, 156] width 130 height 41
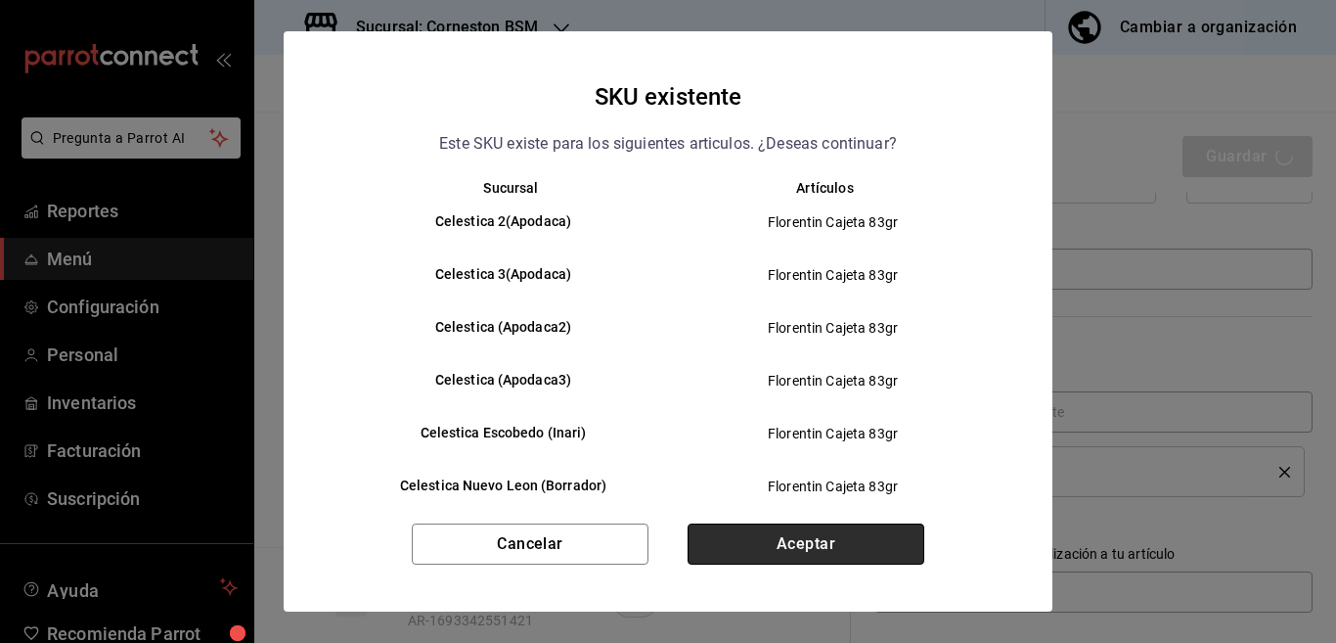
click at [841, 545] on button "Aceptar" at bounding box center [806, 543] width 237 height 41
type textarea "x"
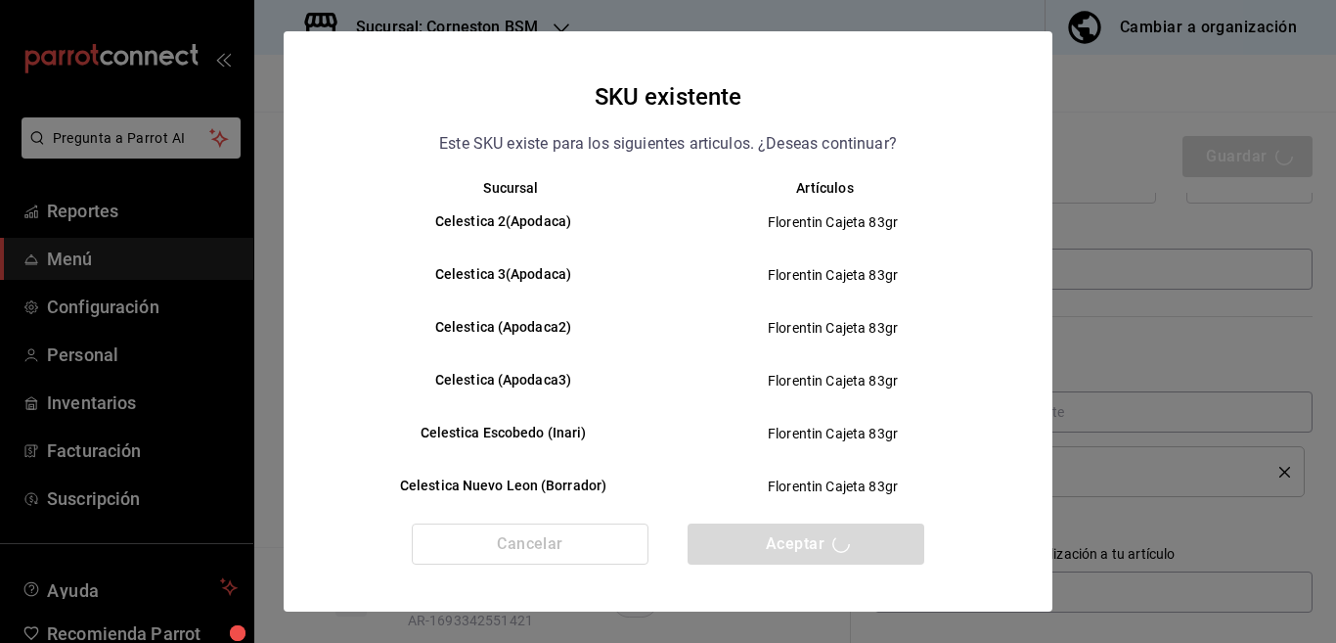
type textarea "x"
type input "AR-1755807209374"
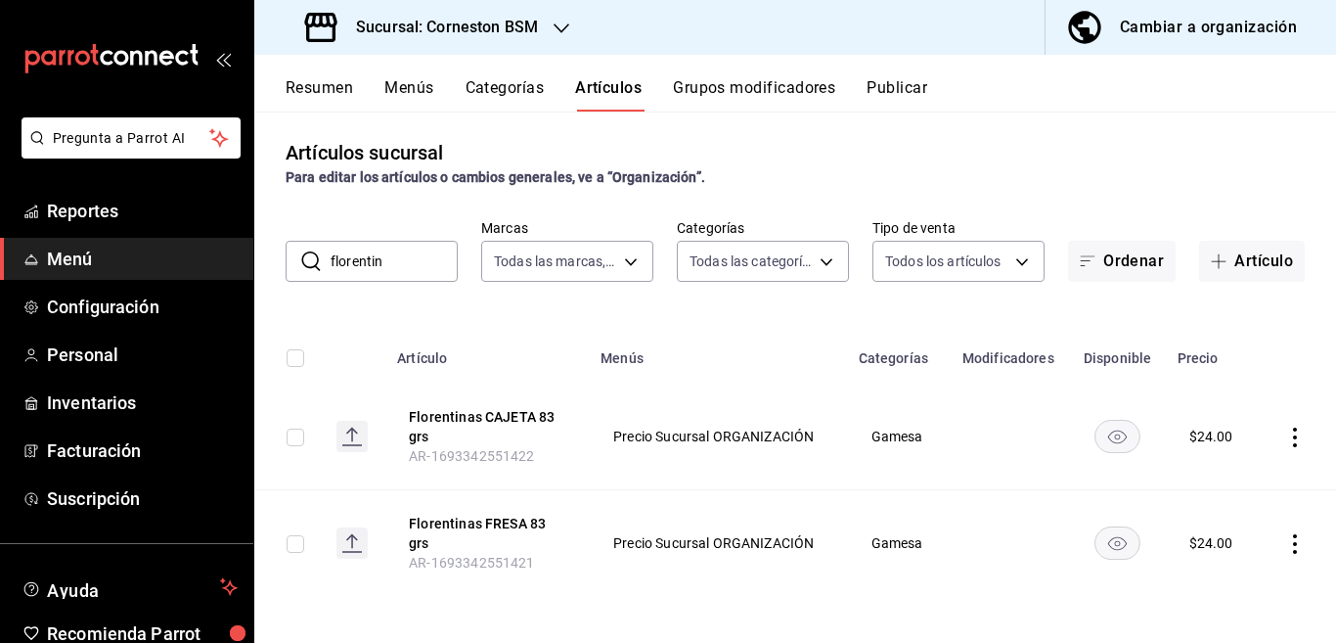
scroll to position [6, 0]
click at [395, 259] on input "florentin" at bounding box center [394, 260] width 127 height 39
type input "f"
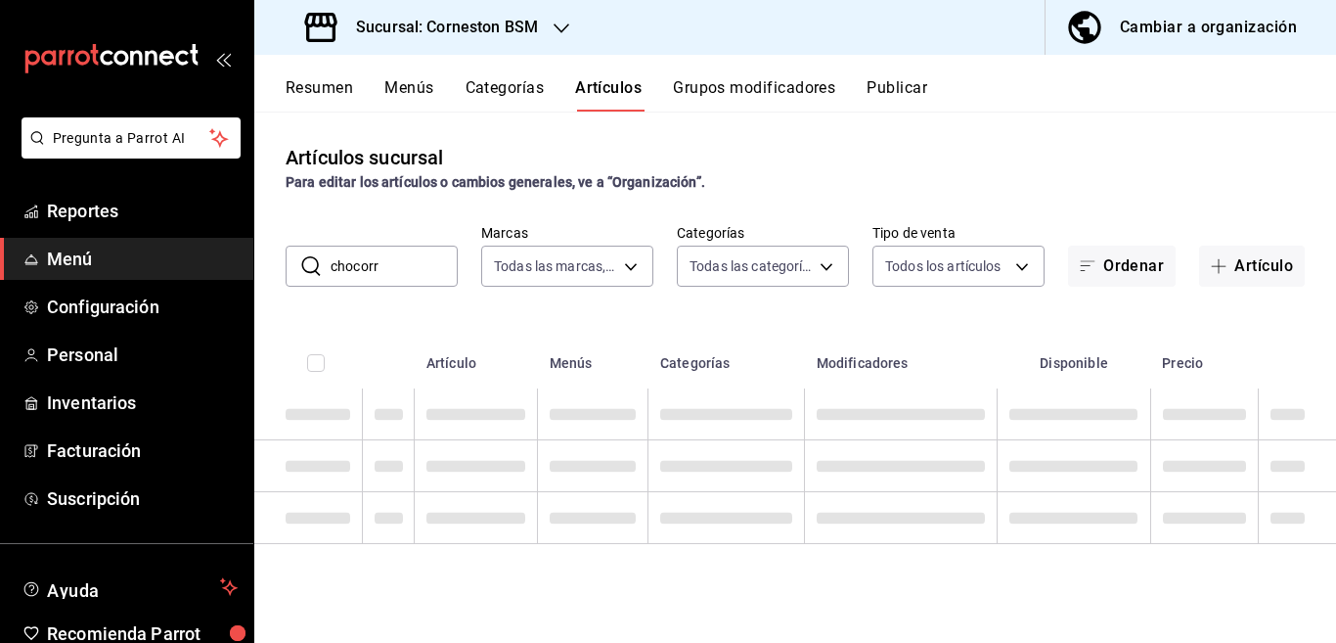
scroll to position [0, 0]
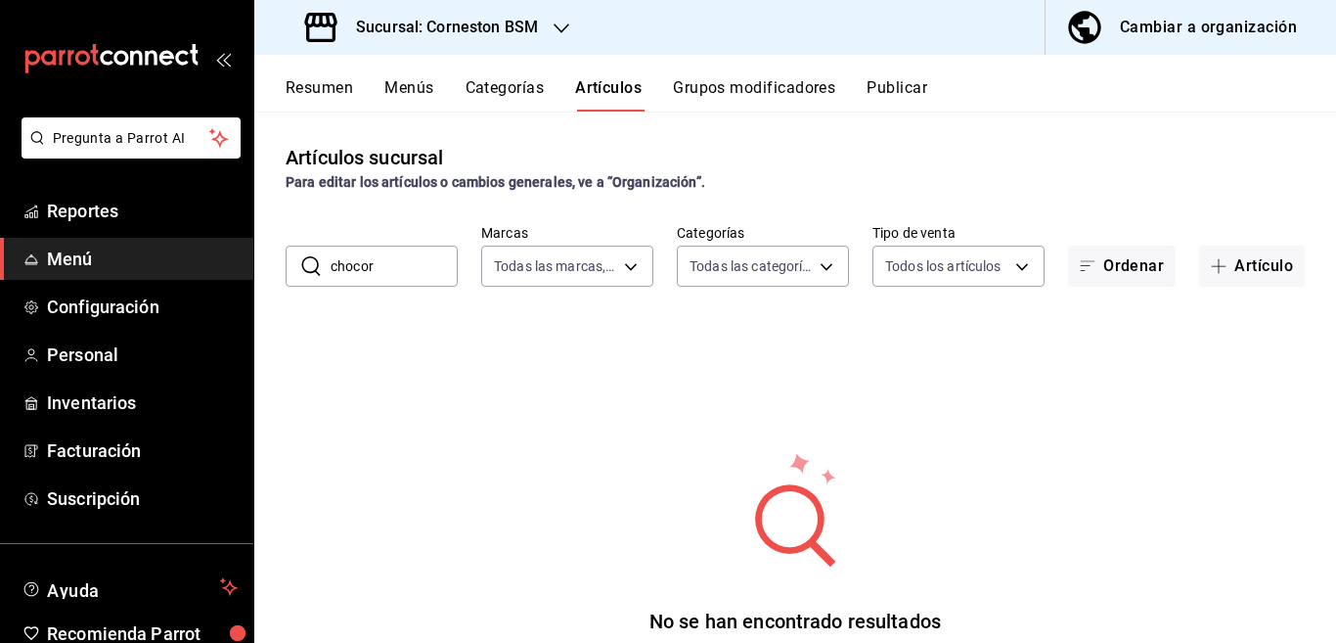
click at [842, 340] on div "No se han encontrado resultados Parece que no podemos encontrar ningún resultad…" at bounding box center [795, 570] width 1082 height 489
click at [414, 266] on input "chocor" at bounding box center [394, 266] width 127 height 39
type input "choco"
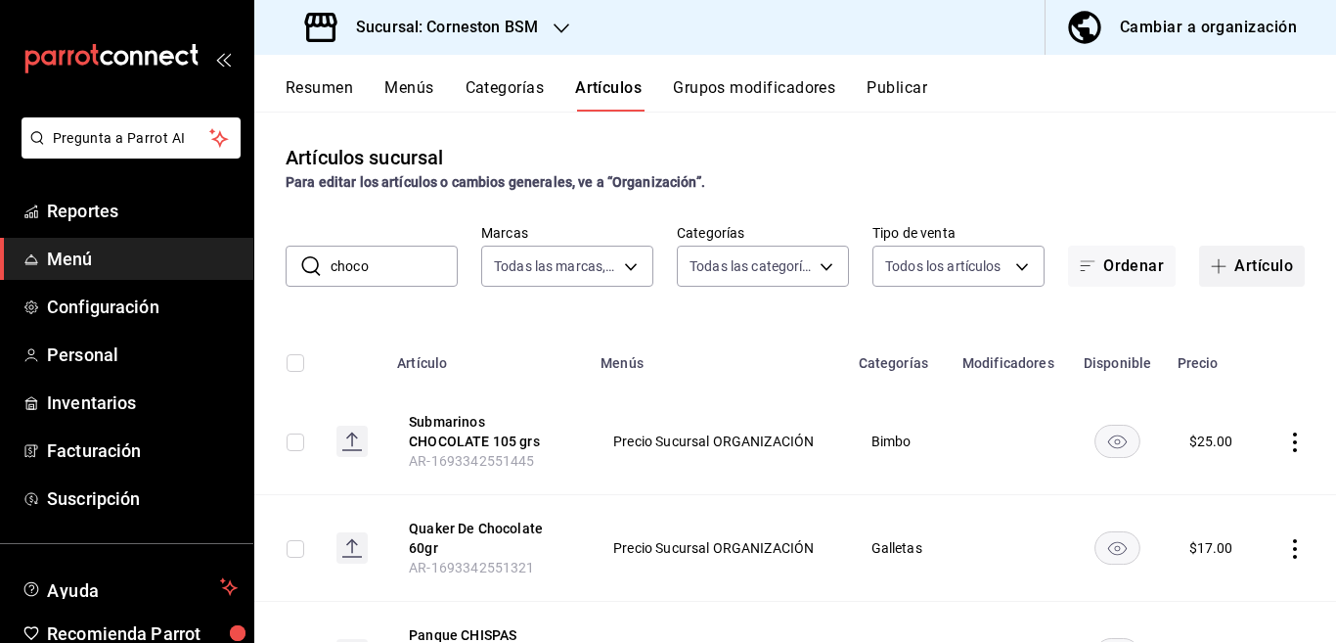
click at [1231, 262] on button "Artículo" at bounding box center [1252, 266] width 106 height 41
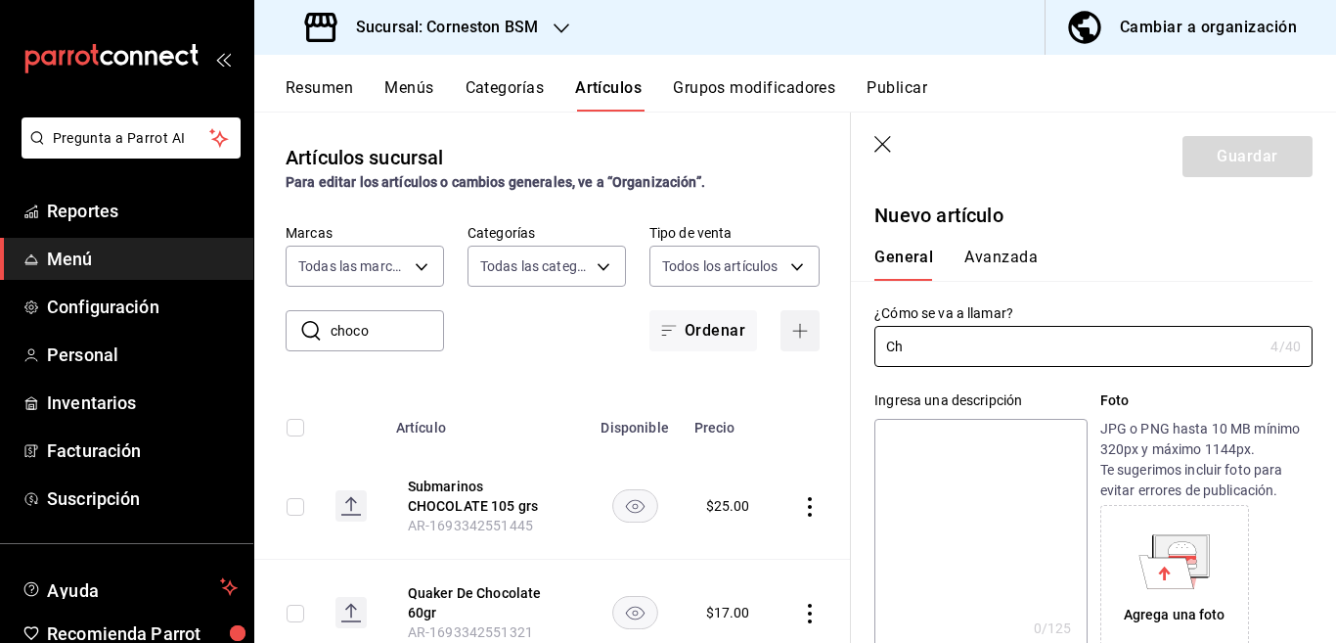
type input "C"
type input "Chocorroles 80 grs"
click at [956, 436] on textarea at bounding box center [981, 536] width 212 height 235
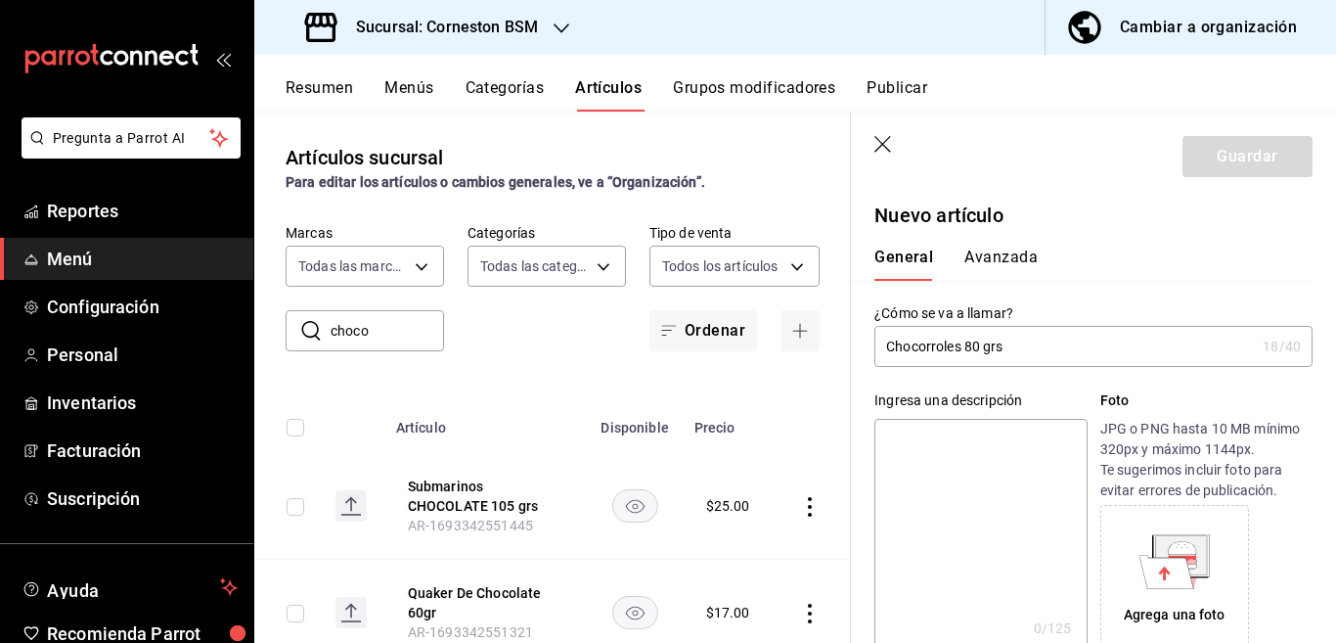
paste textarea "Chocorroles 80 grs"
type textarea "Chocorroles 80 grs"
type textarea "x"
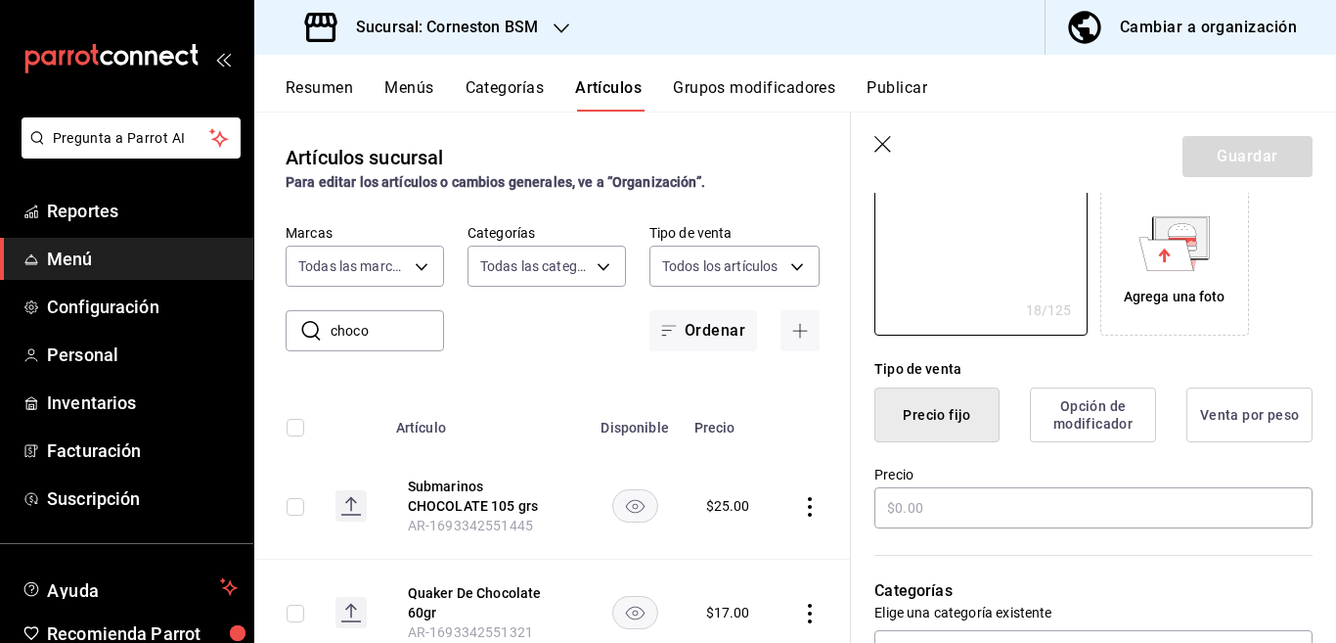
scroll to position [397, 0]
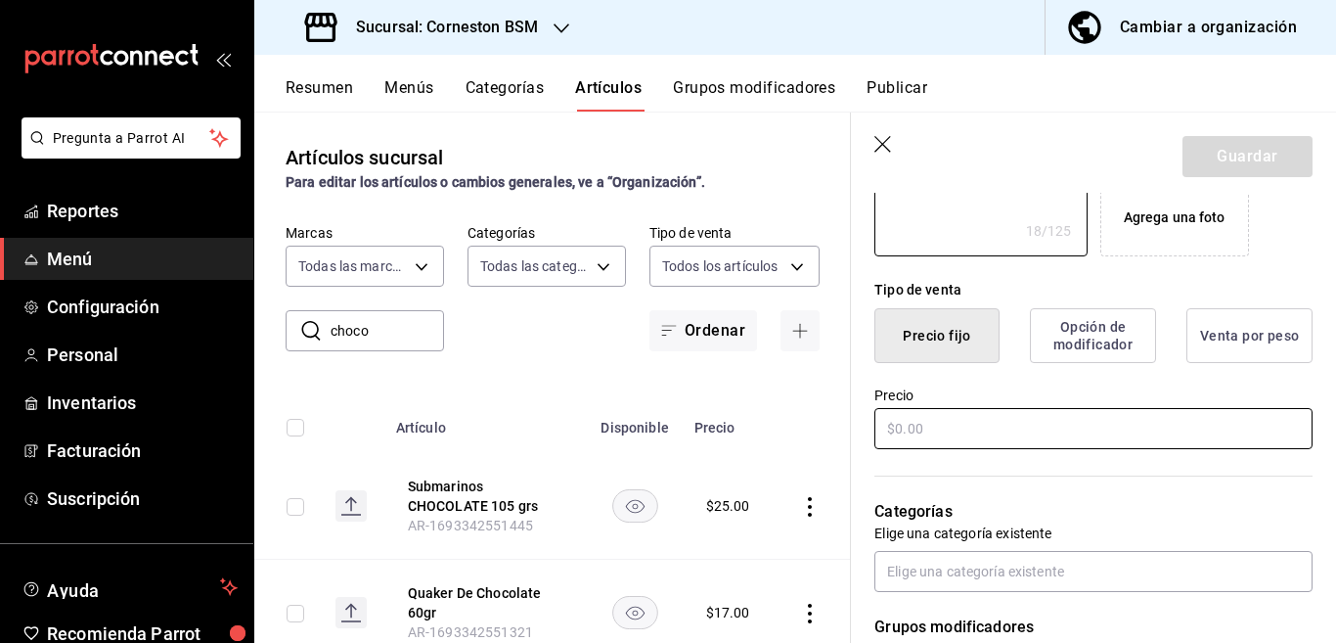
type textarea "Chocorroles 80 grs"
type textarea "x"
click at [939, 424] on input "text" at bounding box center [1094, 428] width 438 height 41
type input "$27.00"
type textarea "x"
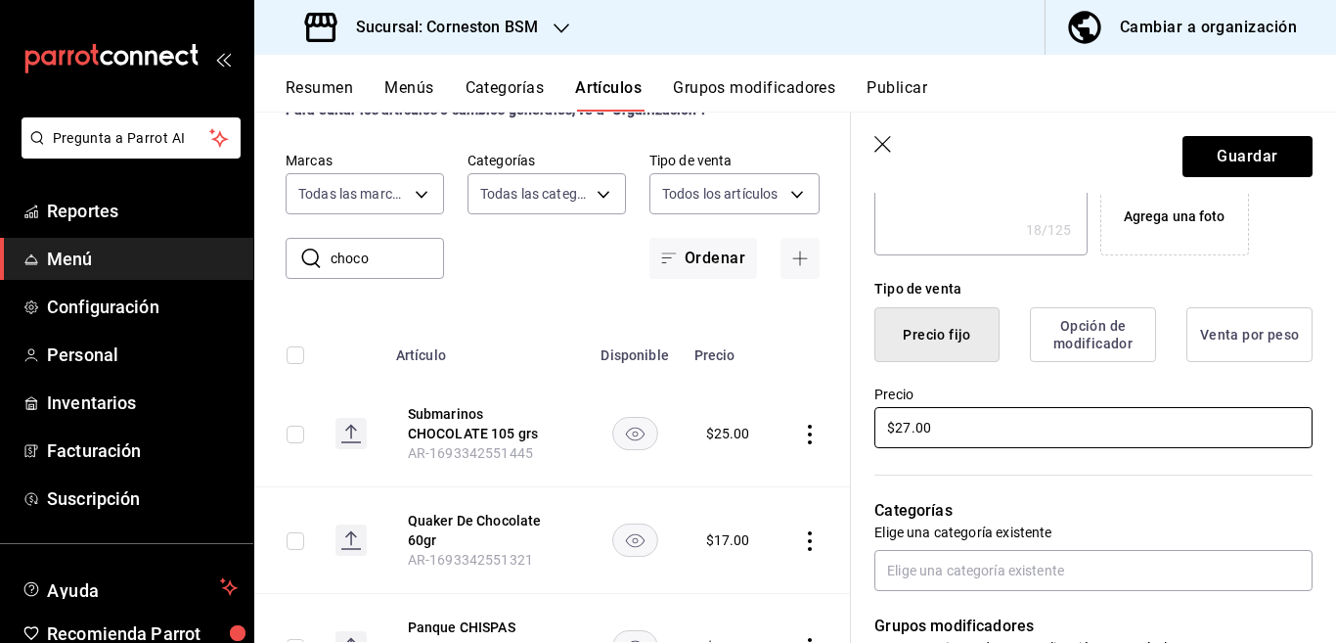
scroll to position [79, 0]
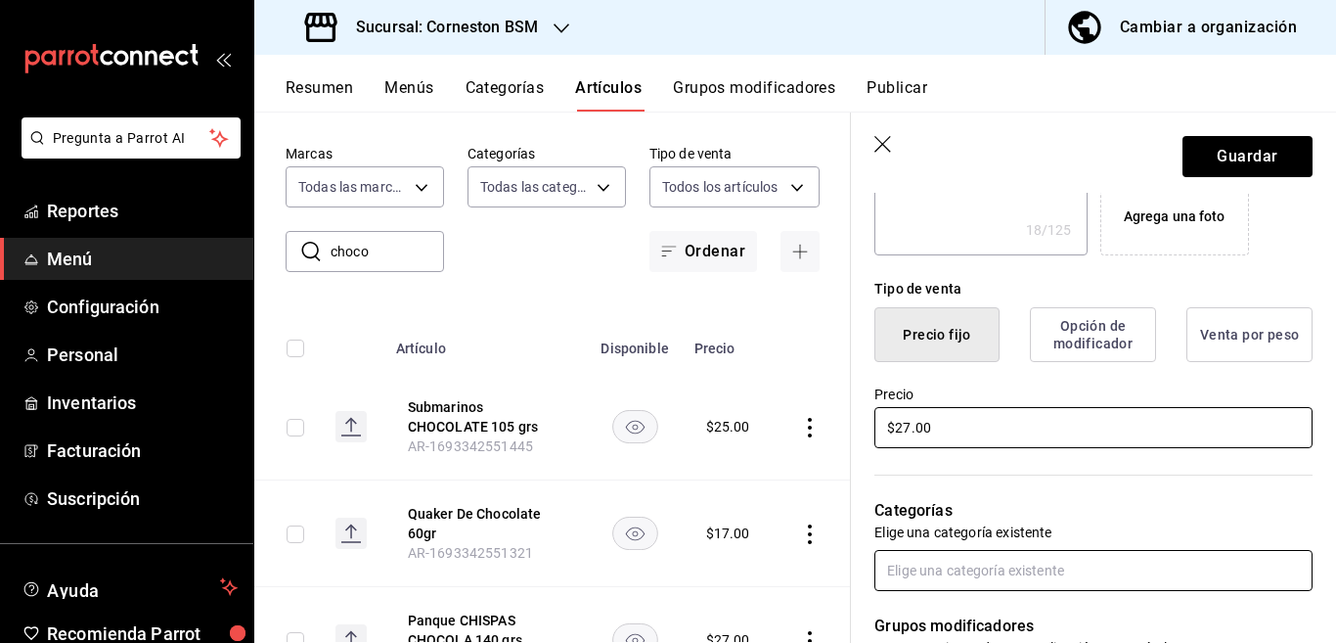
type input "$27.00"
click at [928, 573] on input "text" at bounding box center [1094, 570] width 438 height 41
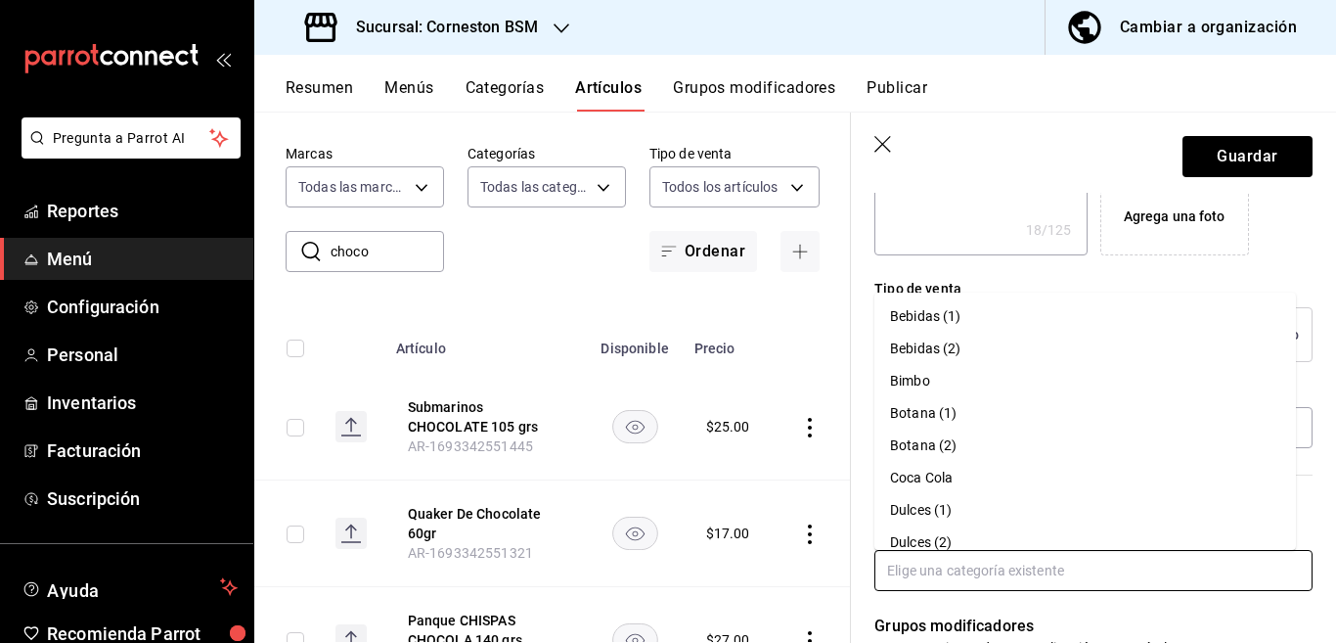
click at [914, 381] on li "Bimbo" at bounding box center [1086, 381] width 422 height 32
type textarea "x"
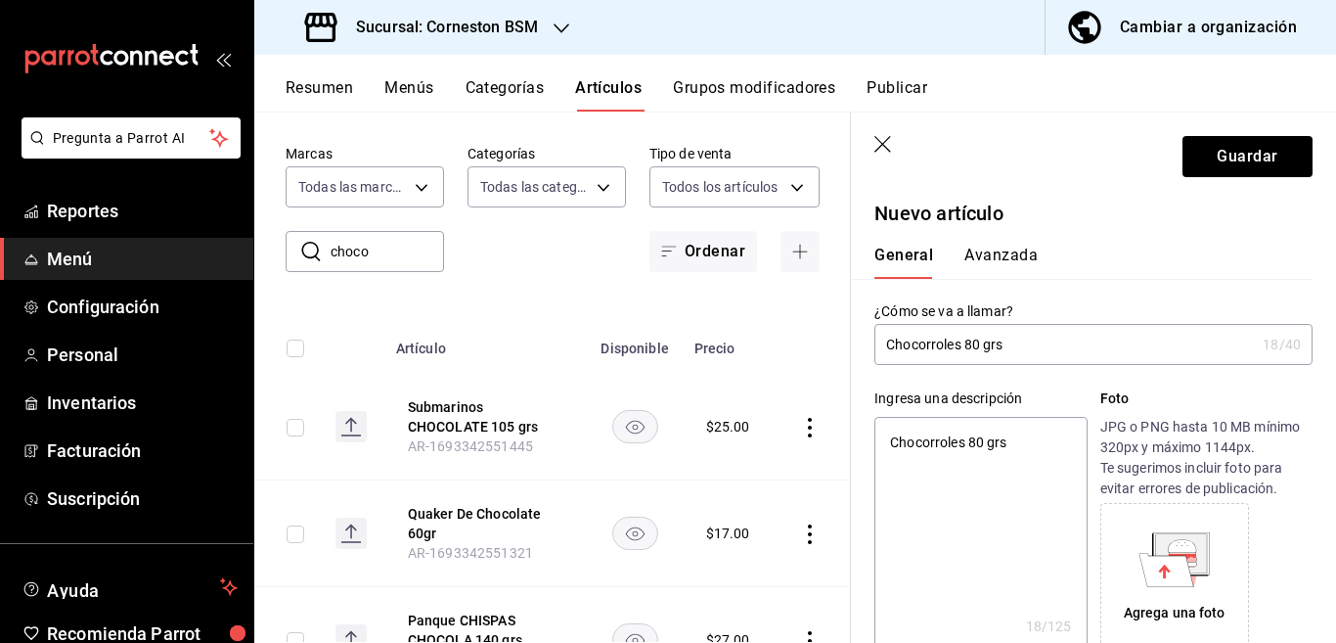
scroll to position [0, 0]
click at [998, 259] on button "Avanzada" at bounding box center [1001, 264] width 73 height 33
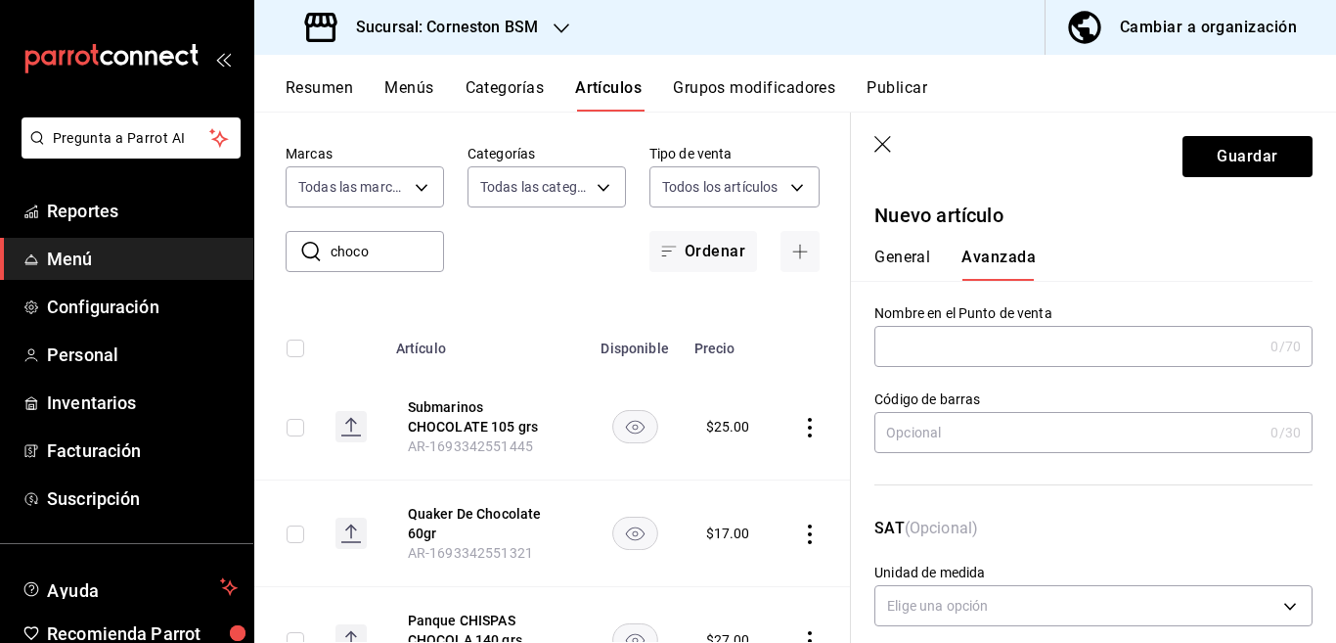
click at [933, 433] on input "text" at bounding box center [1069, 432] width 388 height 39
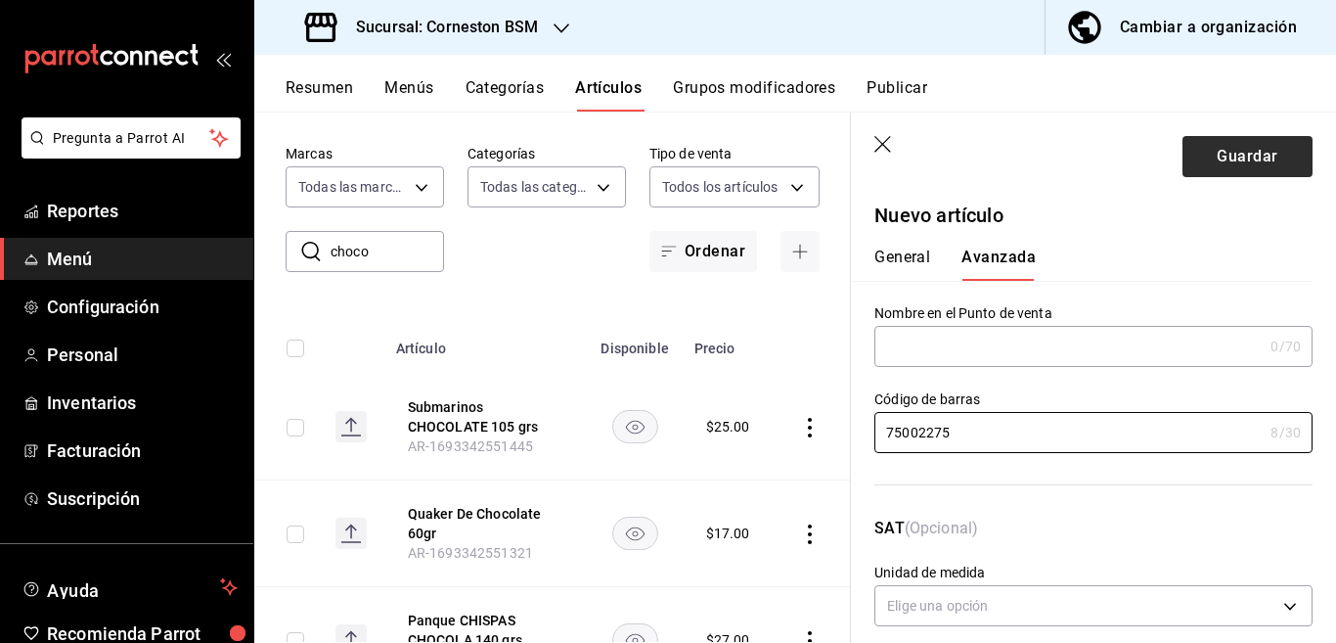
type input "75002275"
click at [1199, 158] on button "Guardar" at bounding box center [1248, 156] width 130 height 41
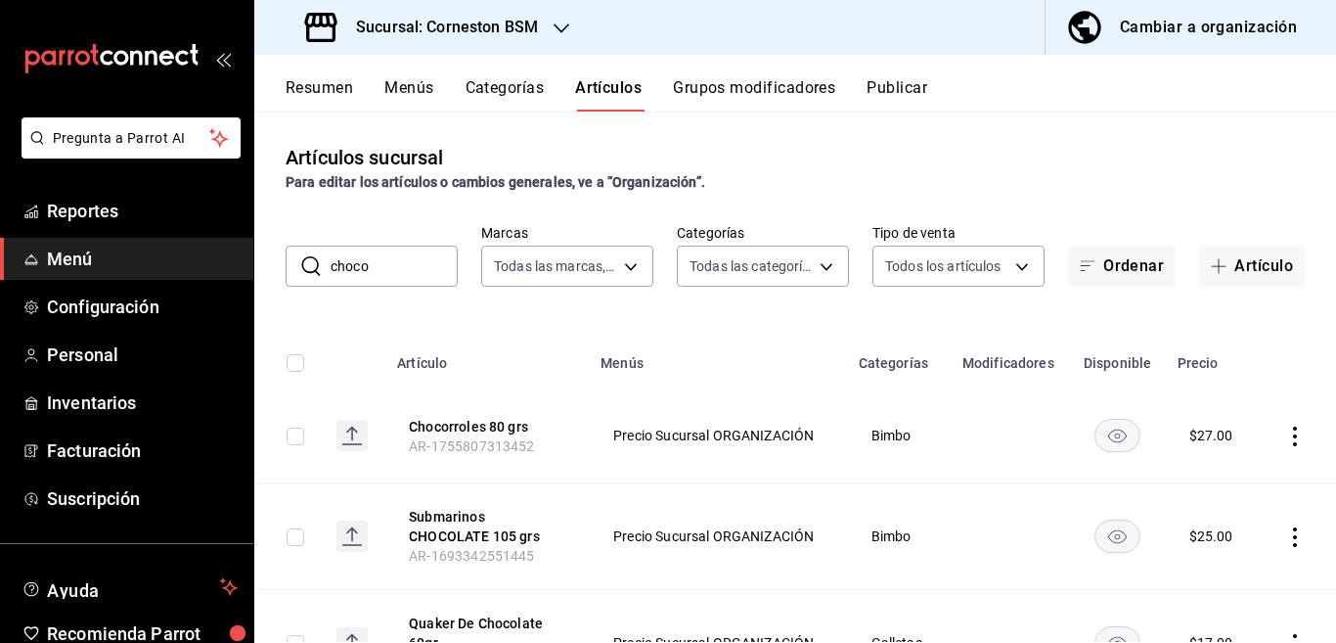
click at [399, 271] on input "choco" at bounding box center [394, 266] width 127 height 39
type input "c"
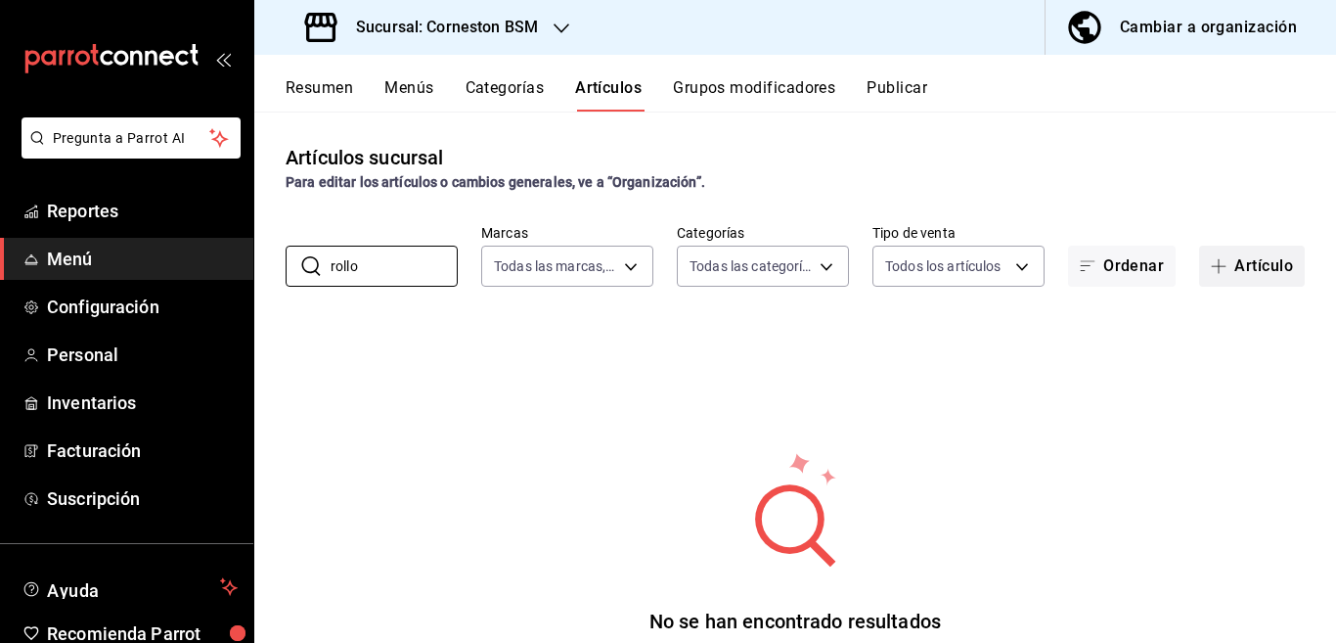
type input "rollo"
click at [1256, 262] on button "Artículo" at bounding box center [1252, 266] width 106 height 41
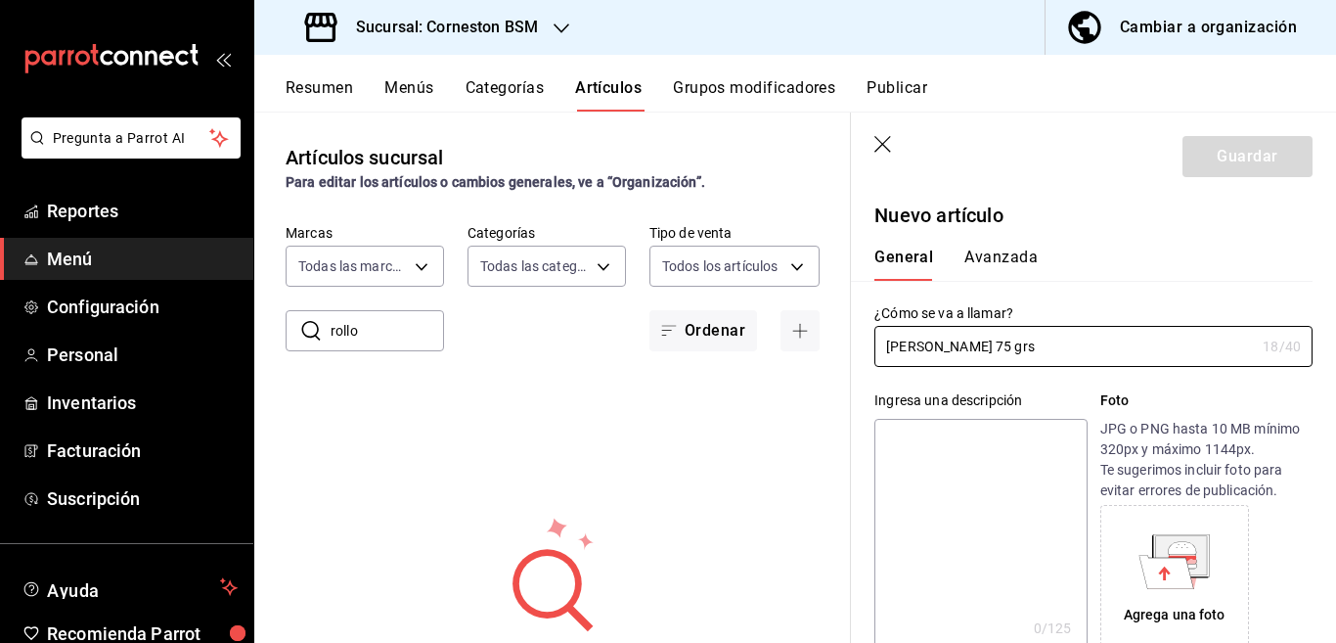
type input "[PERSON_NAME] 75 grs"
click at [965, 434] on textarea at bounding box center [981, 536] width 212 height 235
paste textarea "[PERSON_NAME] 75 grs"
type textarea "[PERSON_NAME] 75 grs"
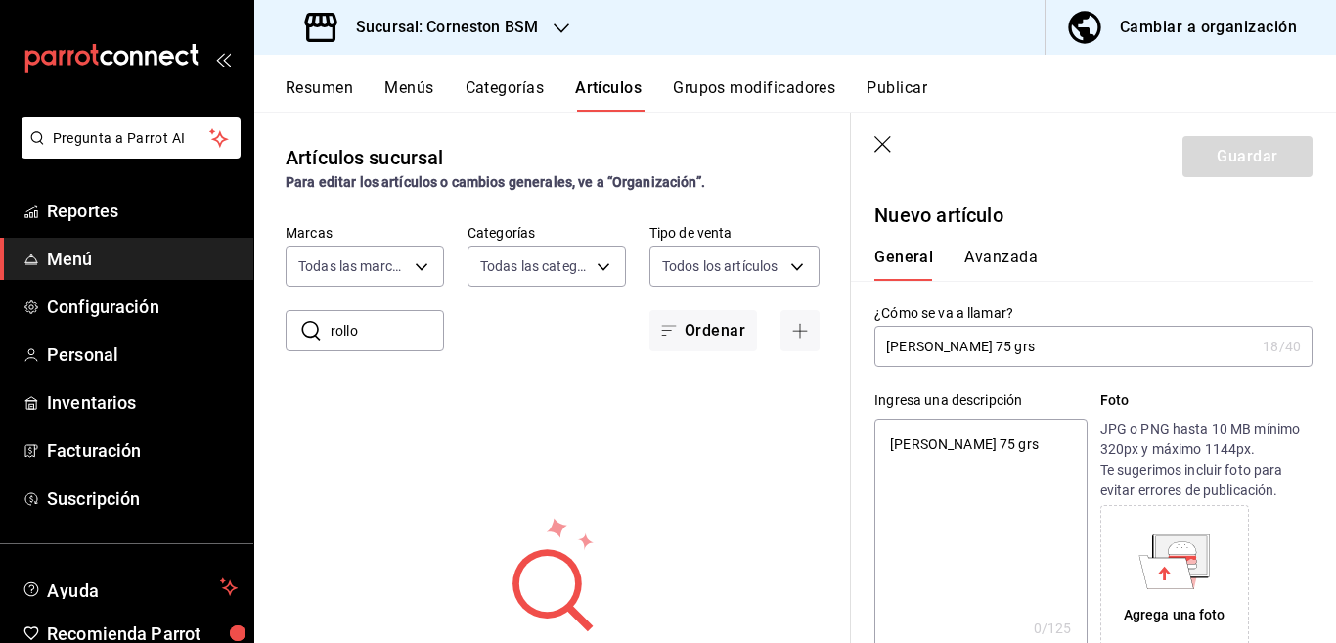
type textarea "x"
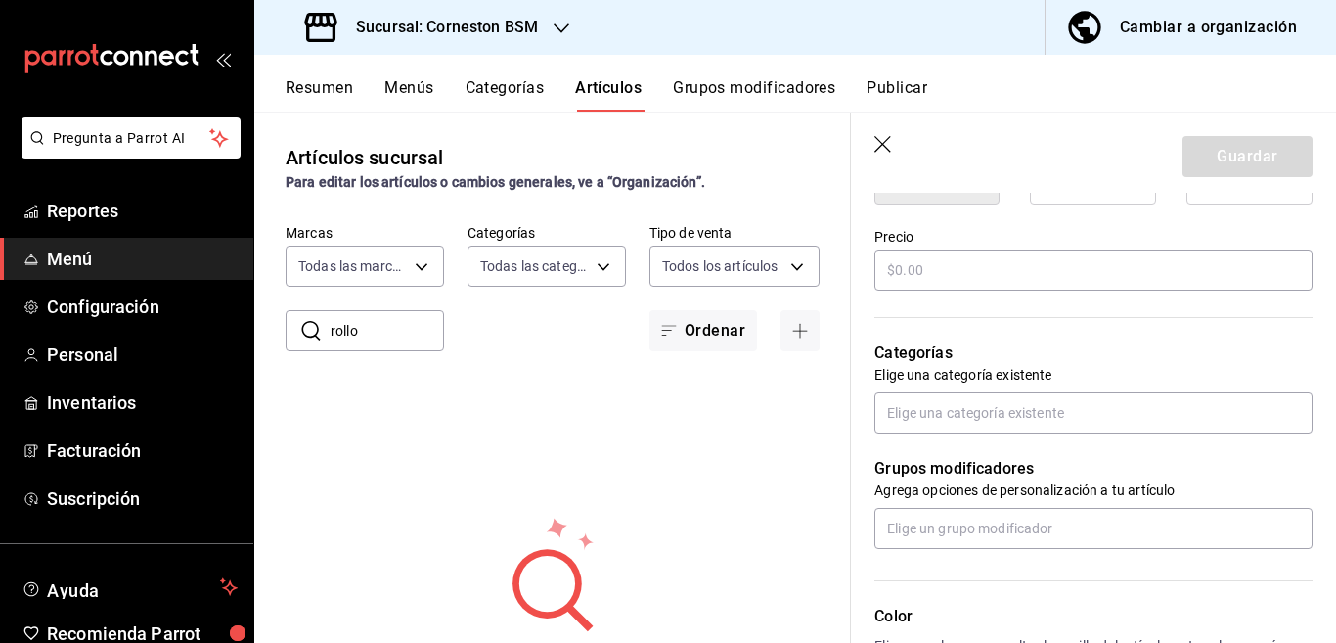
scroll to position [557, 0]
type textarea "[PERSON_NAME] 75 grs"
type textarea "x"
click at [964, 274] on input "text" at bounding box center [1094, 269] width 438 height 41
type input "$22.00"
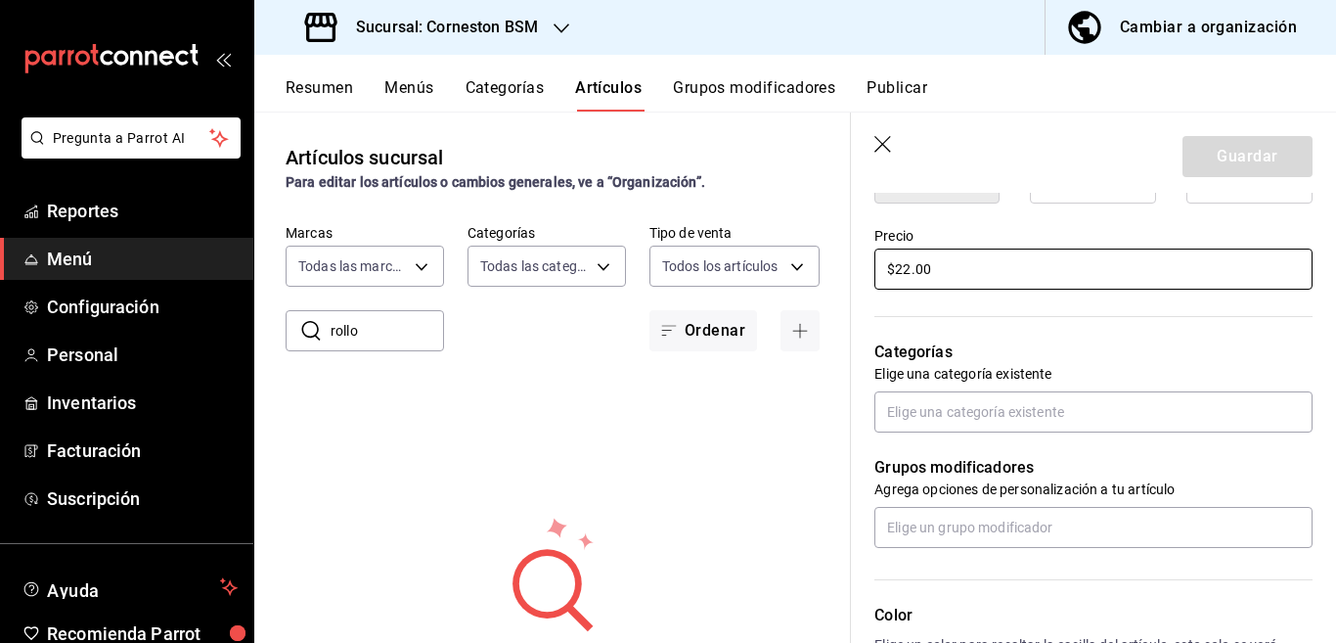
type textarea "x"
type input "$22.00"
click at [968, 418] on input "text" at bounding box center [1094, 411] width 438 height 41
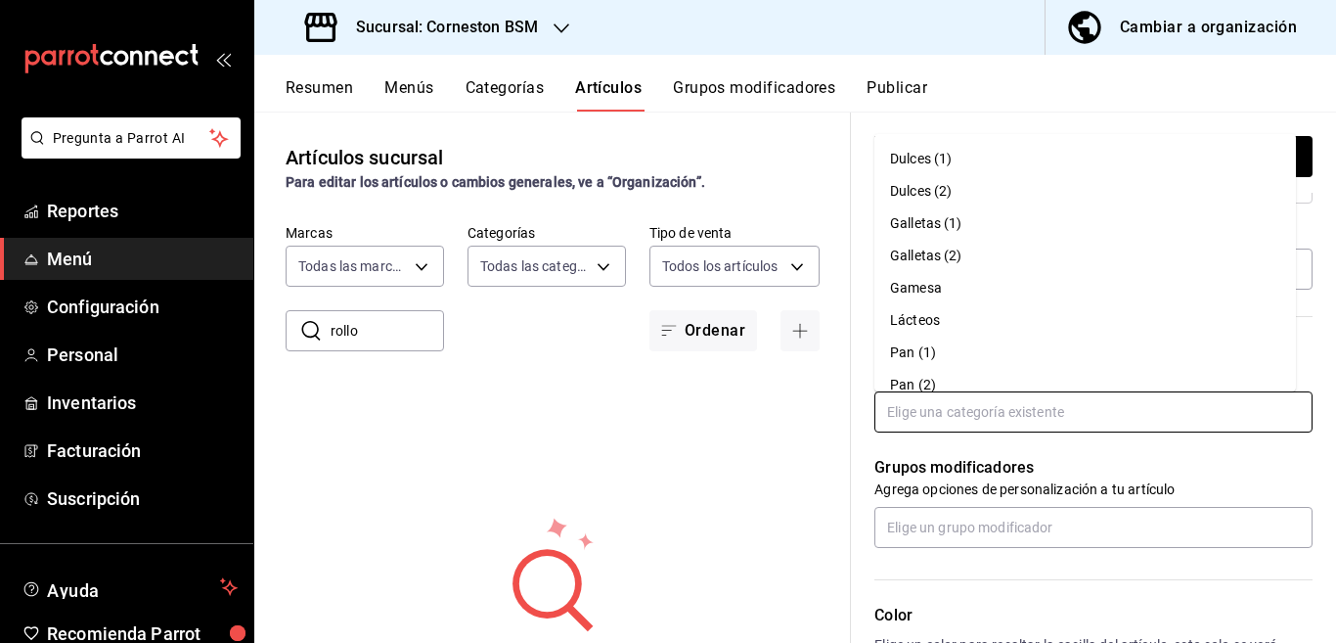
scroll to position [0, 0]
click at [920, 221] on li "Bimbo" at bounding box center [1086, 222] width 422 height 32
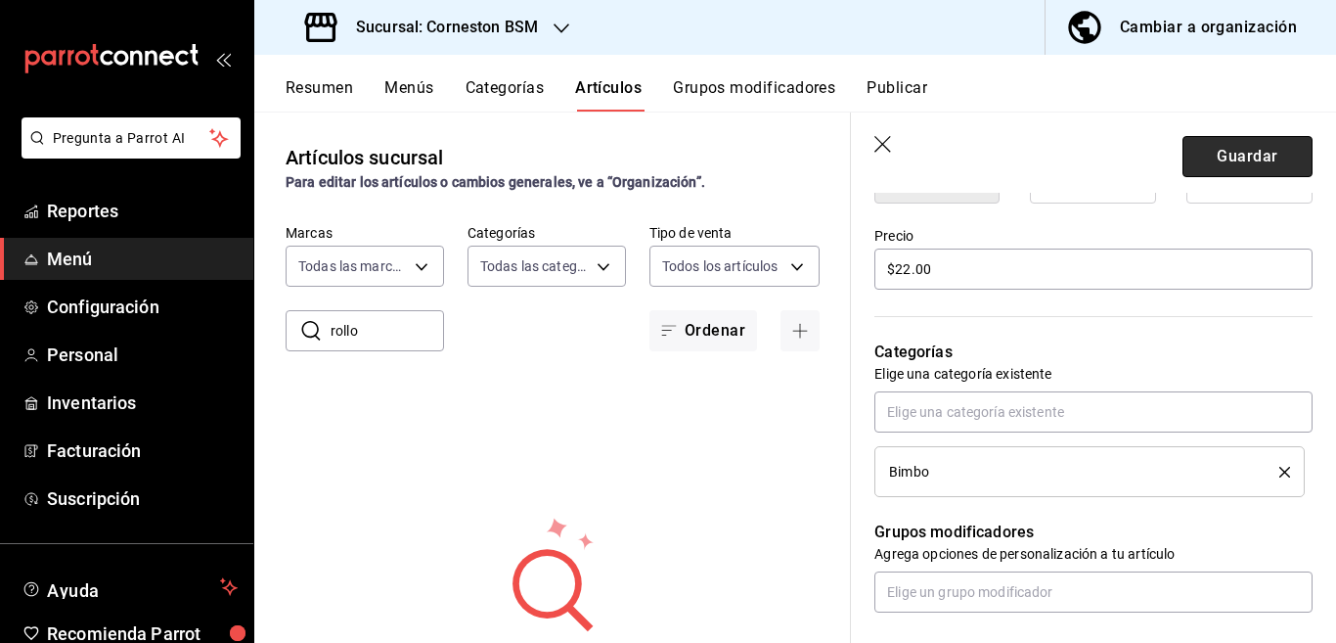
click at [1217, 154] on button "Guardar" at bounding box center [1248, 156] width 130 height 41
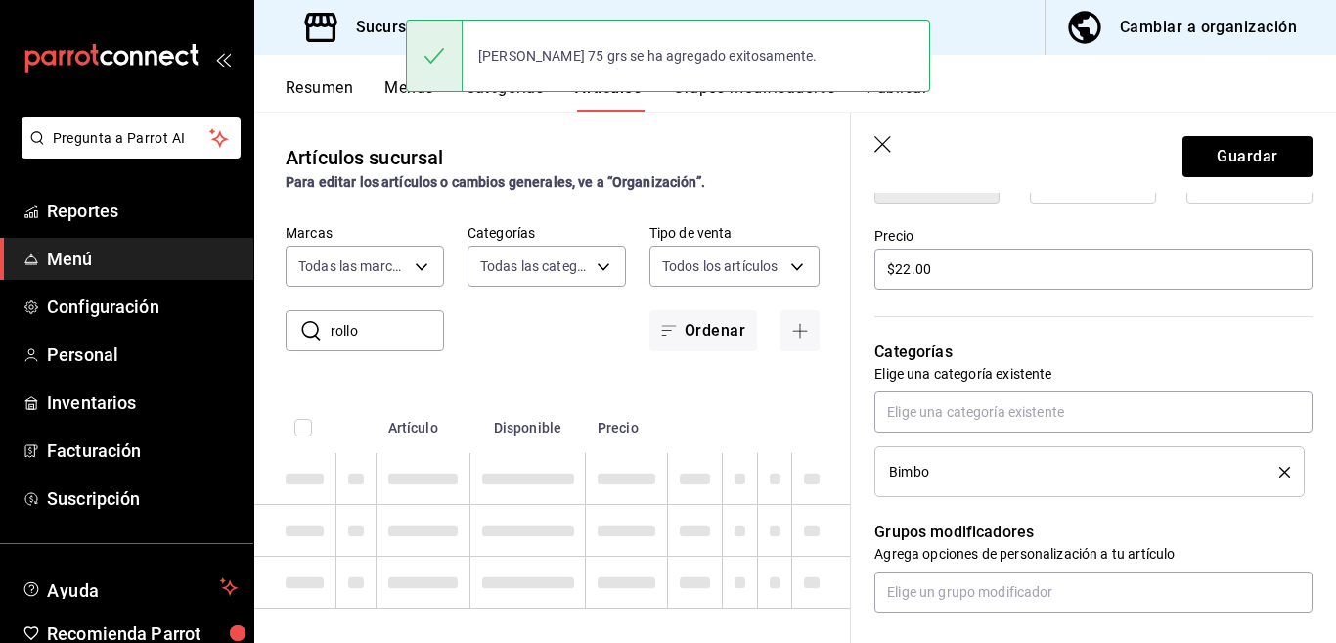
type textarea "x"
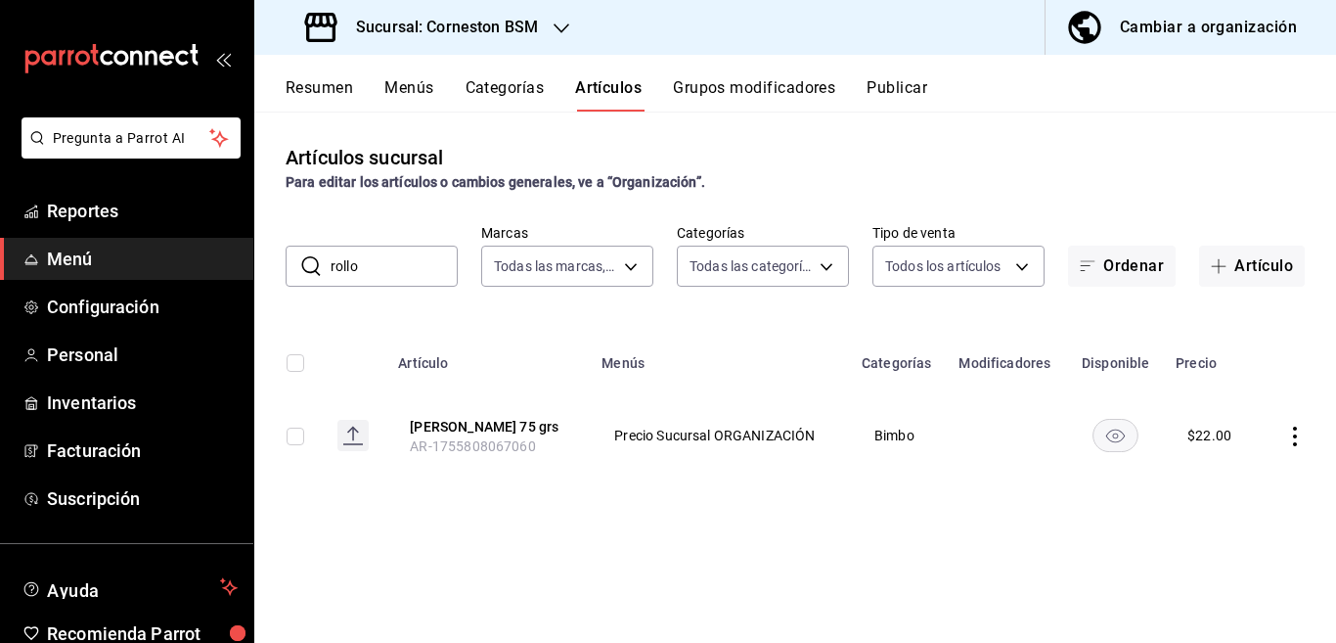
click at [388, 268] on input "rollo" at bounding box center [394, 266] width 127 height 39
type input "r"
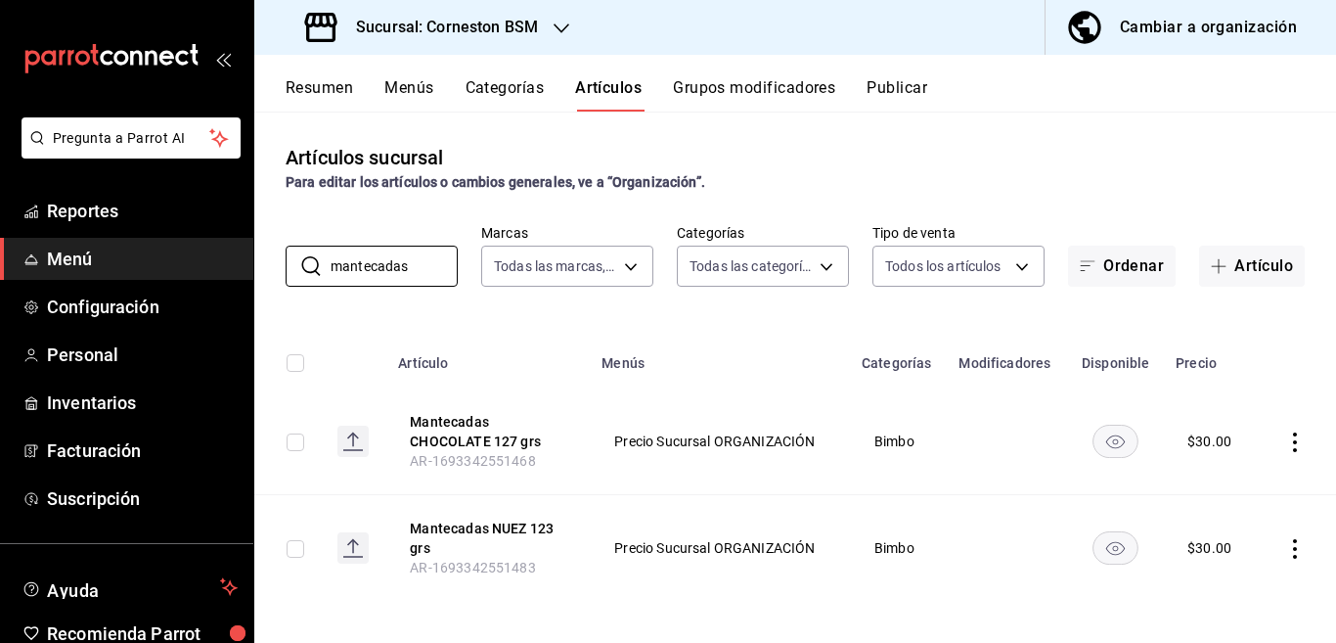
scroll to position [6, 0]
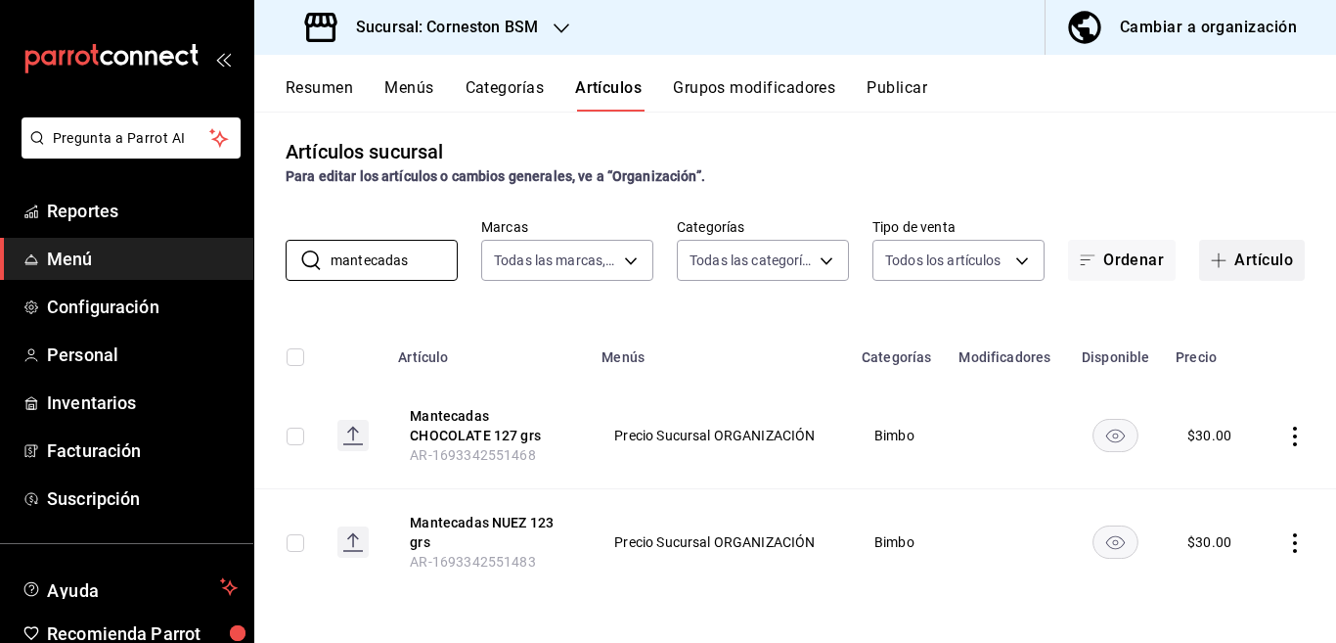
type input "mantecadas"
drag, startPoint x: 1237, startPoint y: 260, endPoint x: 468, endPoint y: 333, distance: 772.4
click at [1239, 260] on button "Artículo" at bounding box center [1252, 260] width 106 height 41
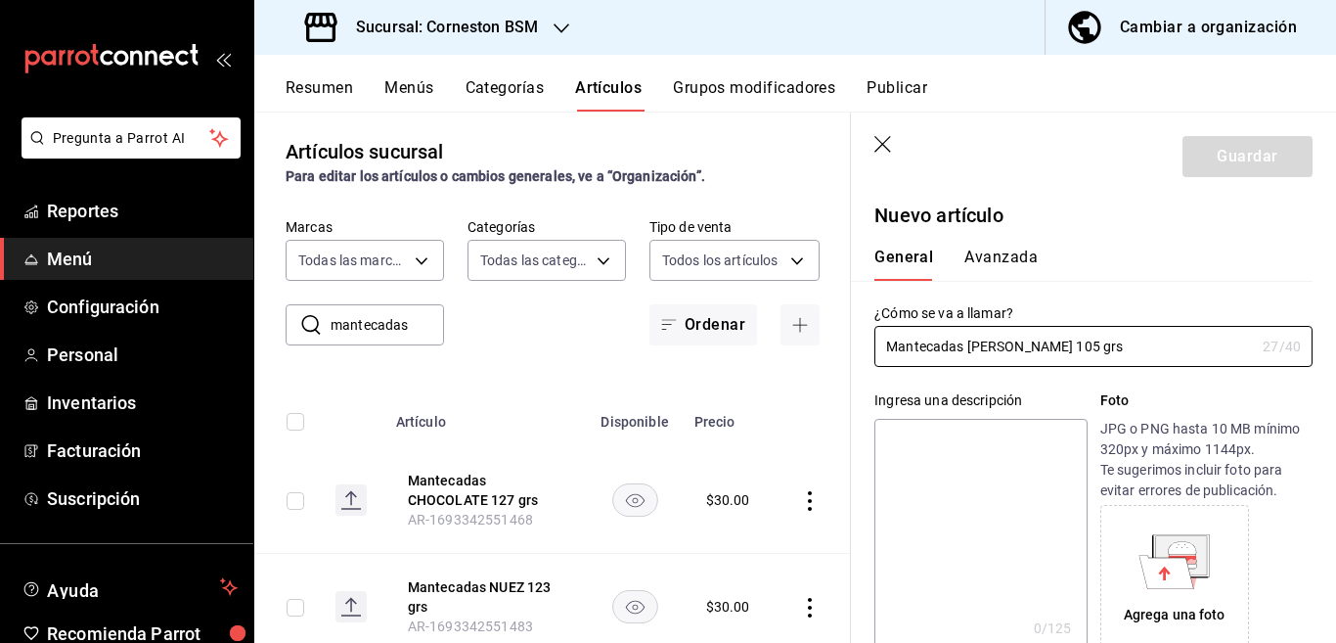
type input "Mantecadas [PERSON_NAME] 105 grs"
click at [951, 436] on textarea at bounding box center [981, 536] width 212 height 235
paste textarea "Mantecadas [PERSON_NAME] 105 grs"
type textarea "Mantecadas [PERSON_NAME] 105 grs"
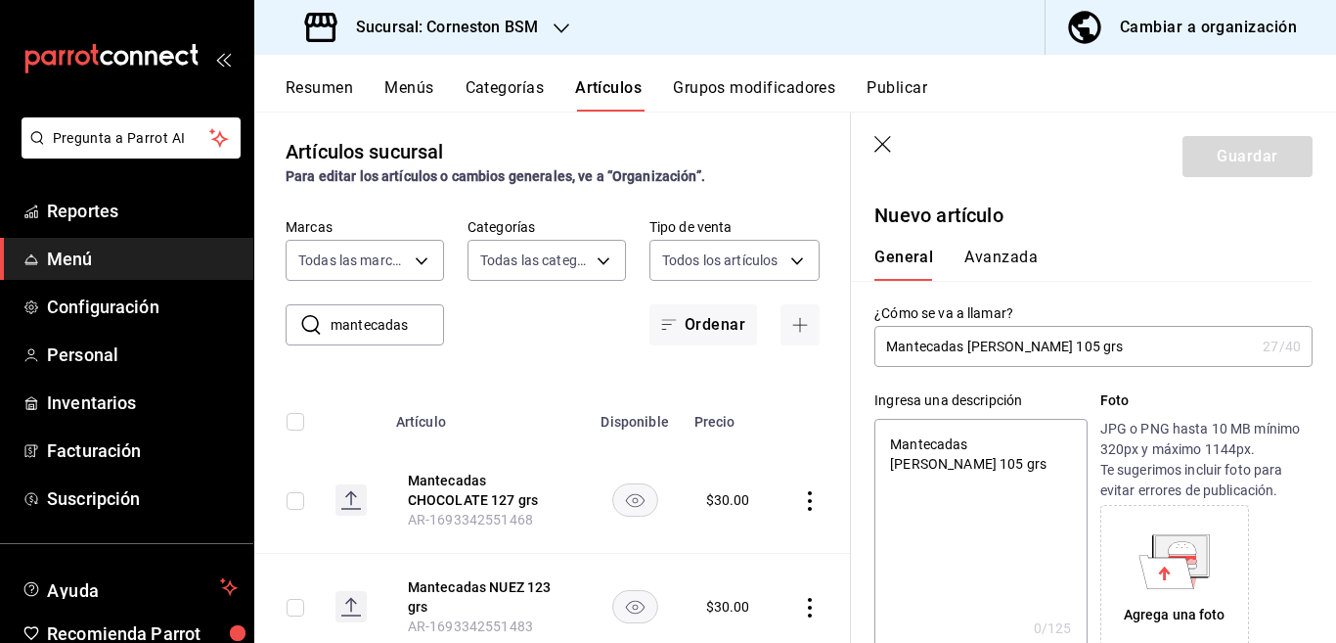
type textarea "x"
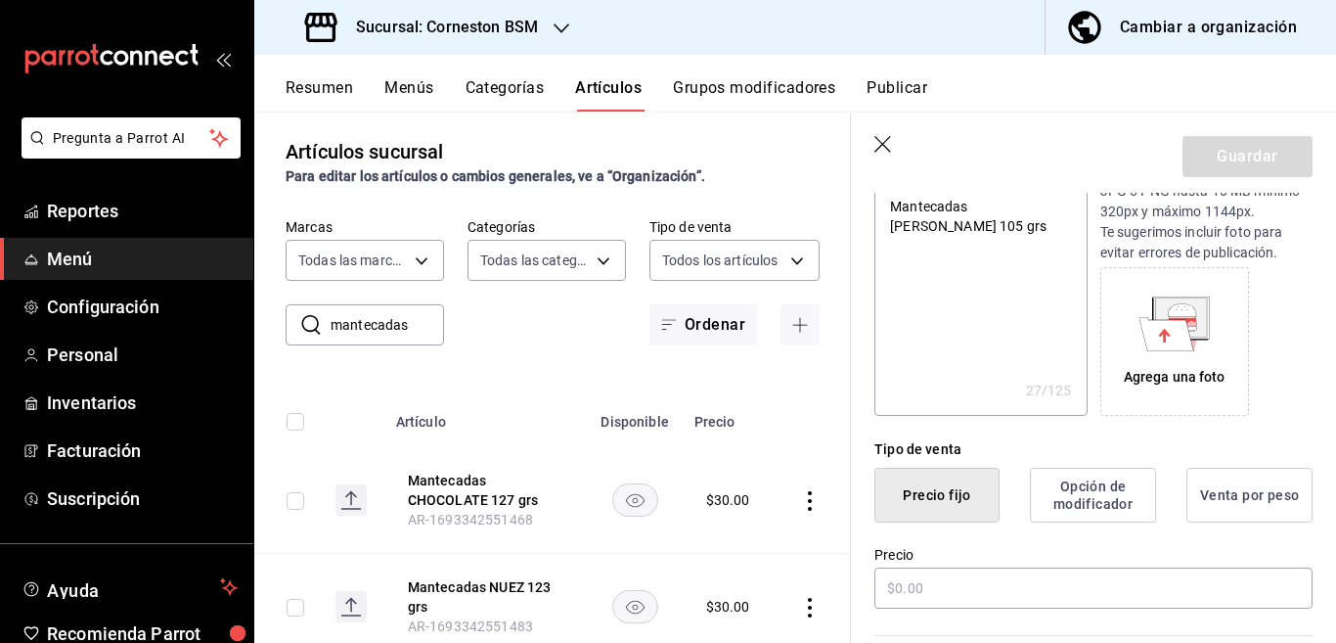
scroll to position [318, 0]
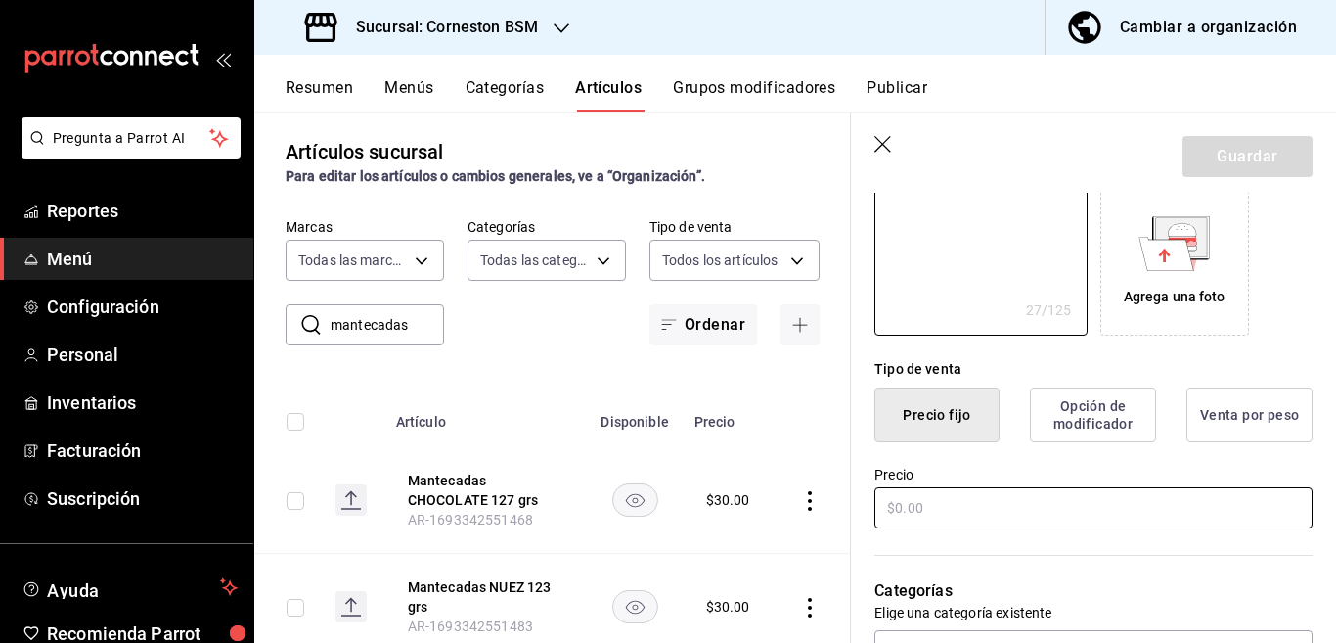
type textarea "Mantecadas [PERSON_NAME] 105 grs"
type textarea "x"
click at [947, 504] on input "text" at bounding box center [1094, 507] width 438 height 41
type input "$2.00"
type textarea "x"
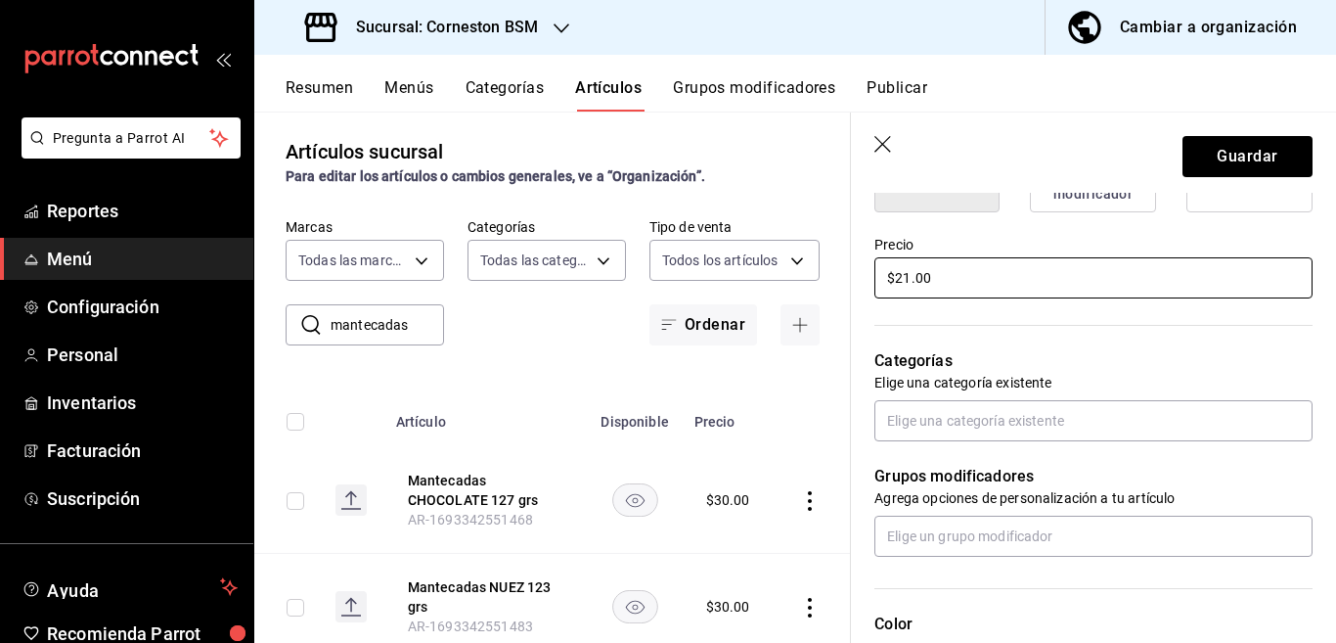
scroll to position [556, 0]
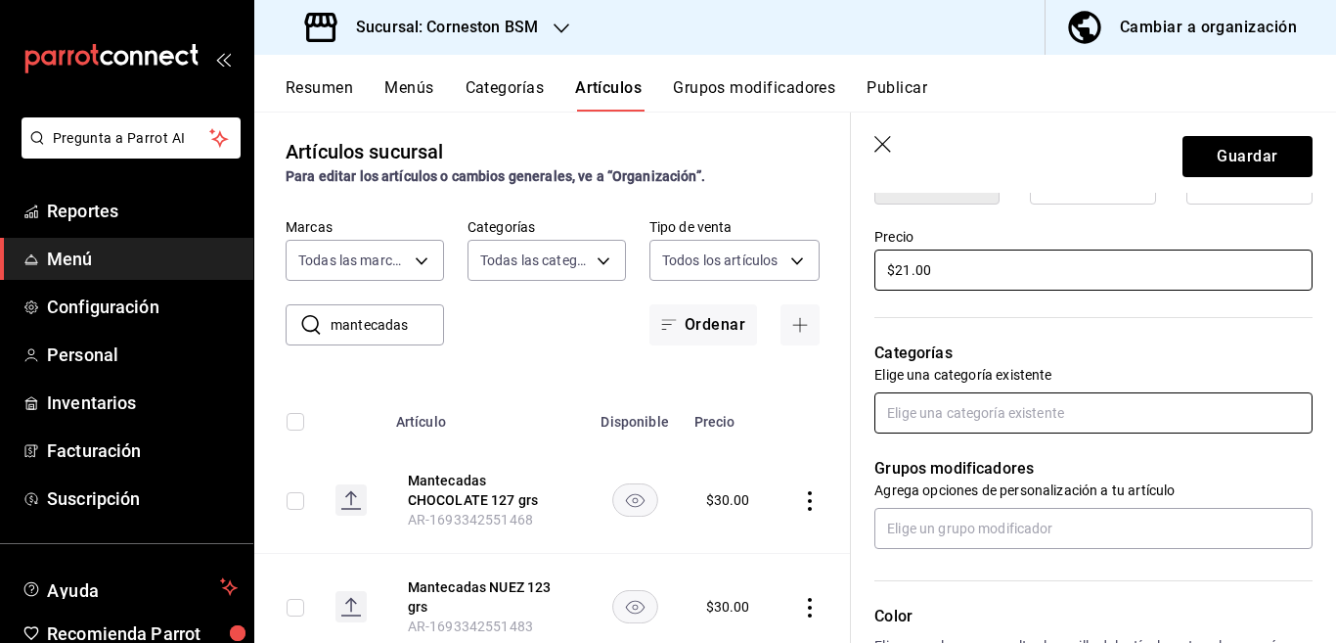
type input "$21.00"
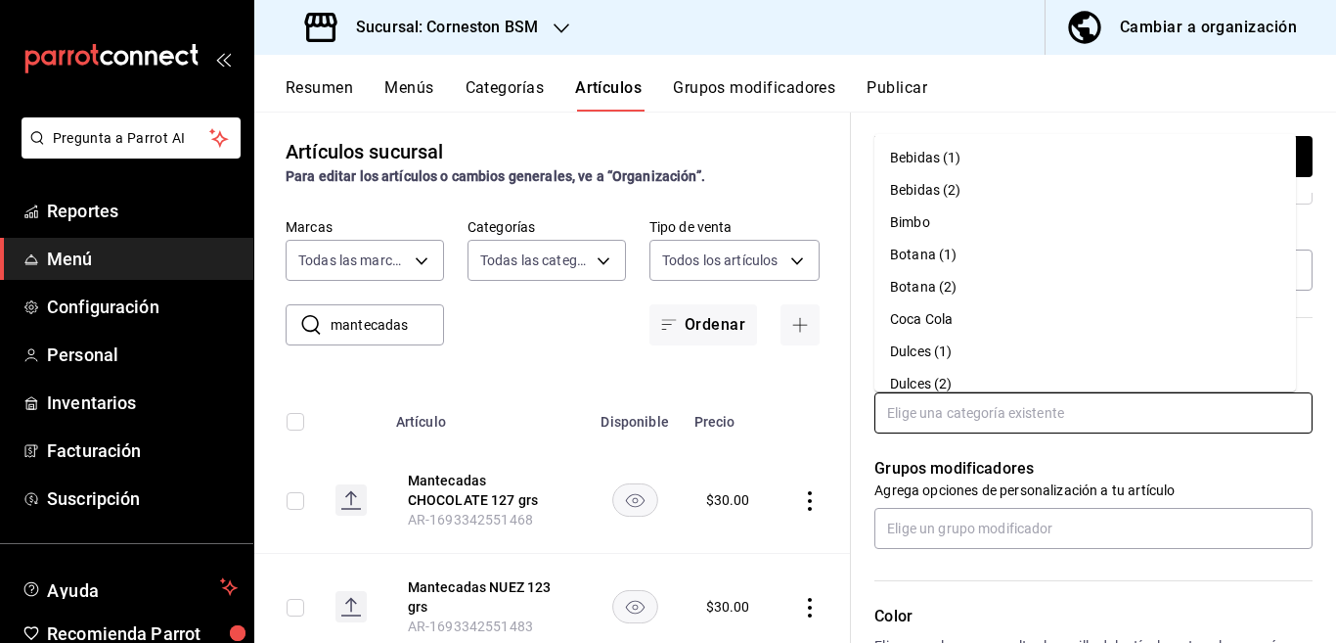
click at [971, 411] on input "text" at bounding box center [1094, 412] width 438 height 41
click at [917, 222] on li "Bimbo" at bounding box center [1086, 222] width 422 height 32
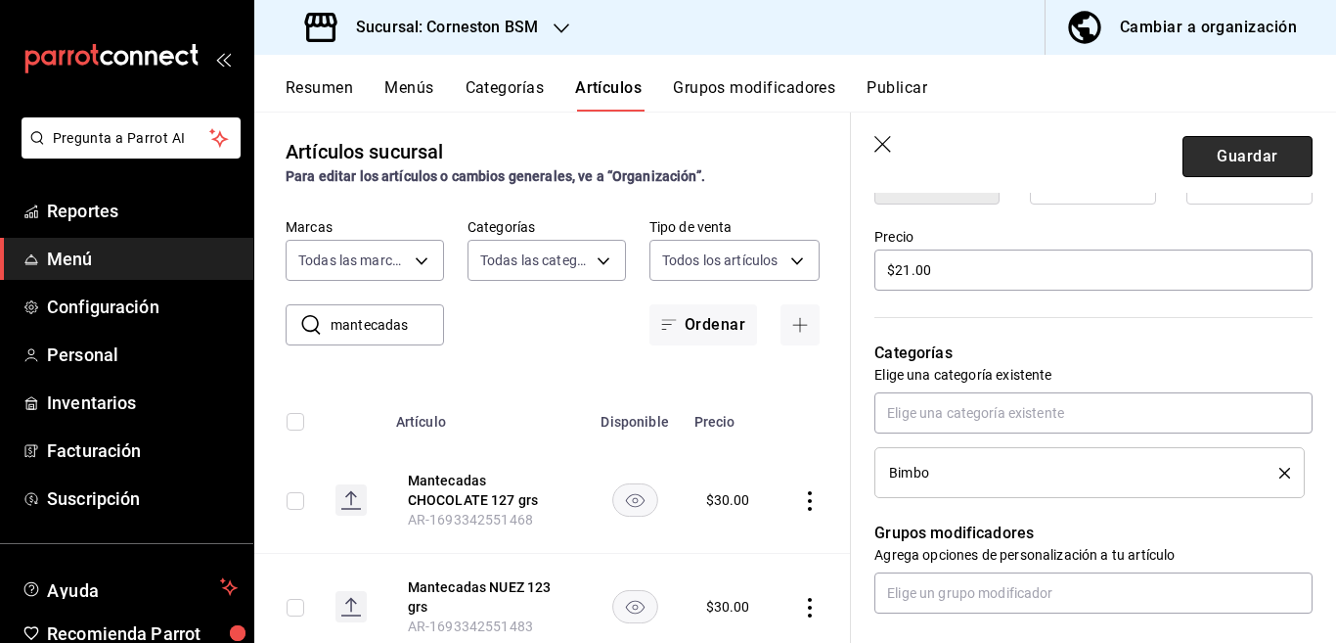
click at [1221, 151] on button "Guardar" at bounding box center [1248, 156] width 130 height 41
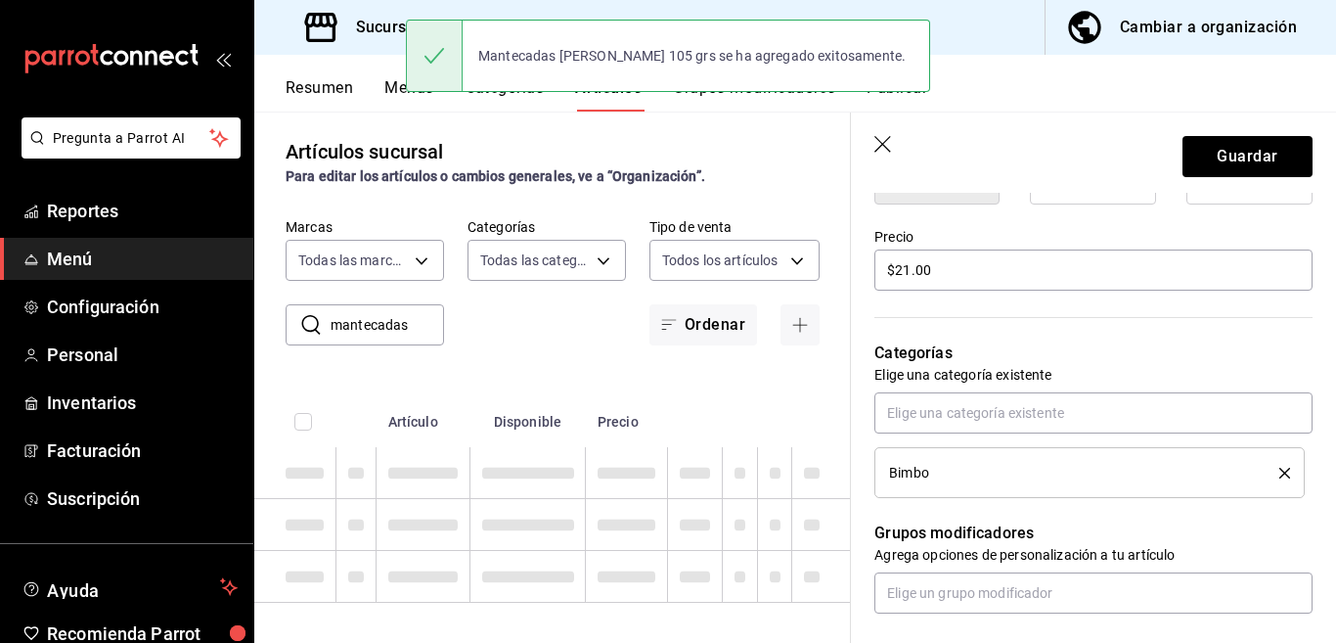
type textarea "x"
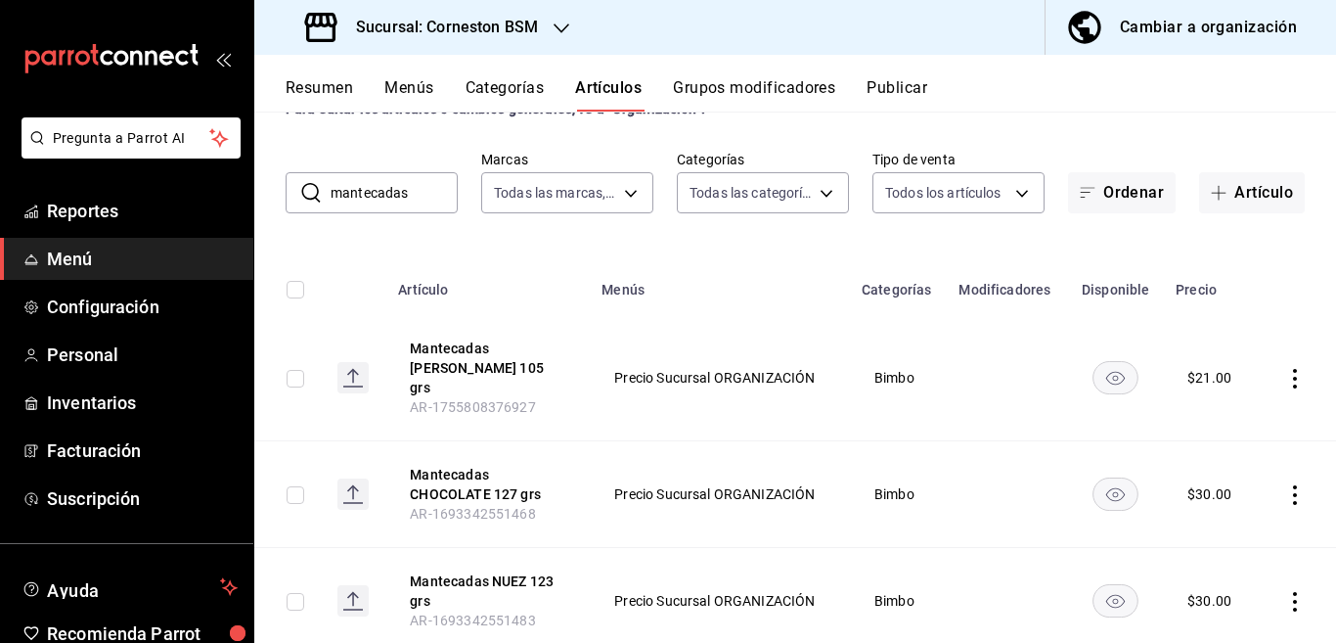
scroll to position [79, 0]
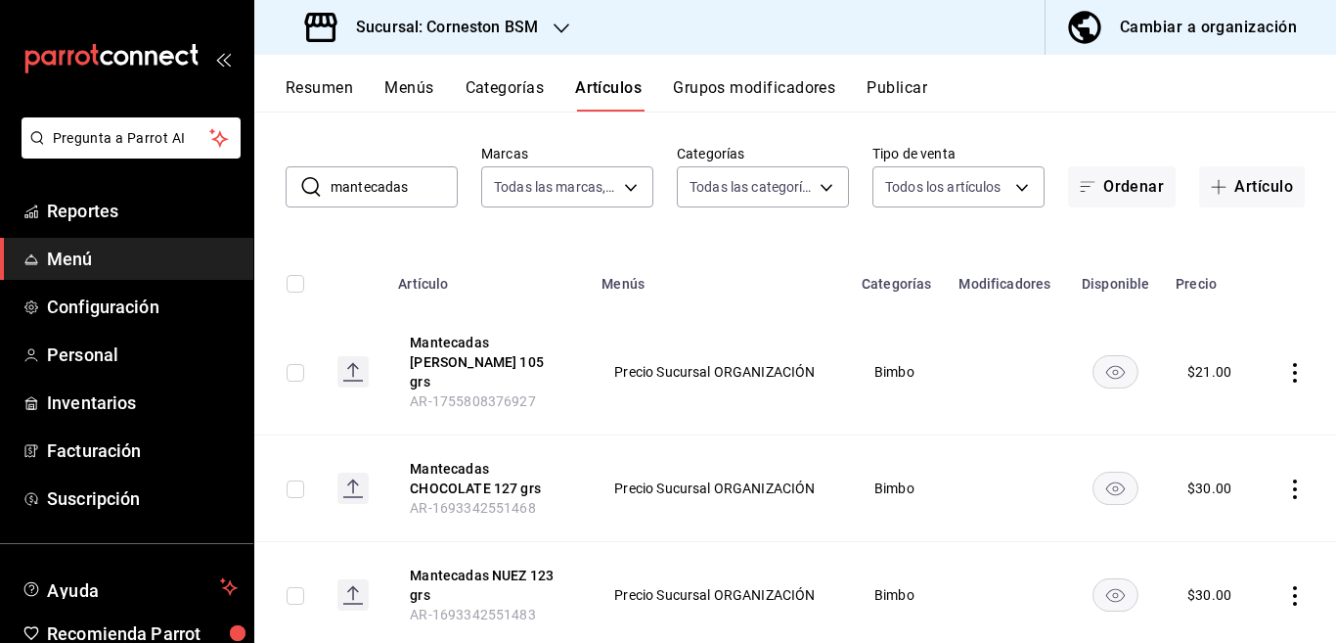
click at [1286, 363] on icon "actions" at bounding box center [1296, 373] width 20 height 20
click at [1205, 408] on span "Editar" at bounding box center [1220, 407] width 51 height 21
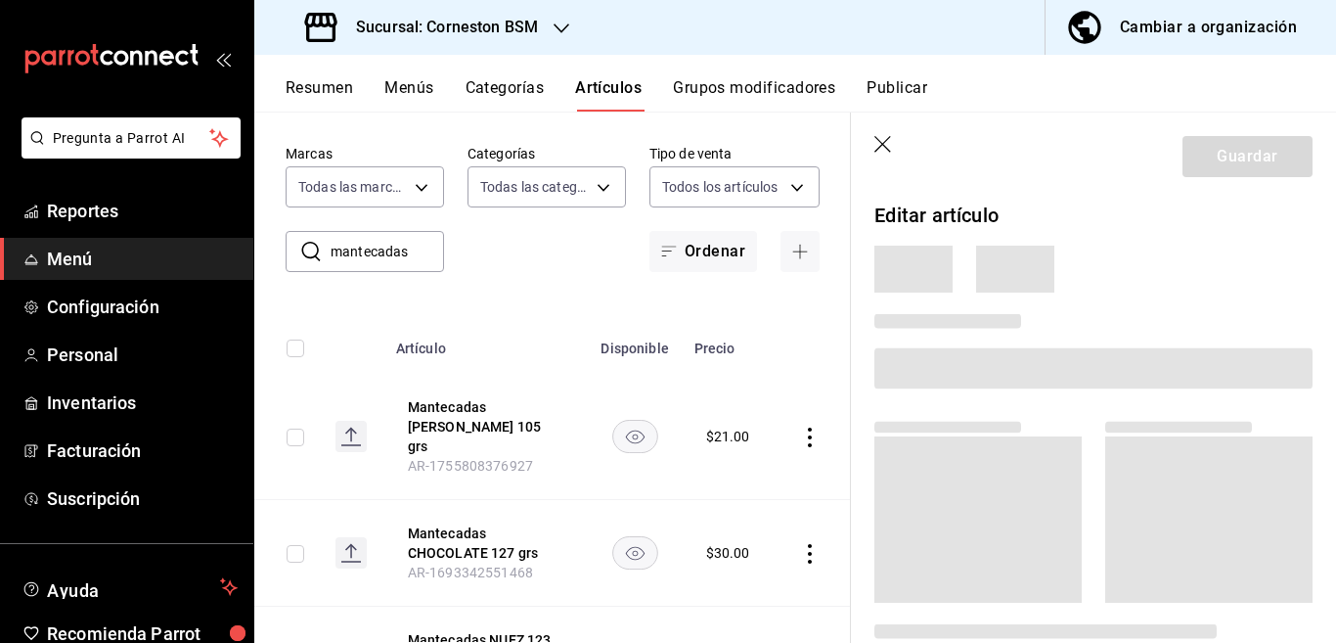
scroll to position [79, 0]
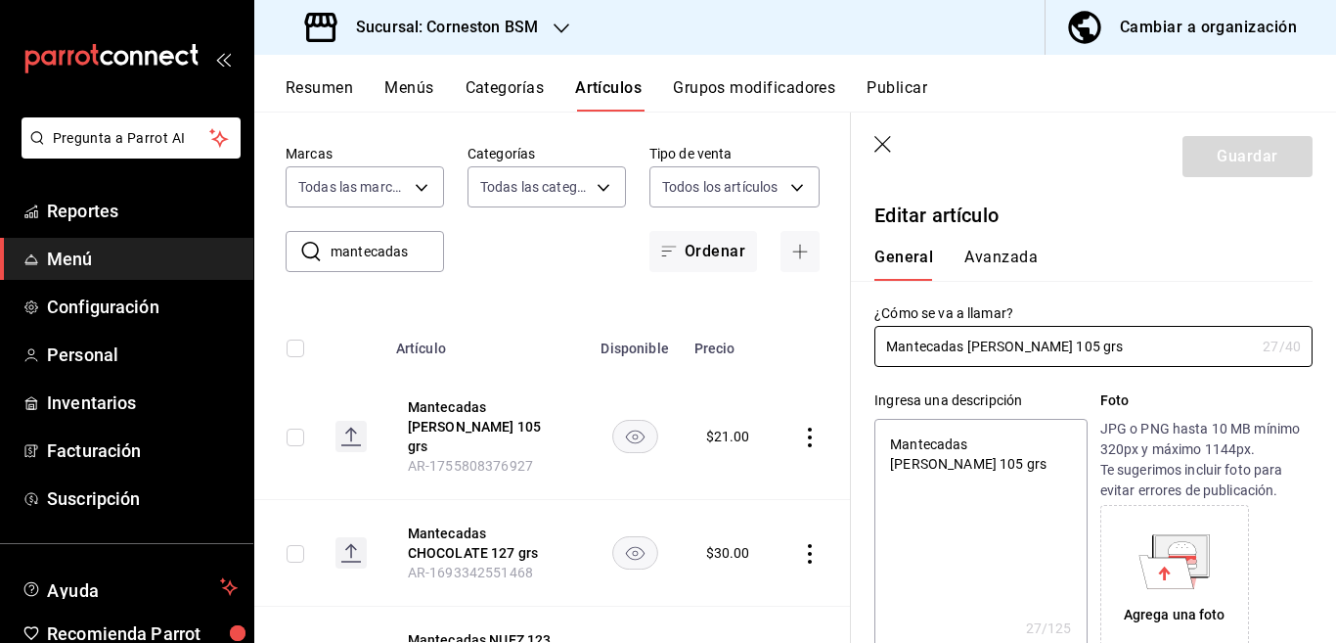
type textarea "x"
type input "$21.00"
click at [1002, 261] on button "Avanzada" at bounding box center [1001, 264] width 73 height 33
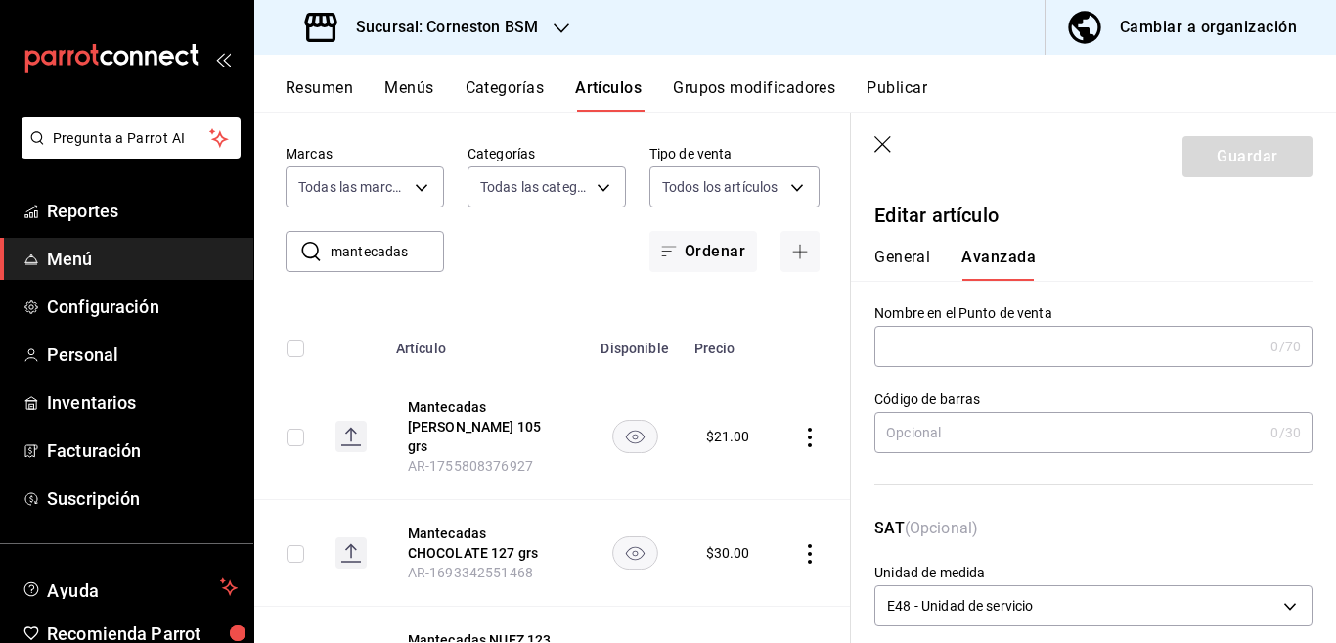
click at [960, 431] on input "text" at bounding box center [1069, 432] width 388 height 39
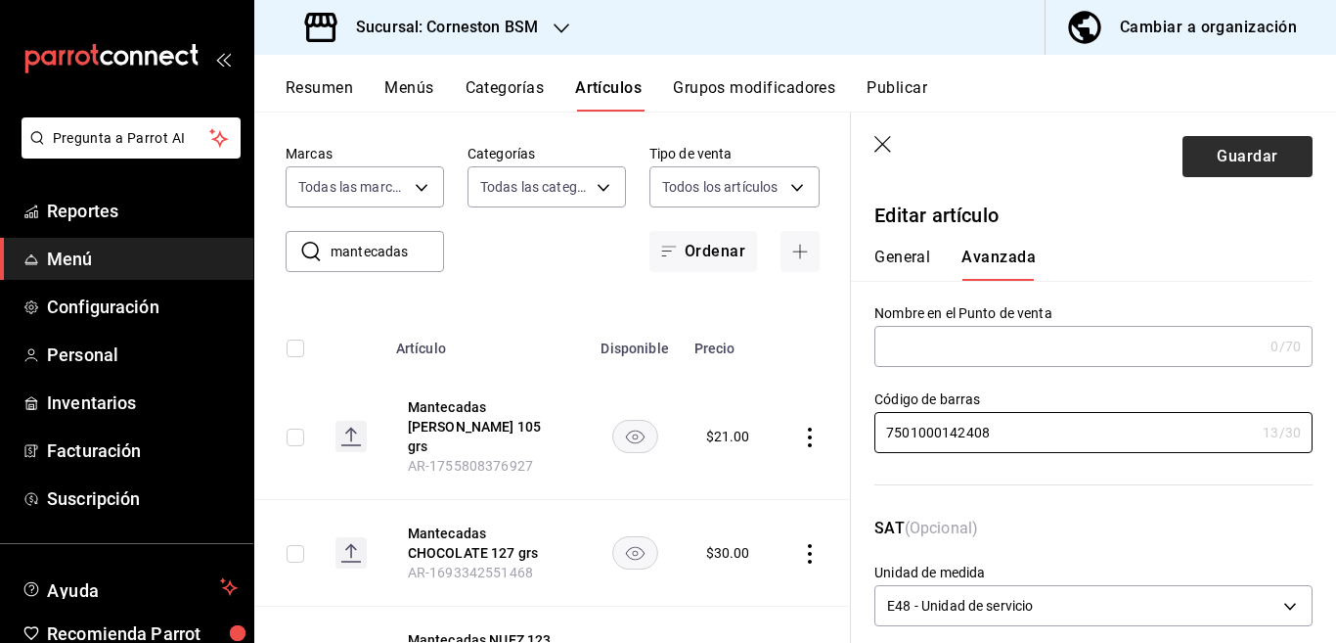
type input "7501000142408"
click at [1227, 153] on button "Guardar" at bounding box center [1248, 156] width 130 height 41
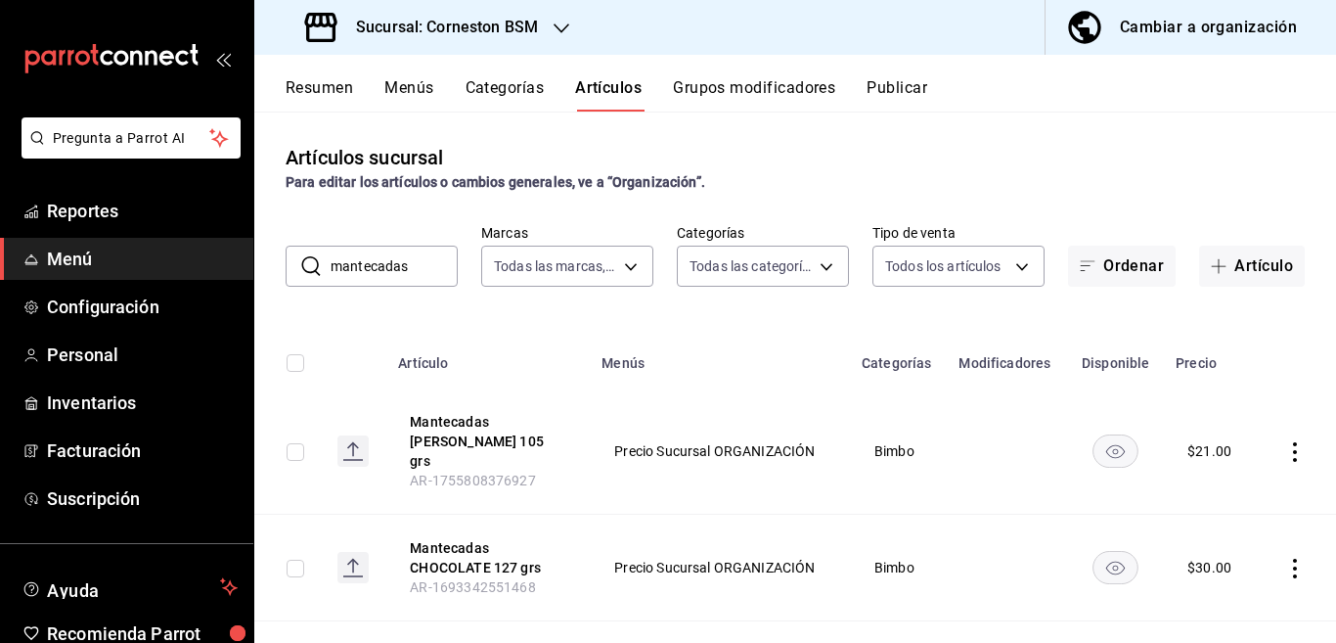
click at [422, 265] on input "mantecadas" at bounding box center [394, 266] width 127 height 39
type input "m"
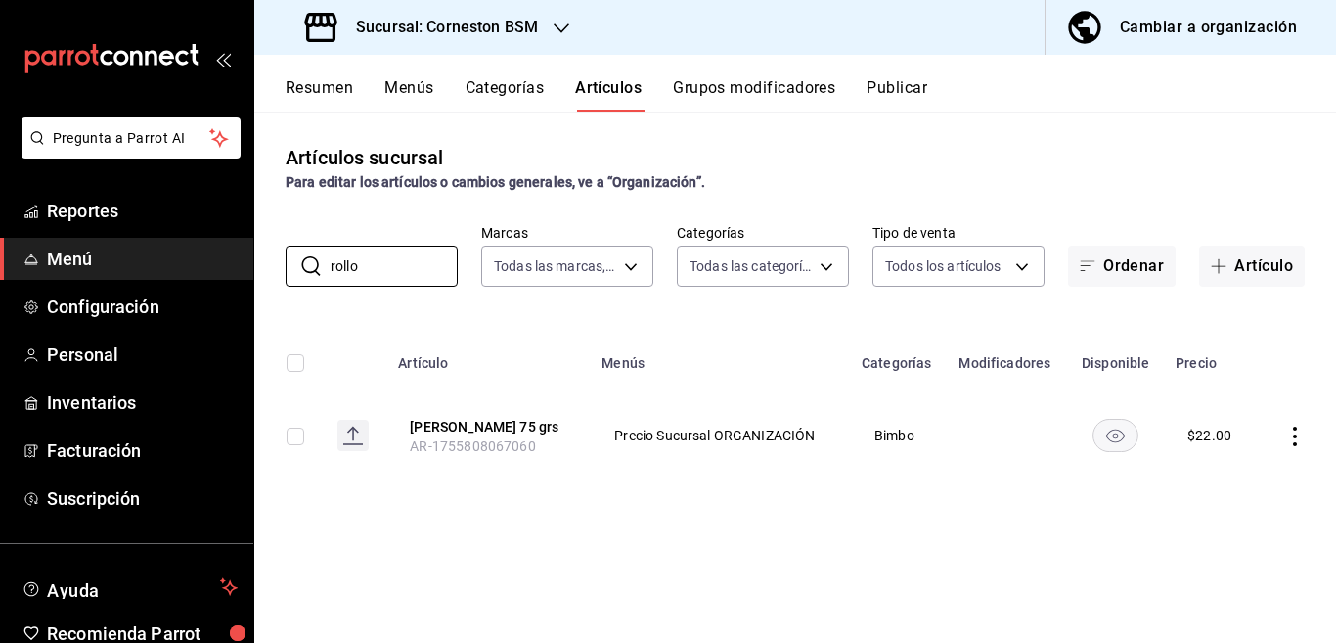
type input "rollo"
click at [1293, 431] on icon "actions" at bounding box center [1296, 437] width 20 height 20
click at [1224, 478] on span "Editar" at bounding box center [1236, 481] width 51 height 21
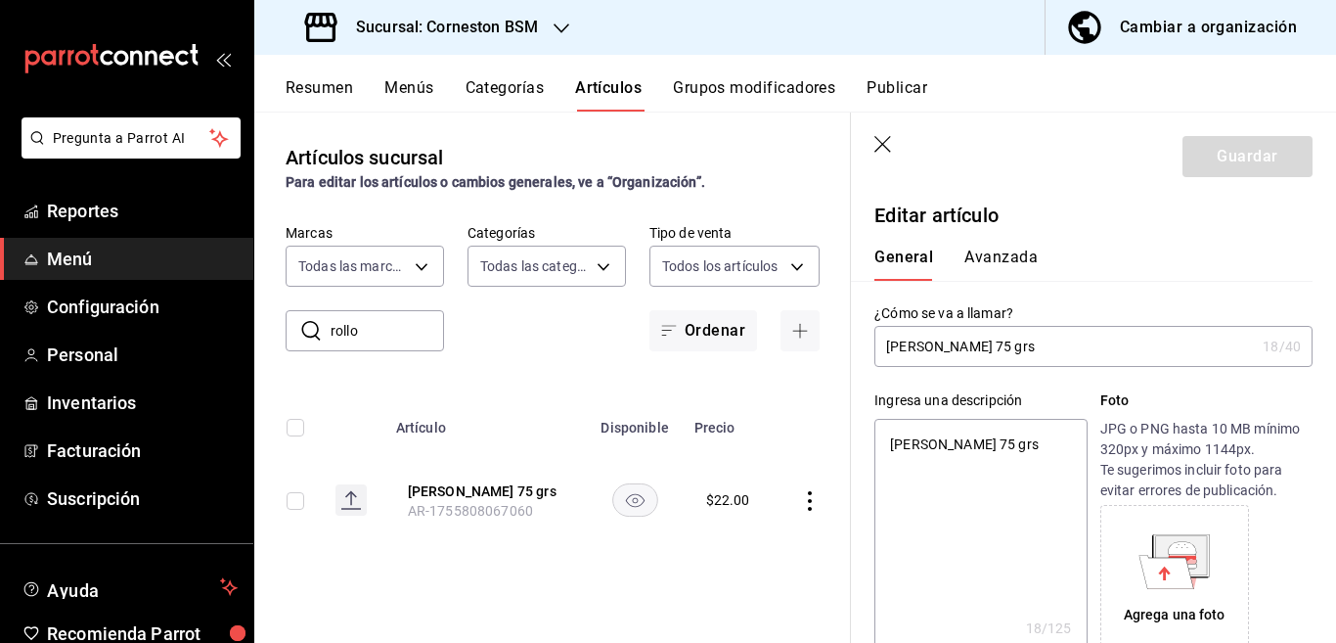
type textarea "x"
type input "$22.00"
type input "E48"
type input "90101500"
radio input "true"
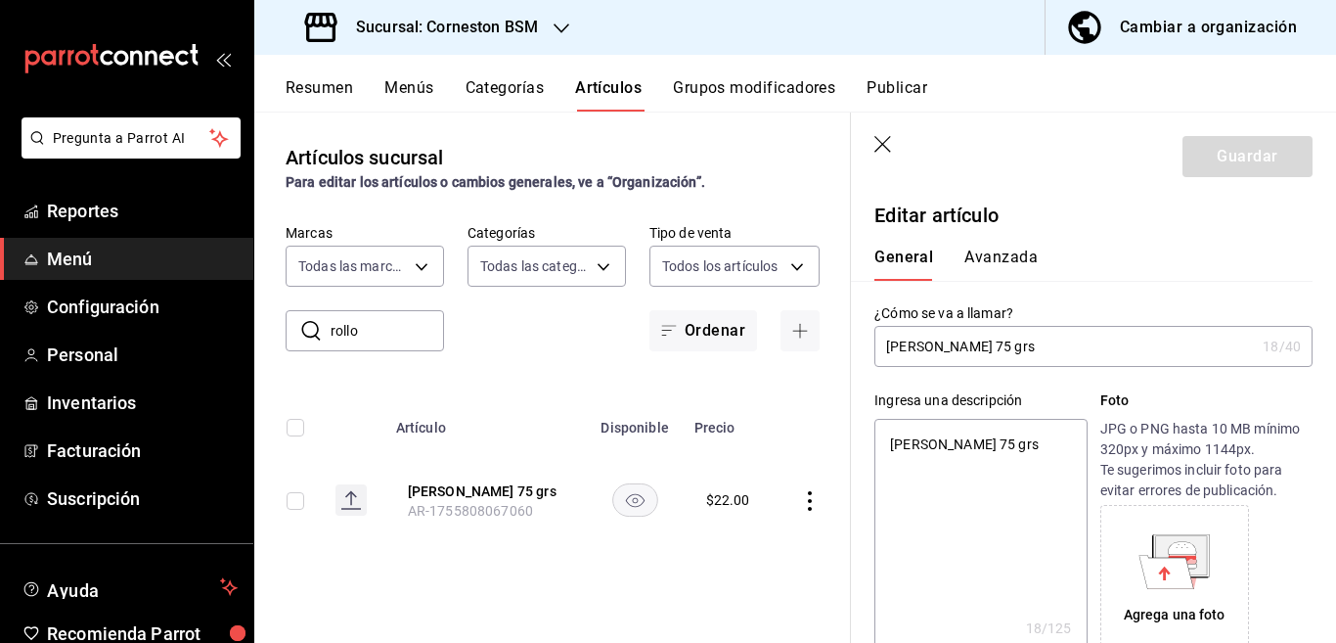
radio input "true"
type input "31e55689-5cd4-417f-ad52-5b78340f08c6"
click at [1005, 257] on button "Avanzada" at bounding box center [1001, 264] width 73 height 33
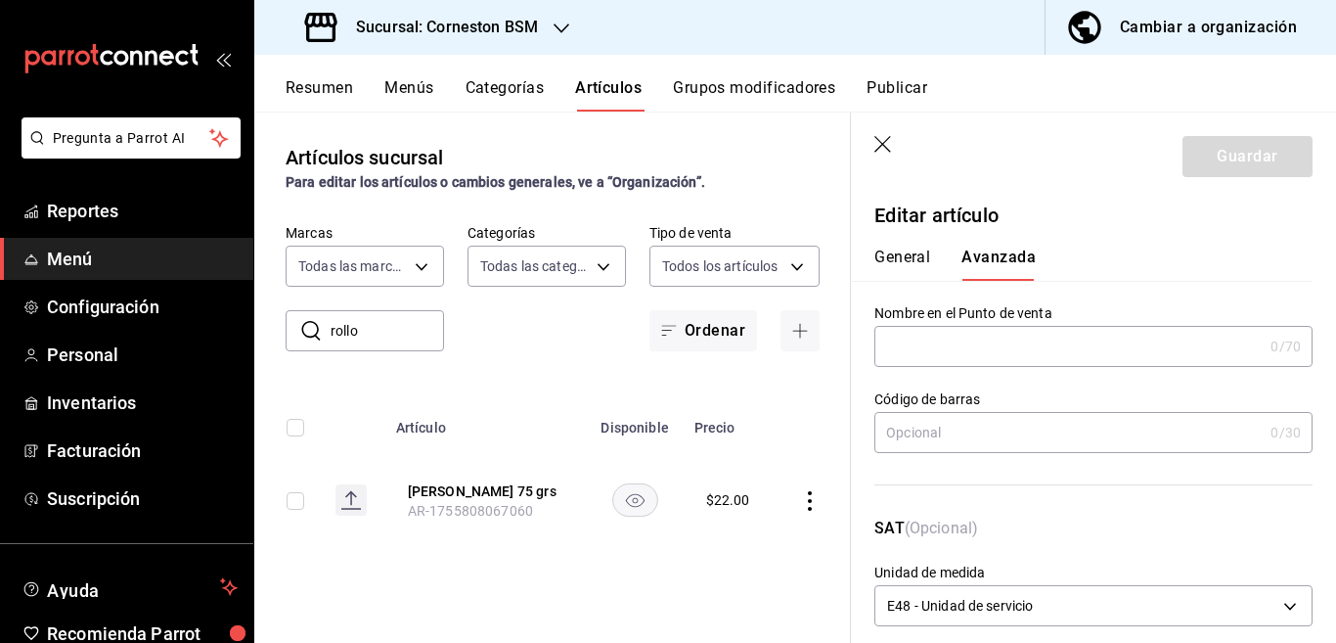
click at [959, 428] on input "text" at bounding box center [1069, 432] width 388 height 39
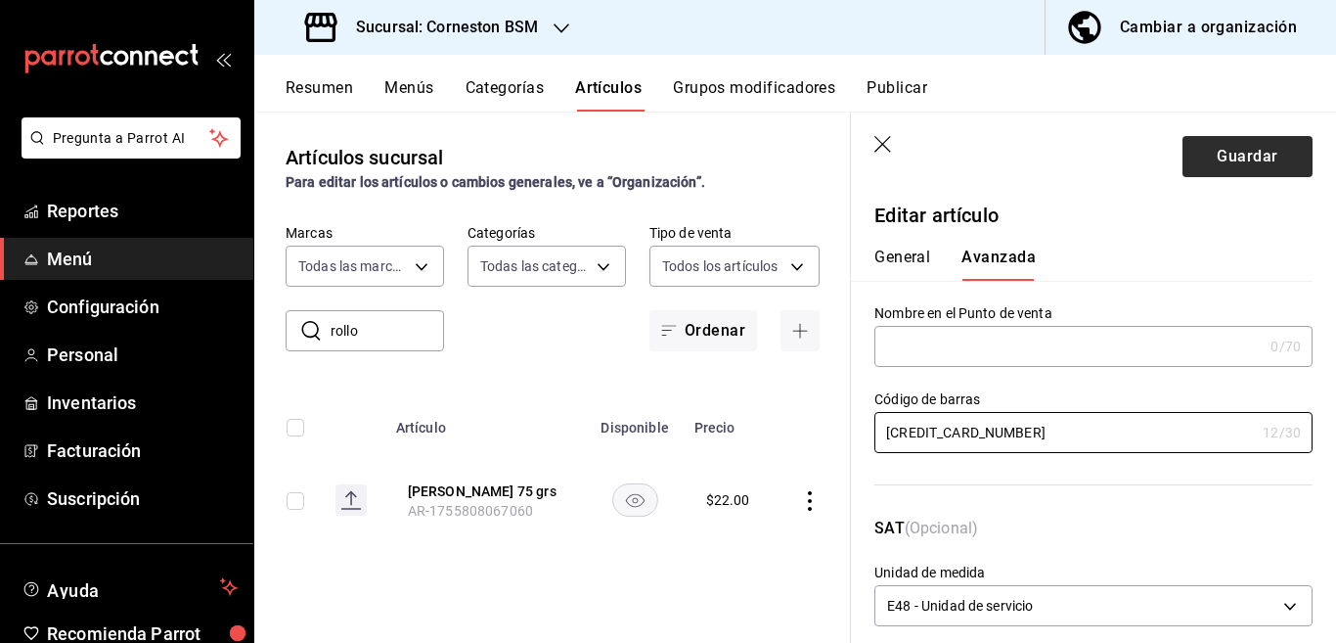
type input "[CREDIT_CARD_NUMBER]"
click at [1219, 151] on button "Guardar" at bounding box center [1248, 156] width 130 height 41
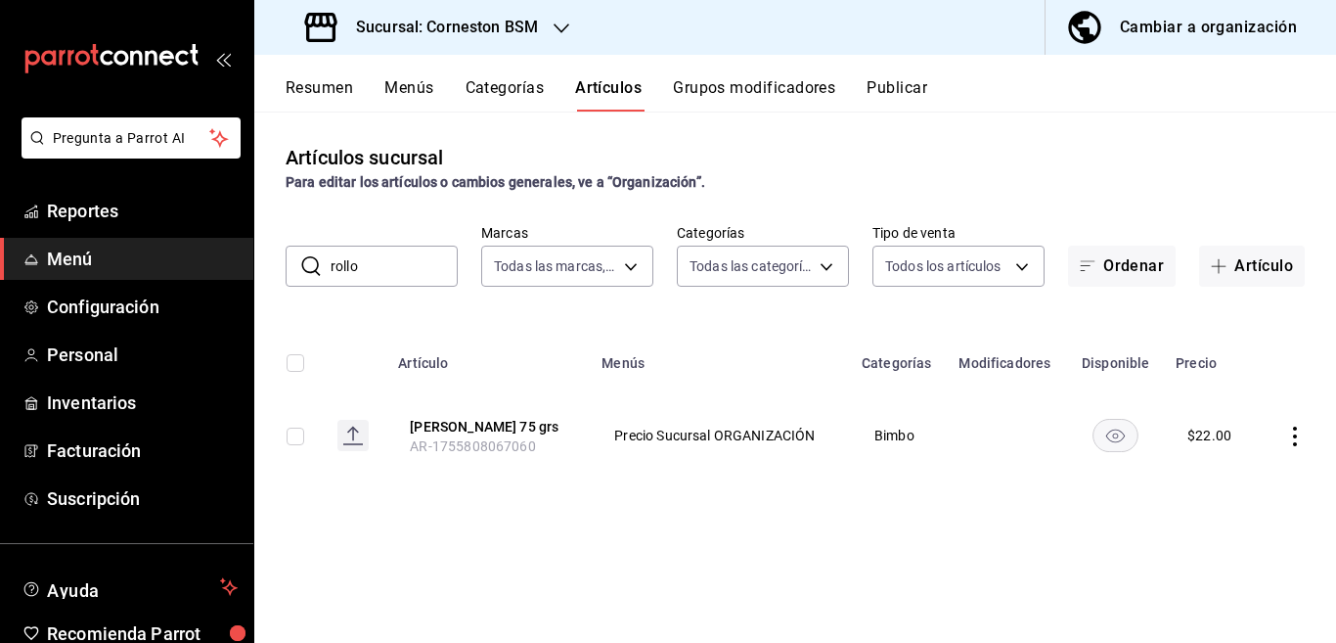
click at [401, 259] on input "rollo" at bounding box center [394, 266] width 127 height 39
type input "r"
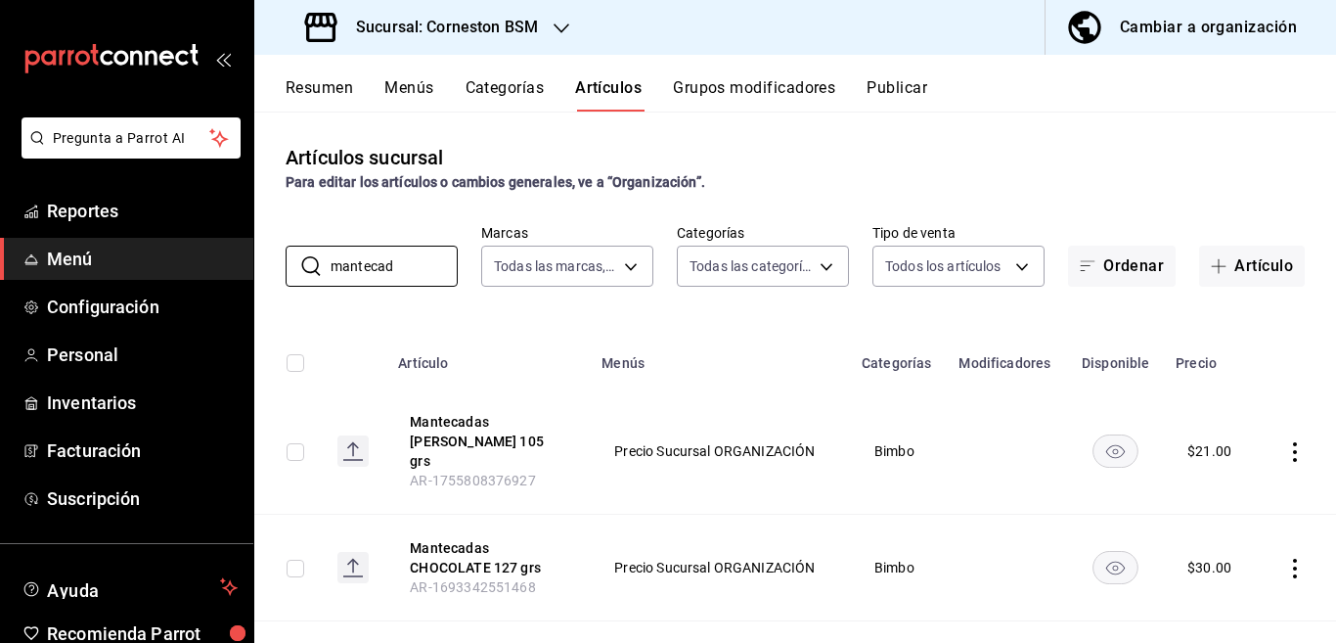
type input "mantecad"
click at [777, 317] on div "Artículos sucursal Para editar los artículos o cambios generales, ve a “Organiz…" at bounding box center [795, 377] width 1082 height 530
click at [1286, 443] on icon "actions" at bounding box center [1296, 452] width 20 height 20
click at [1209, 481] on span "Editar" at bounding box center [1220, 486] width 51 height 21
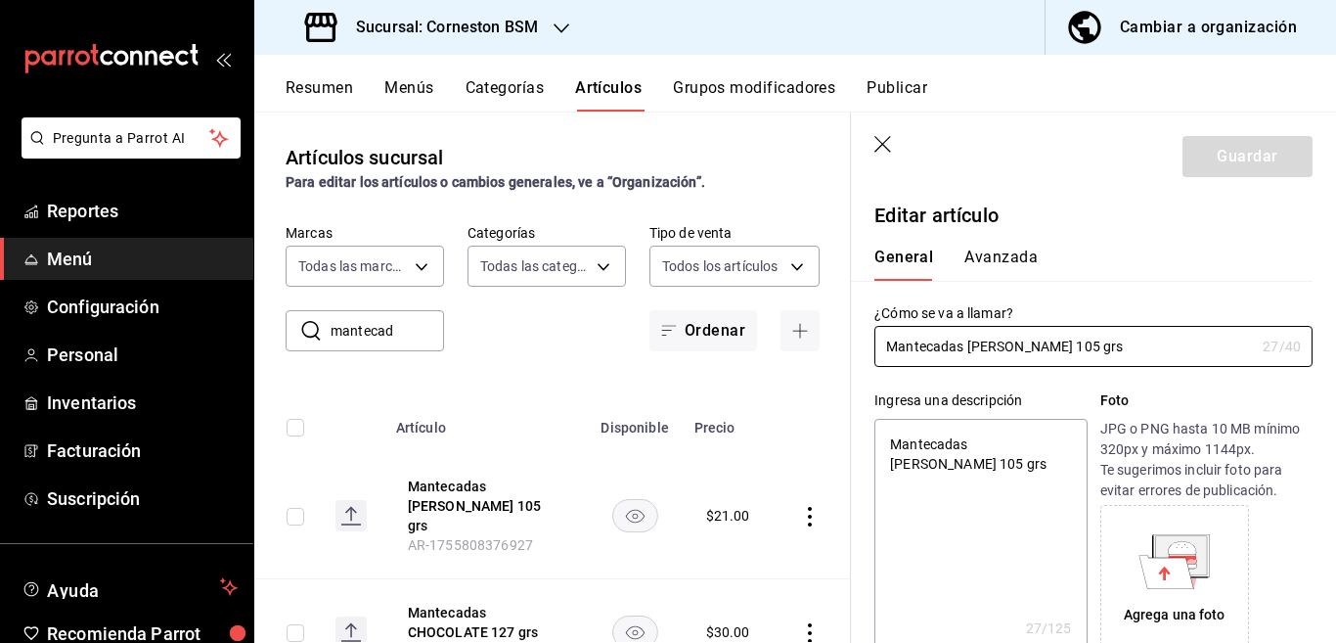
type textarea "x"
type input "$21.00"
click at [1000, 246] on div "General [PERSON_NAME]" at bounding box center [1082, 255] width 462 height 51
click at [998, 255] on button "Avanzada" at bounding box center [1001, 264] width 73 height 33
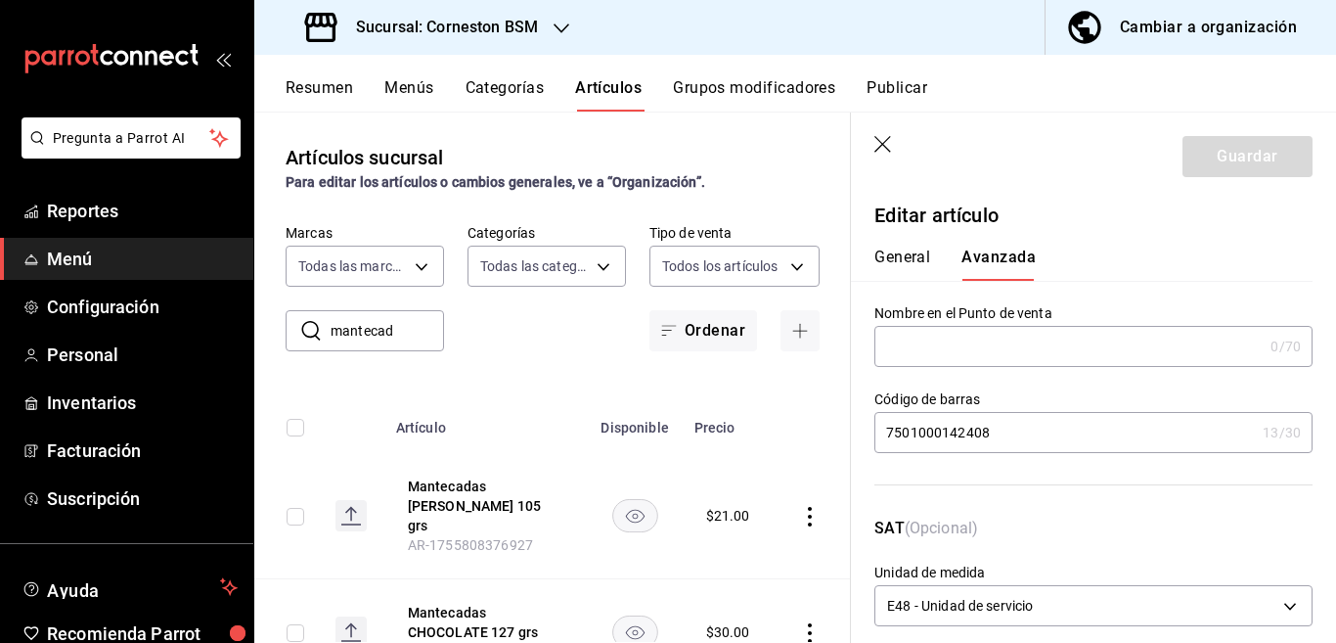
click at [879, 134] on header "Guardar" at bounding box center [1093, 153] width 485 height 80
click at [397, 336] on input "mantecad" at bounding box center [387, 330] width 113 height 39
type input "m"
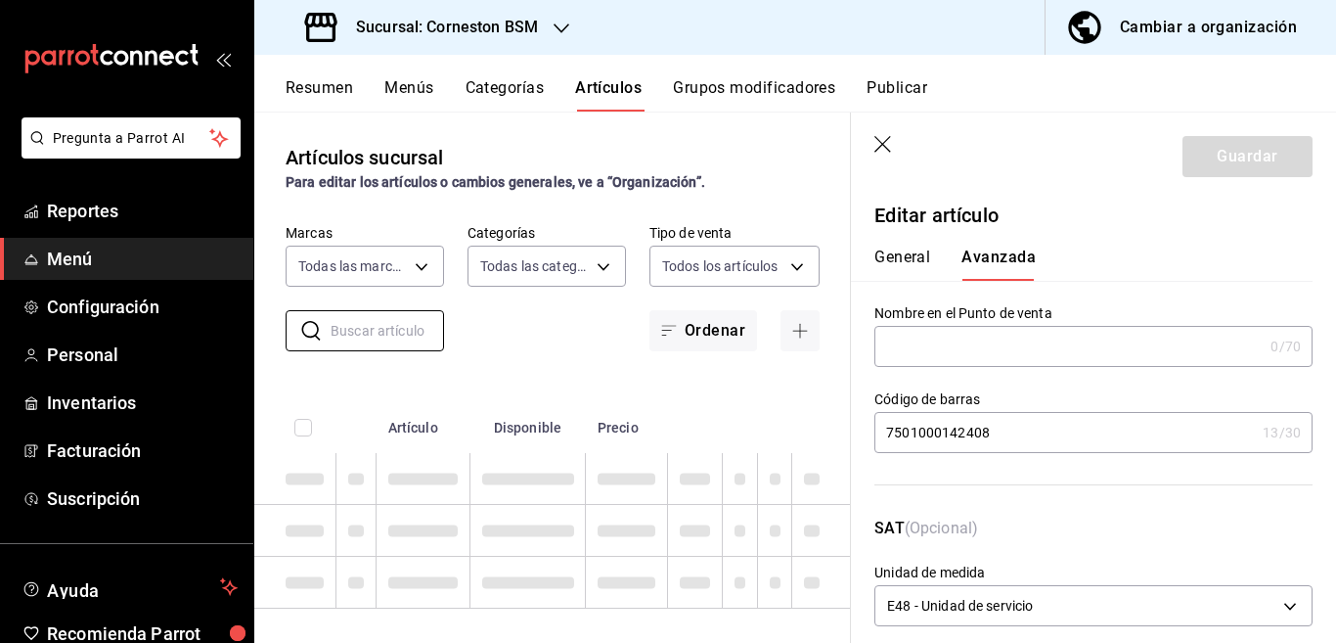
click at [882, 141] on icon "button" at bounding box center [885, 146] width 20 height 20
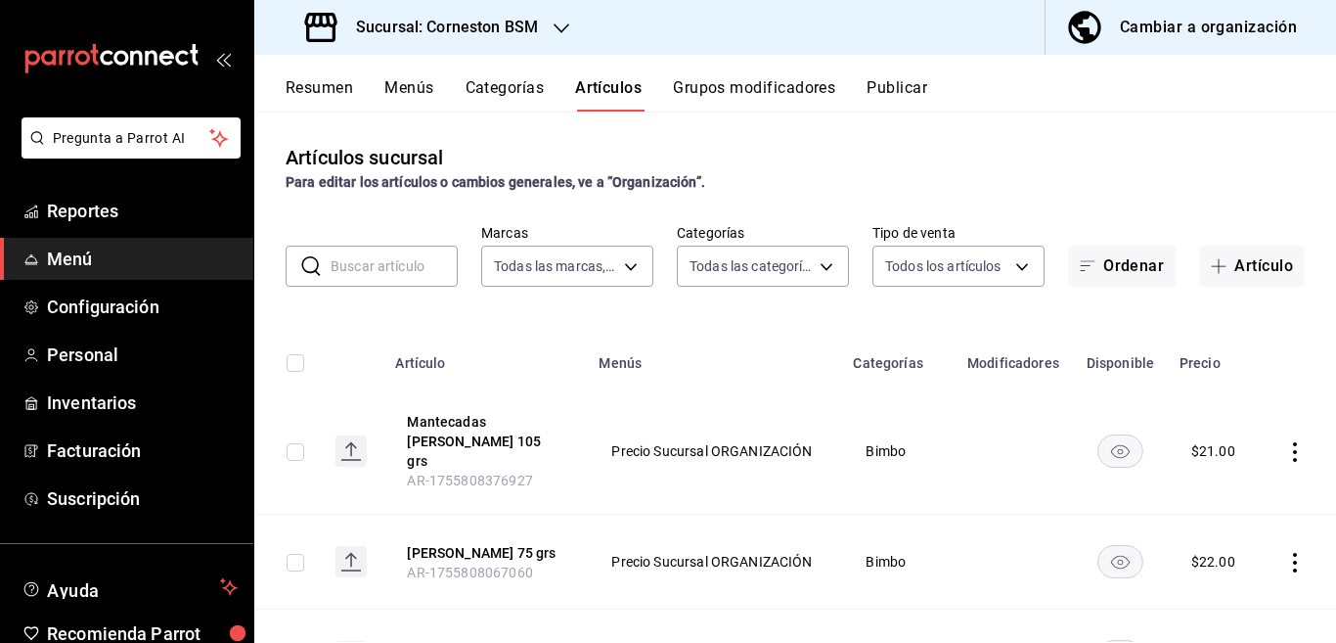
click at [389, 265] on input "text" at bounding box center [394, 266] width 127 height 39
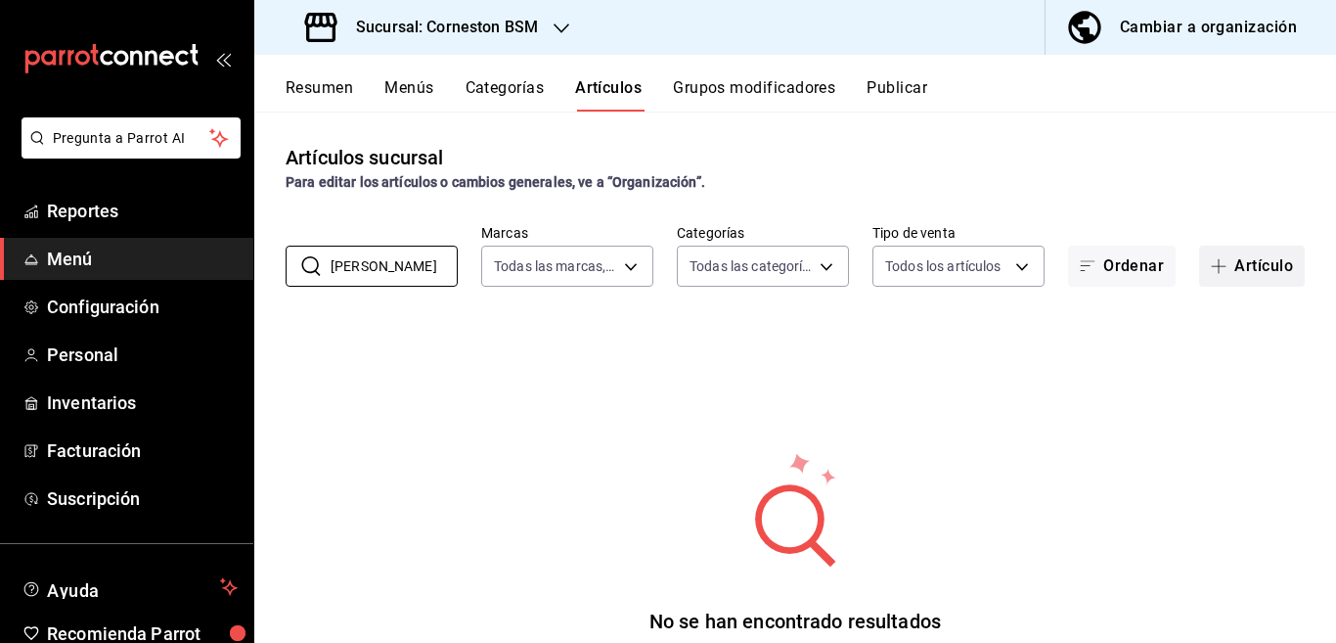
type input "[PERSON_NAME]"
click at [1233, 265] on button "Artículo" at bounding box center [1252, 266] width 106 height 41
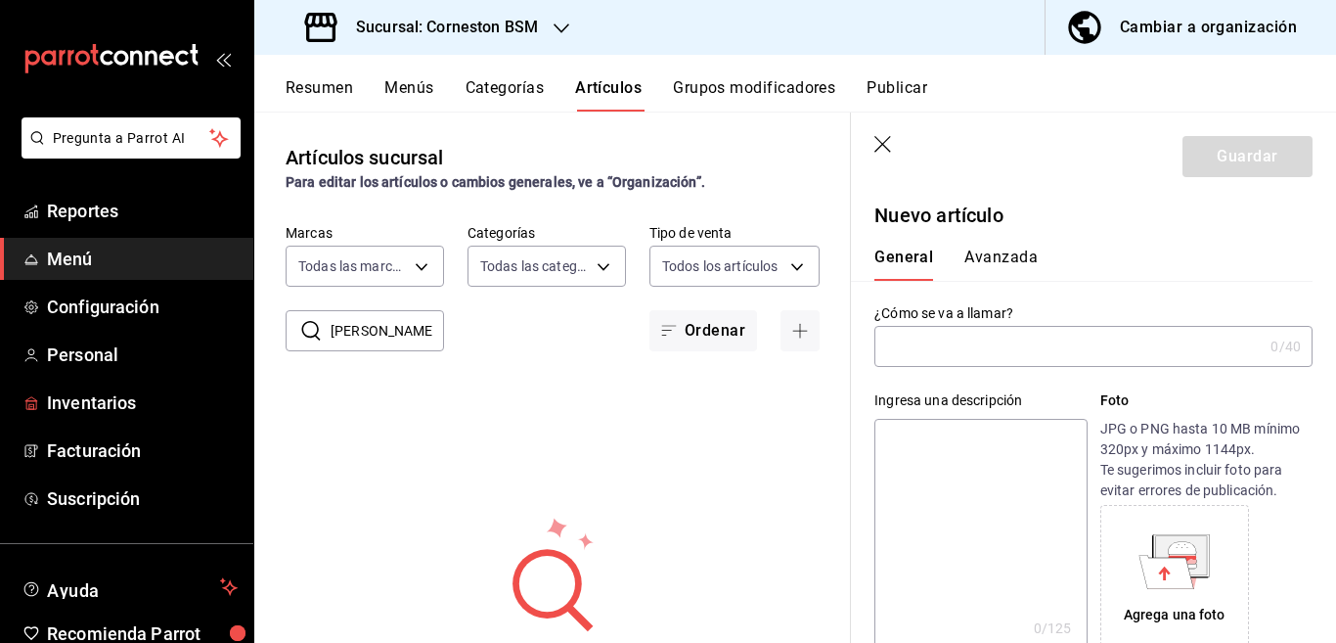
type input "AR-1755808699879"
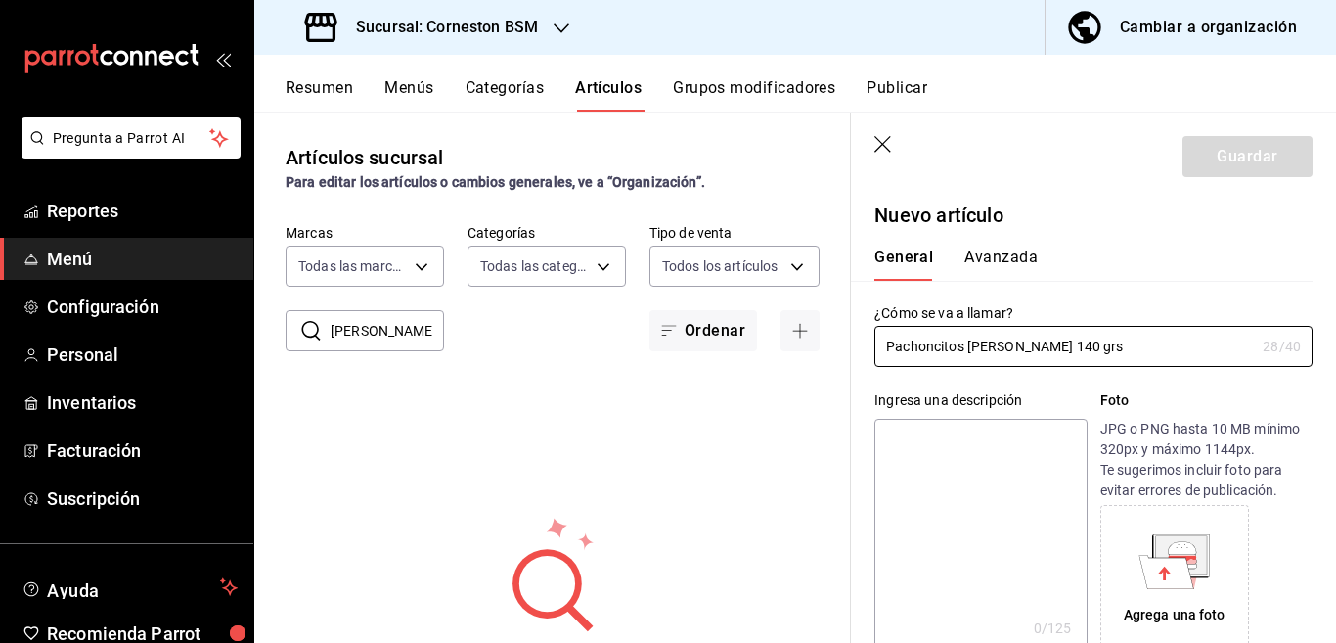
type input "Pachoncitos [PERSON_NAME] 140 grs"
click at [936, 444] on textarea at bounding box center [981, 536] width 212 height 235
paste textarea "Pachoncitos [PERSON_NAME] 140 grs"
type textarea "Pachoncitos [PERSON_NAME] 140 grs"
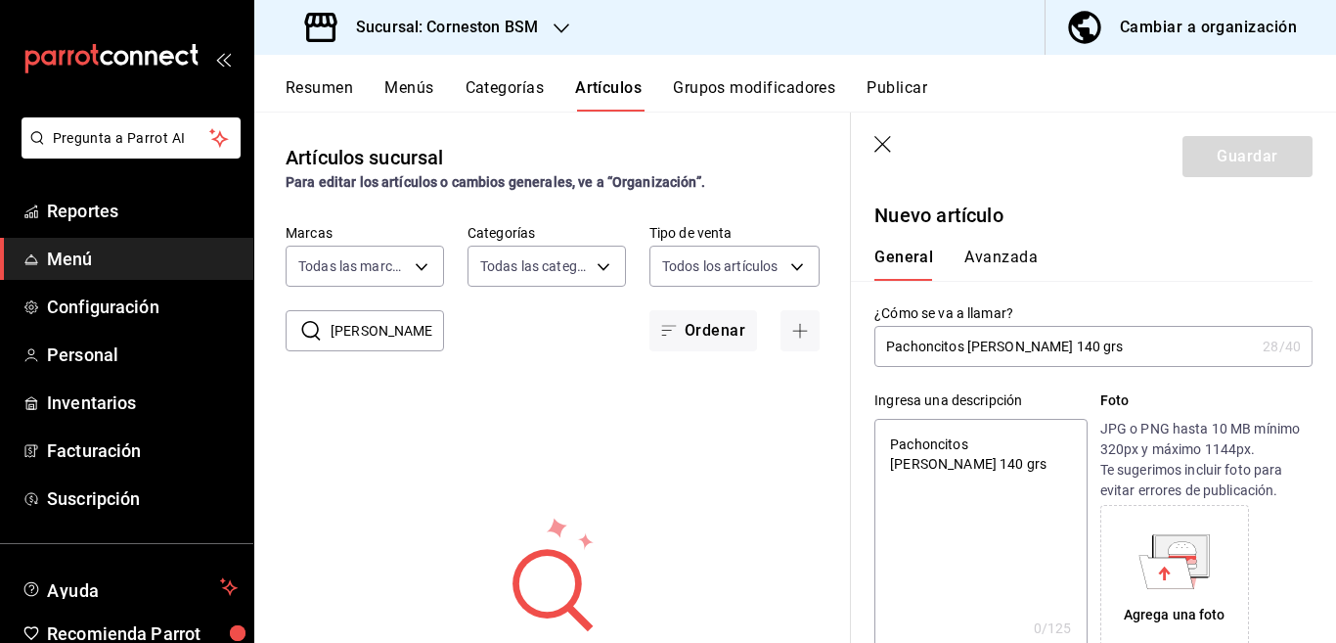
type textarea "x"
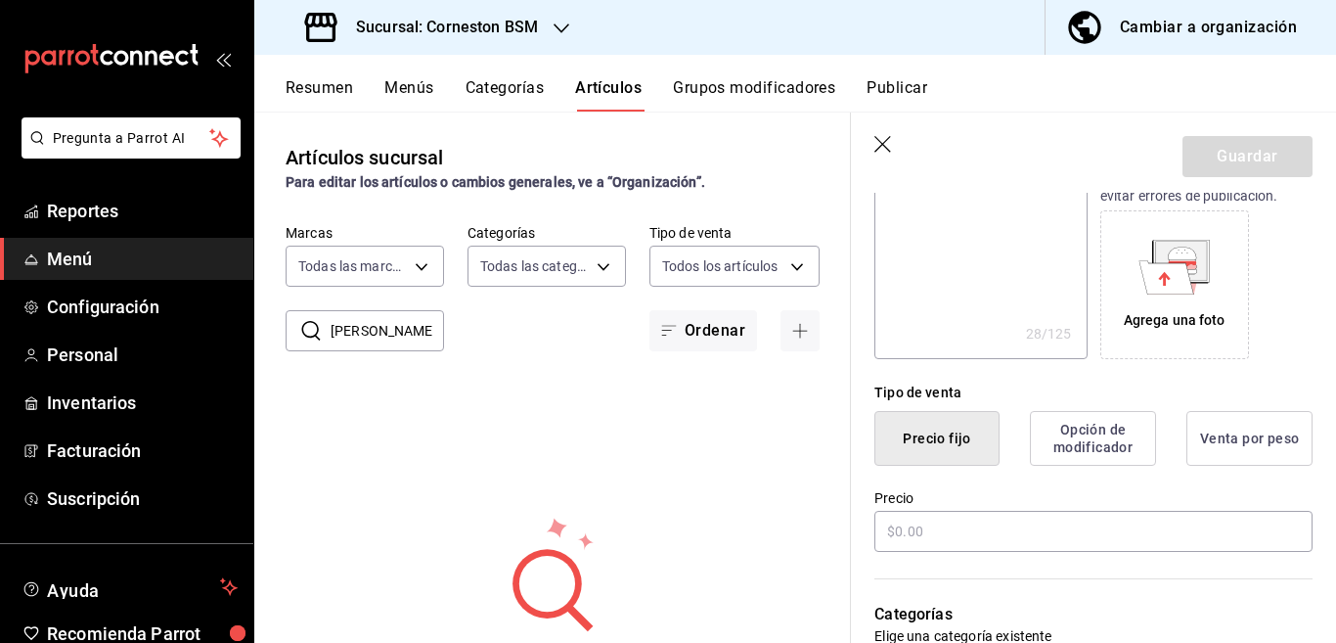
scroll to position [318, 0]
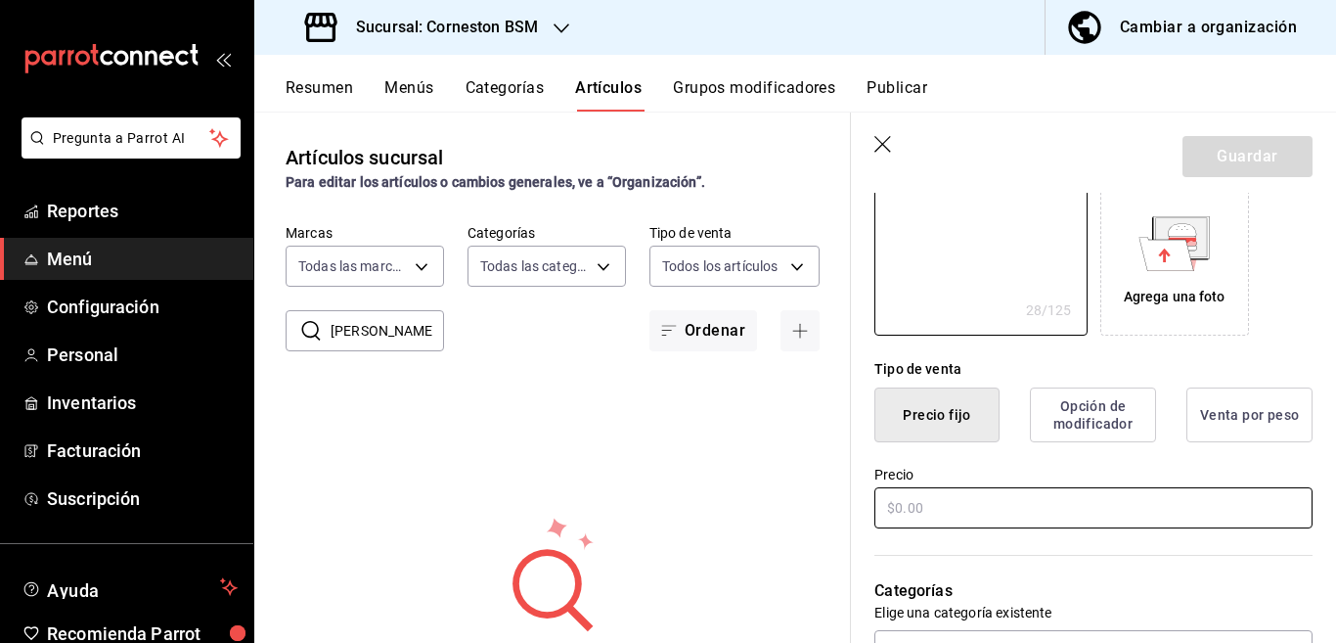
type textarea "Pachoncitos [PERSON_NAME] 140 grs"
type textarea "x"
click at [954, 510] on input "text" at bounding box center [1094, 507] width 438 height 41
type input "$25.00"
type textarea "x"
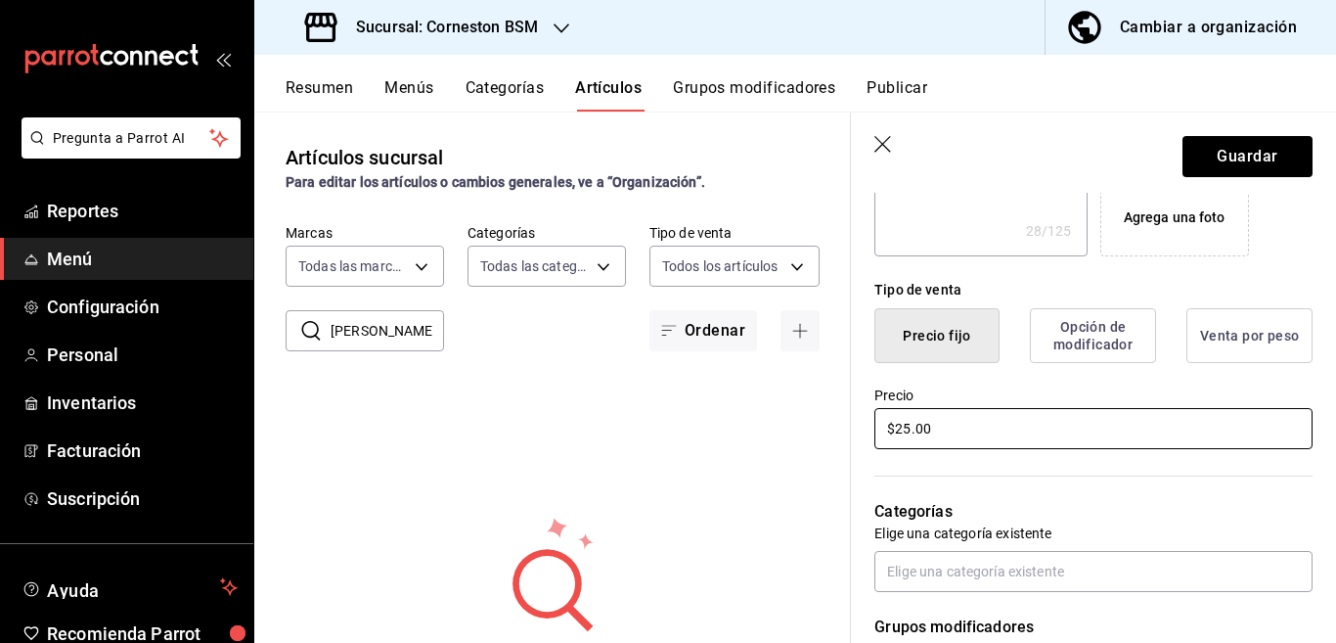
scroll to position [476, 0]
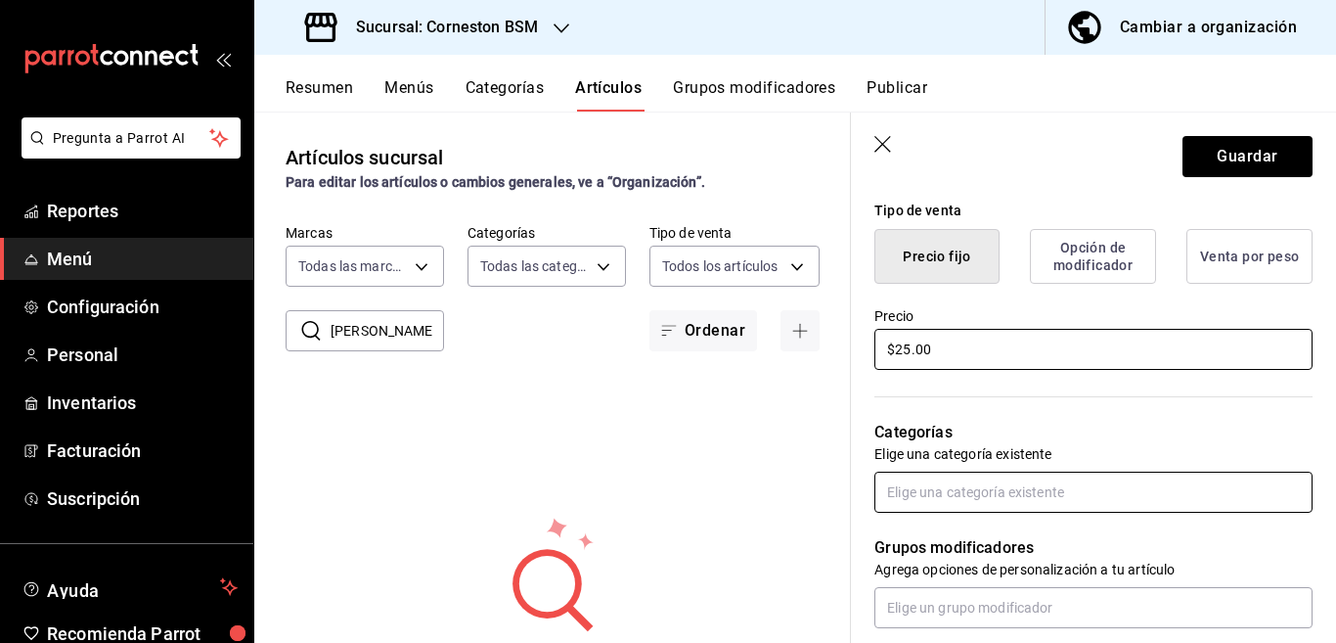
type input "$25.00"
click at [983, 495] on input "text" at bounding box center [1094, 492] width 438 height 41
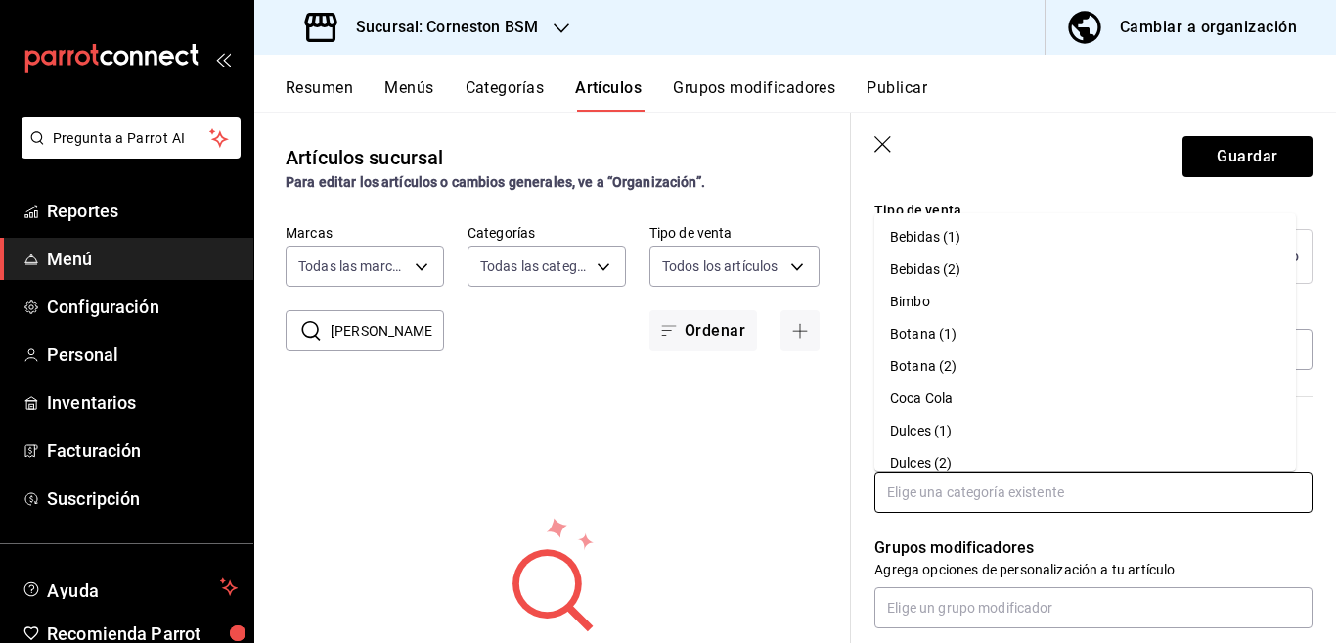
click at [917, 294] on li "Bimbo" at bounding box center [1086, 302] width 422 height 32
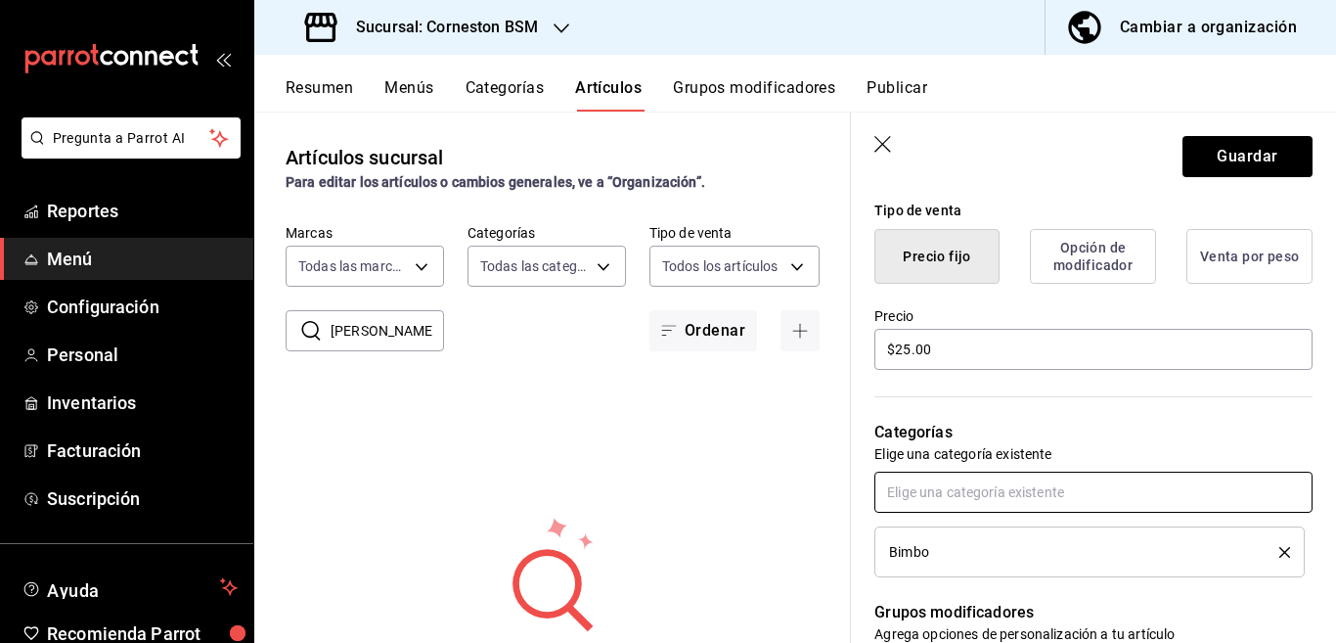
type textarea "x"
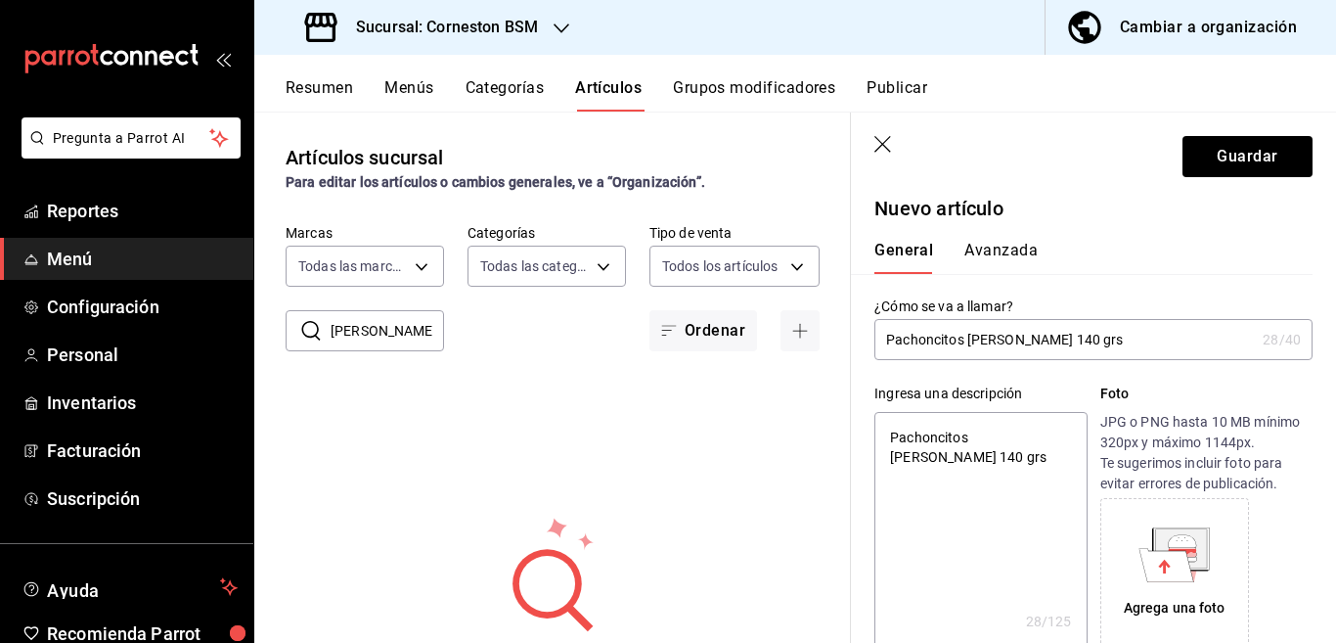
scroll to position [0, 0]
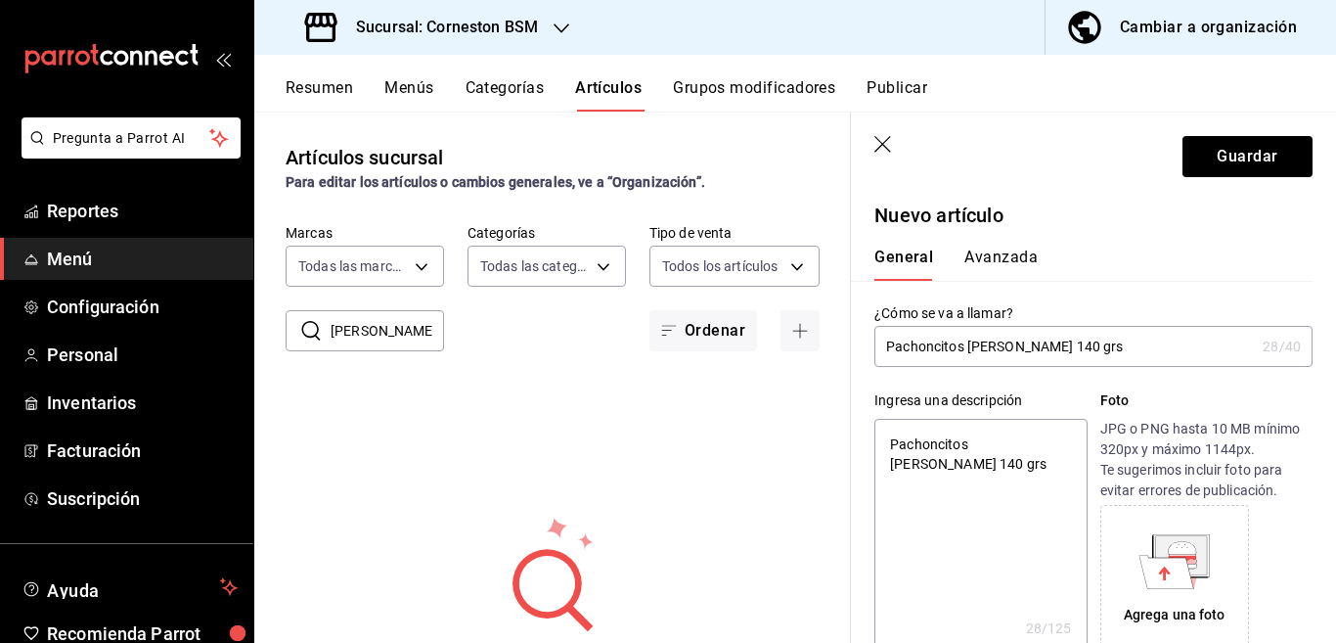
click at [977, 246] on div "General [PERSON_NAME]" at bounding box center [1082, 255] width 462 height 51
click at [978, 256] on button "Avanzada" at bounding box center [1001, 264] width 73 height 33
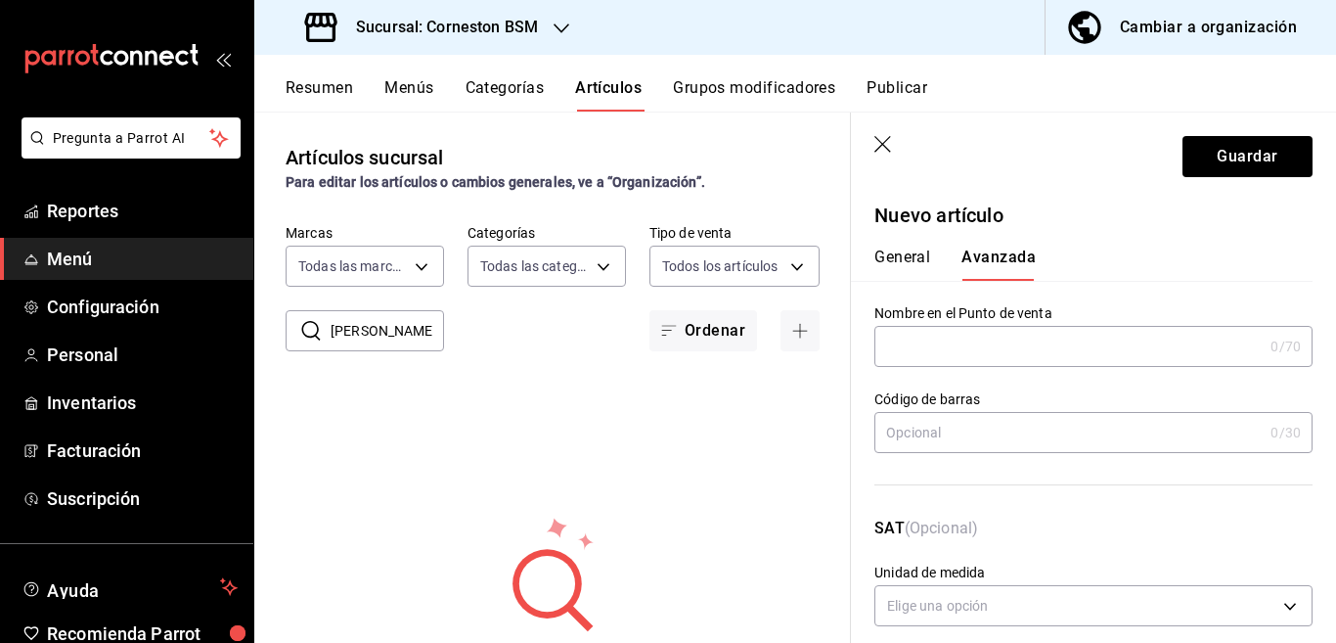
click at [937, 427] on input "text" at bounding box center [1069, 432] width 388 height 39
click at [978, 441] on input "text" at bounding box center [1069, 432] width 388 height 39
click at [955, 431] on input "text" at bounding box center [1069, 432] width 388 height 39
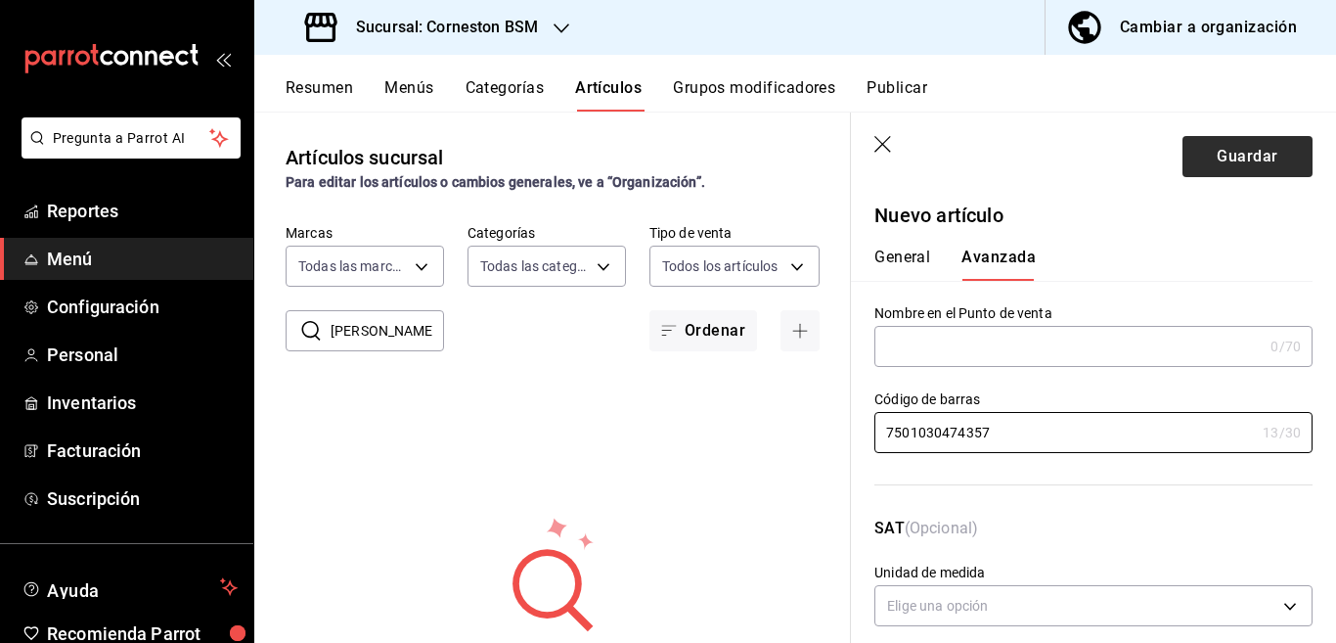
type input "7501030474357"
click at [1209, 162] on button "Guardar" at bounding box center [1248, 156] width 130 height 41
